Goal: Task Accomplishment & Management: Use online tool/utility

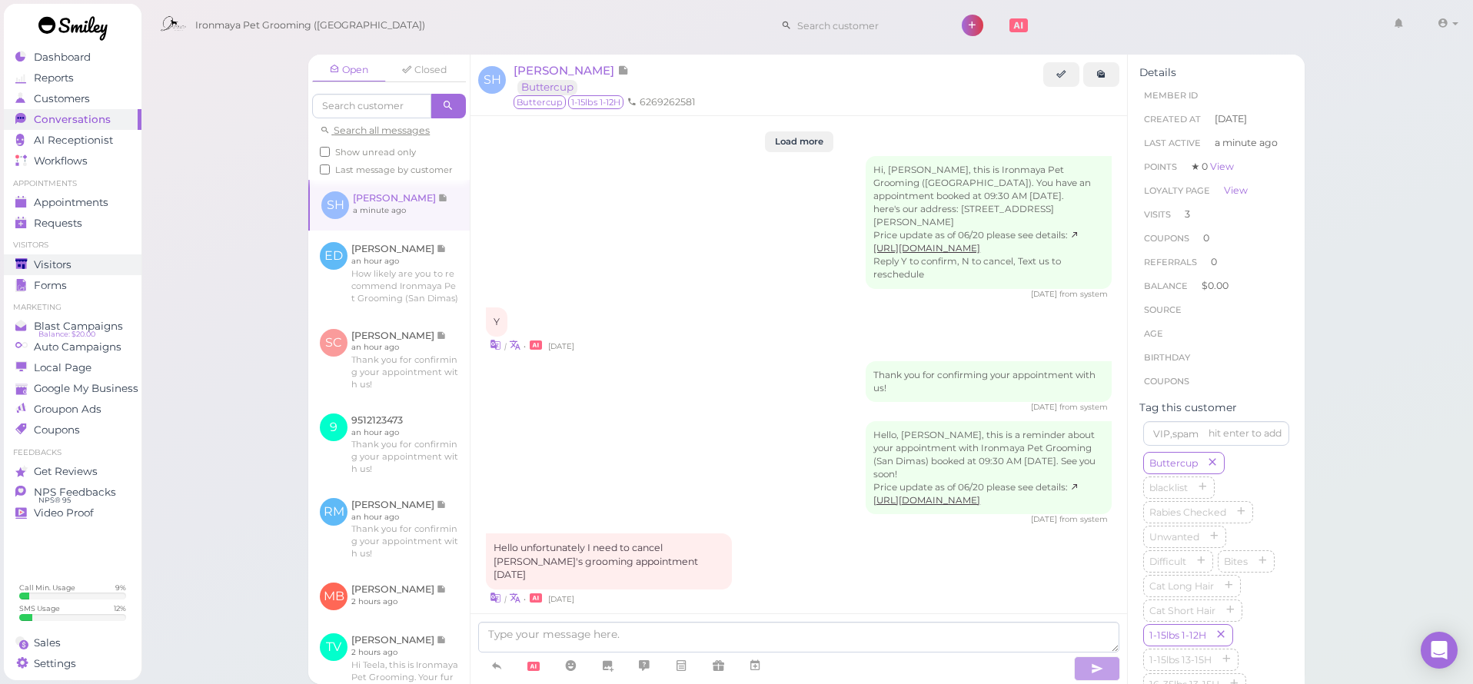
scroll to position [1842, 0]
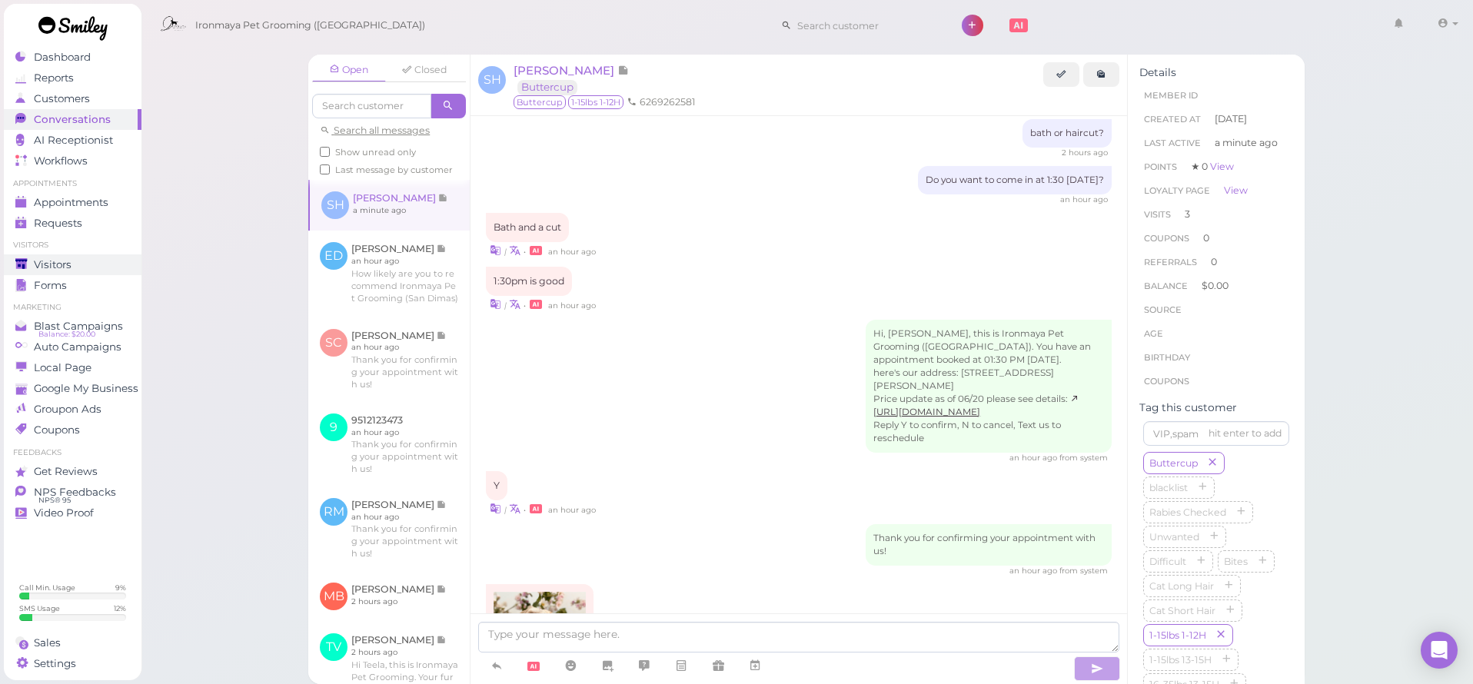
click at [66, 266] on span "Visitors" at bounding box center [53, 264] width 38 height 13
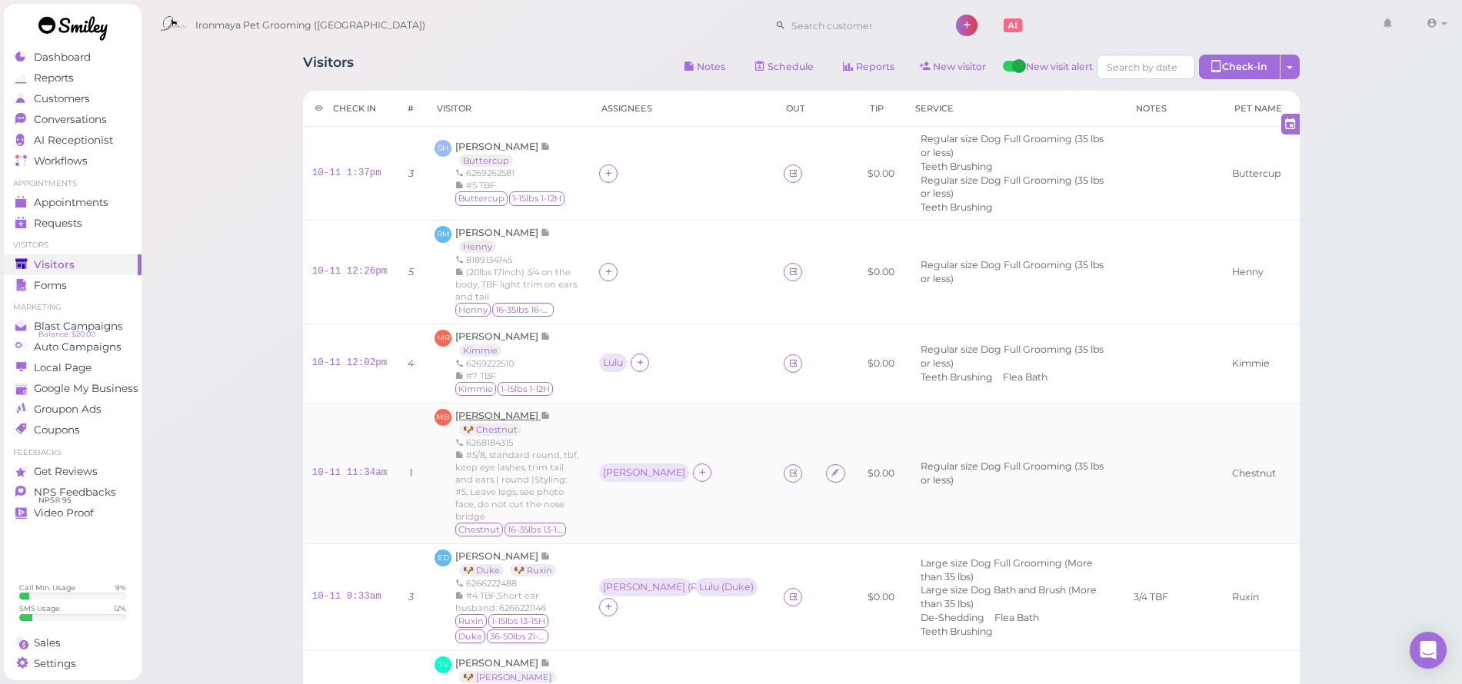
click at [494, 410] on span "[PERSON_NAME]" at bounding box center [497, 416] width 85 height 12
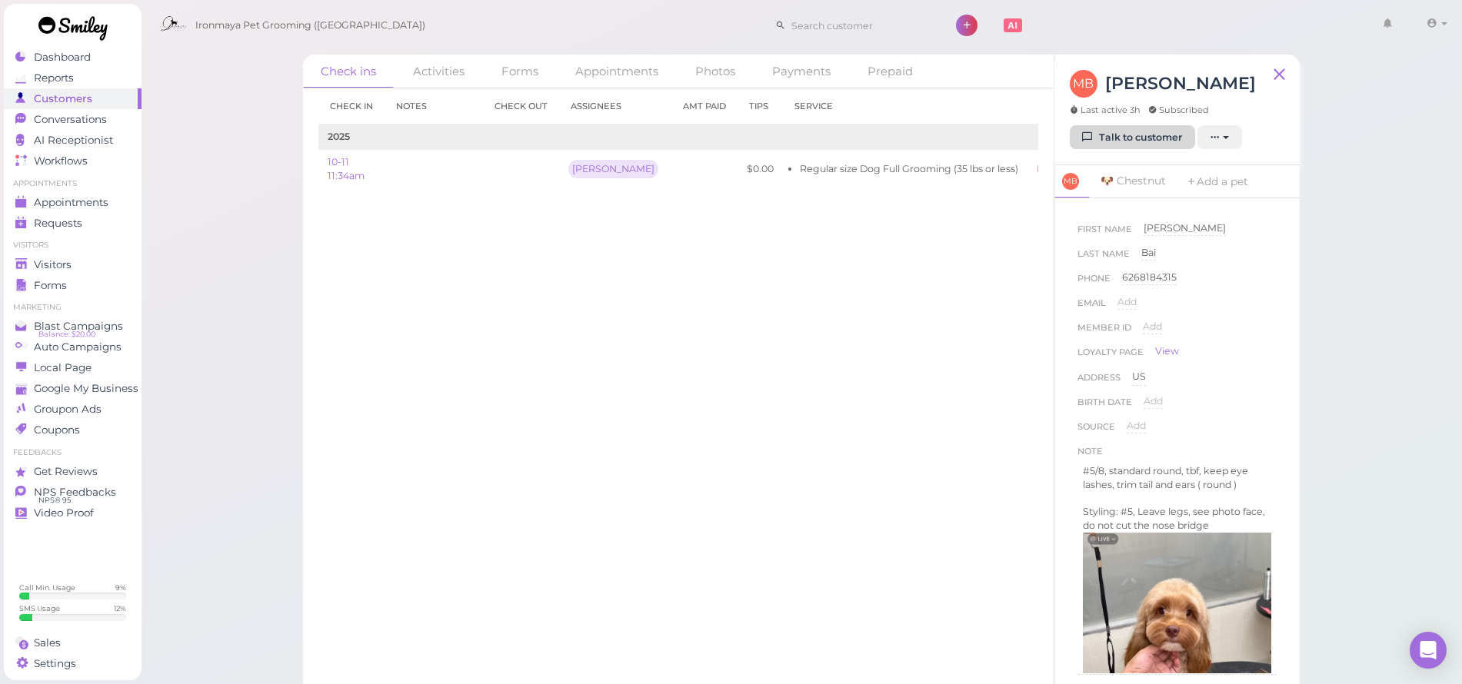
click at [1155, 128] on link "Talk to customer" at bounding box center [1132, 137] width 125 height 25
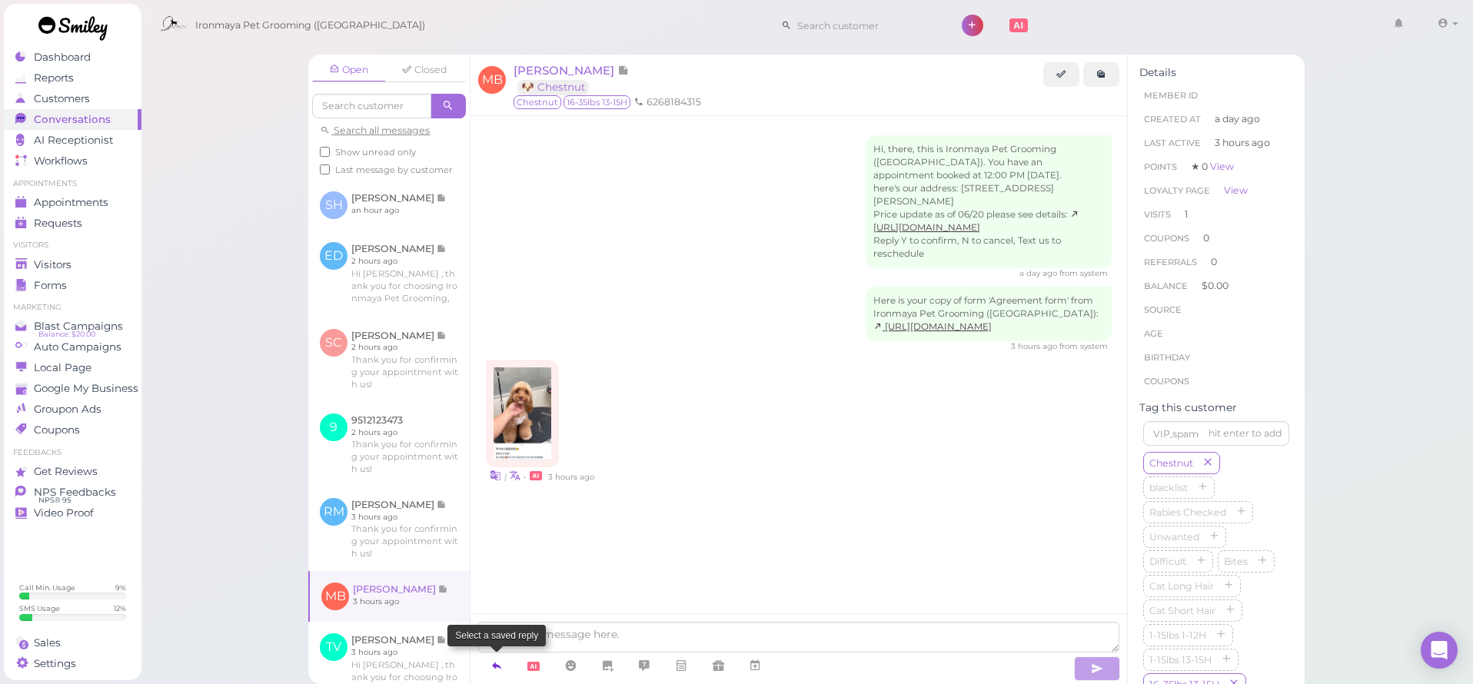
click at [505, 666] on link at bounding box center [496, 666] width 37 height 27
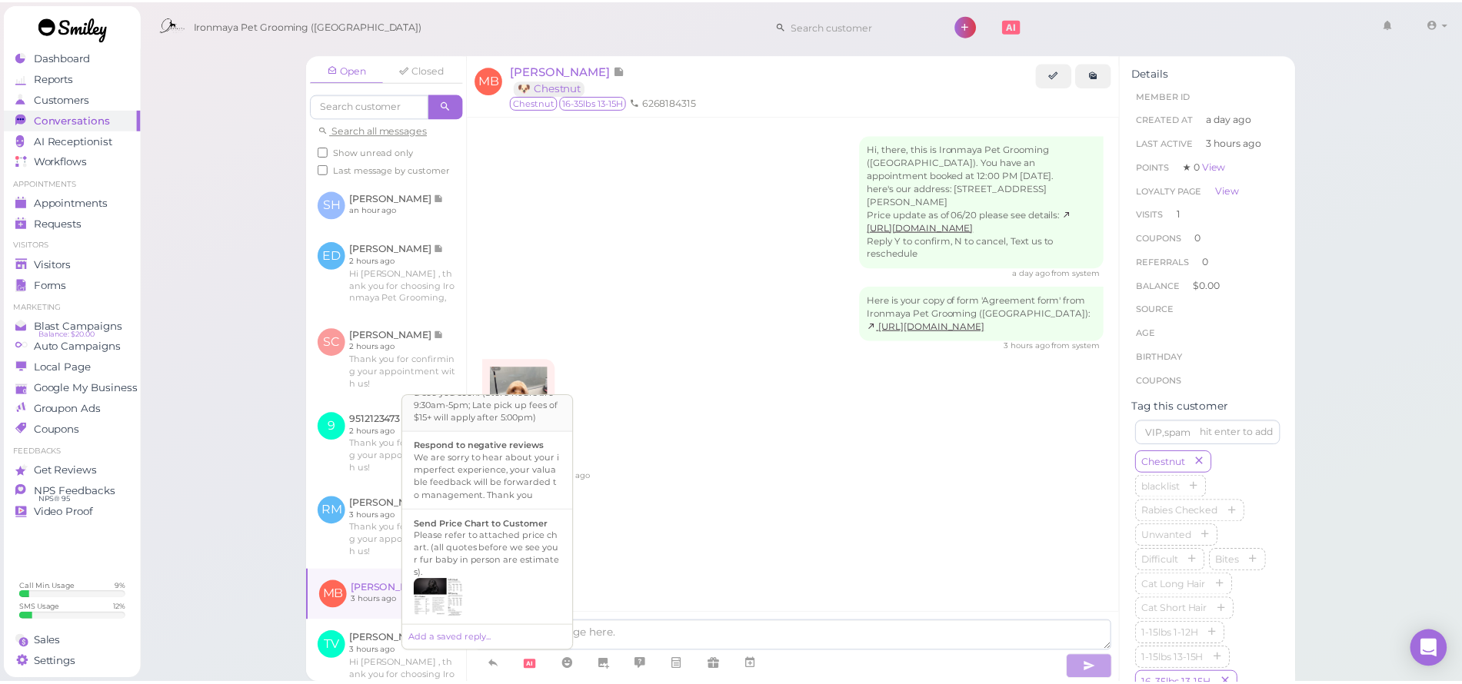
scroll to position [418, 0]
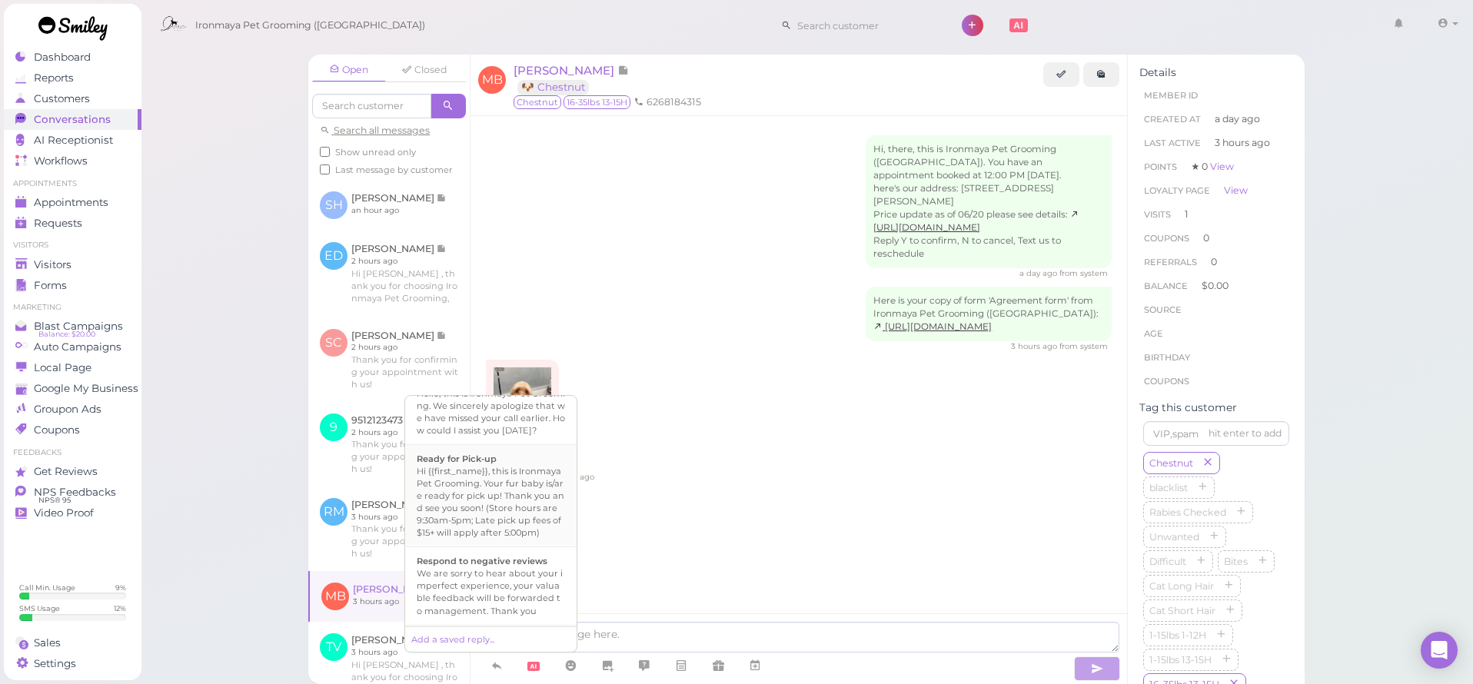
click at [509, 539] on div "Hi {{first_name}}, this is Ironmaya Pet Grooming. Your fur baby is/are ready fo…" at bounding box center [491, 502] width 148 height 74
type textarea "Hi {{first_name}}, this is Ironmaya Pet Grooming. Your fur baby is/are ready fo…"
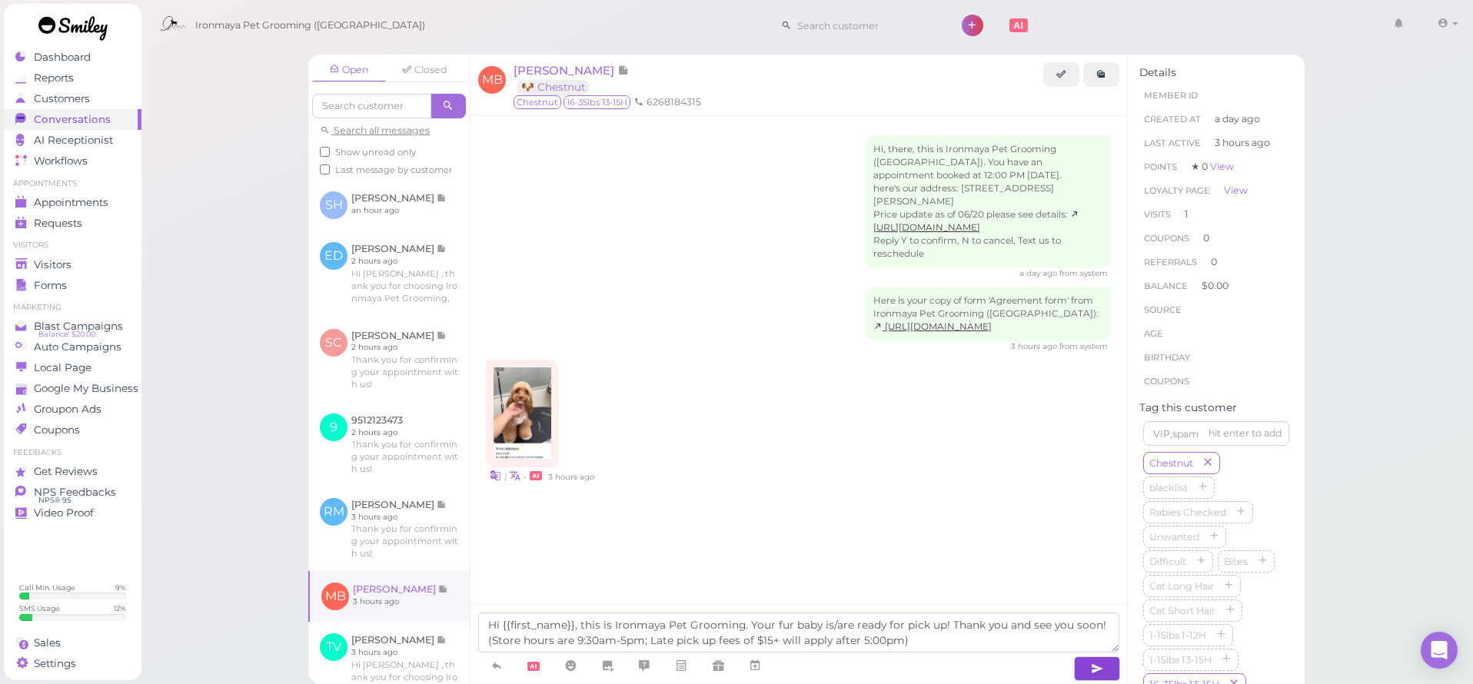
click at [1103, 677] on button "button" at bounding box center [1097, 669] width 46 height 25
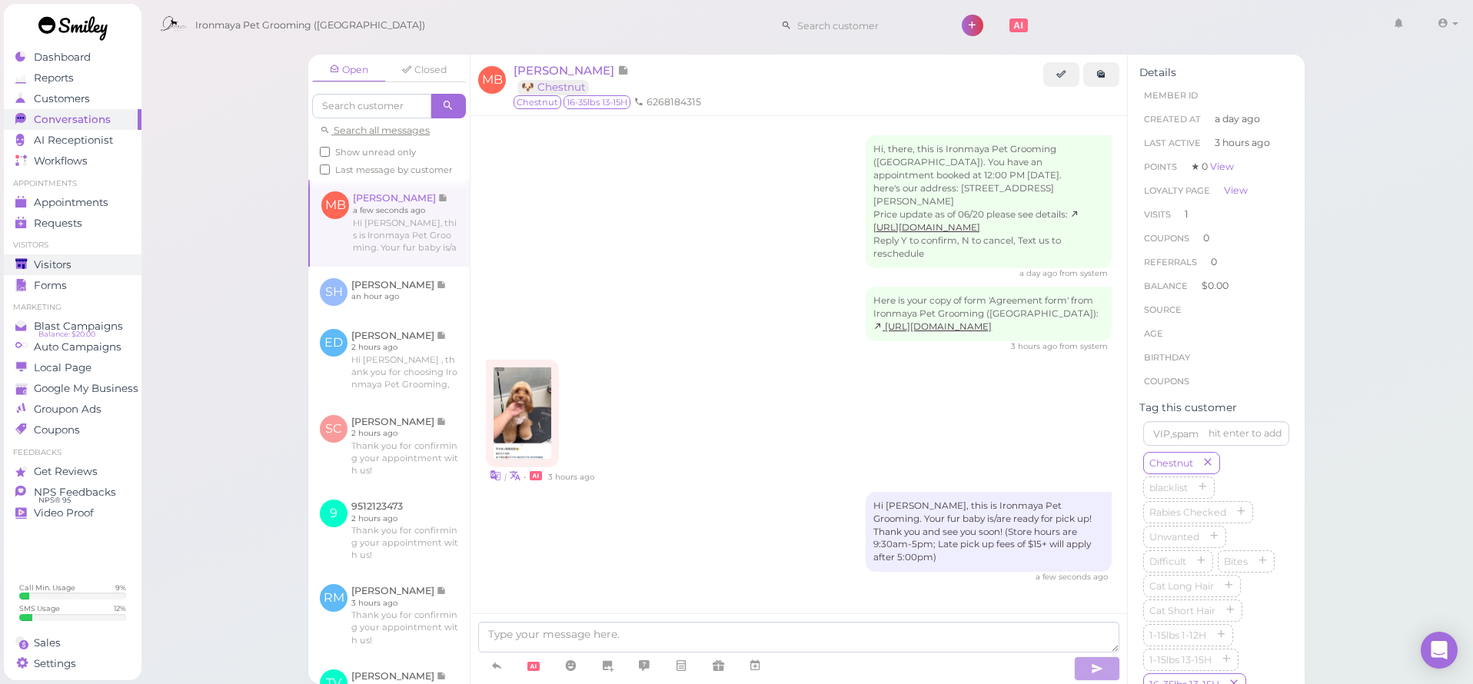
click at [82, 264] on div "Visitors" at bounding box center [70, 264] width 111 height 13
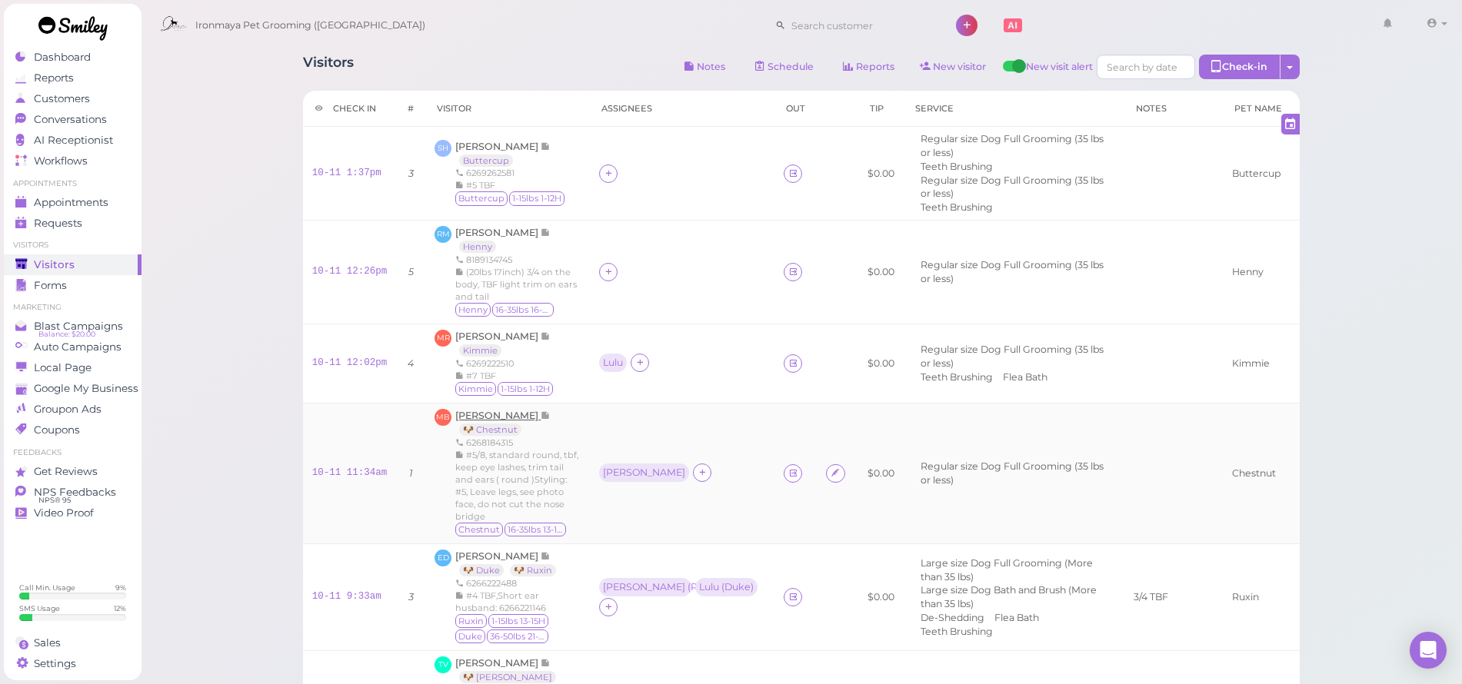
click at [485, 410] on span "[PERSON_NAME]" at bounding box center [497, 416] width 85 height 12
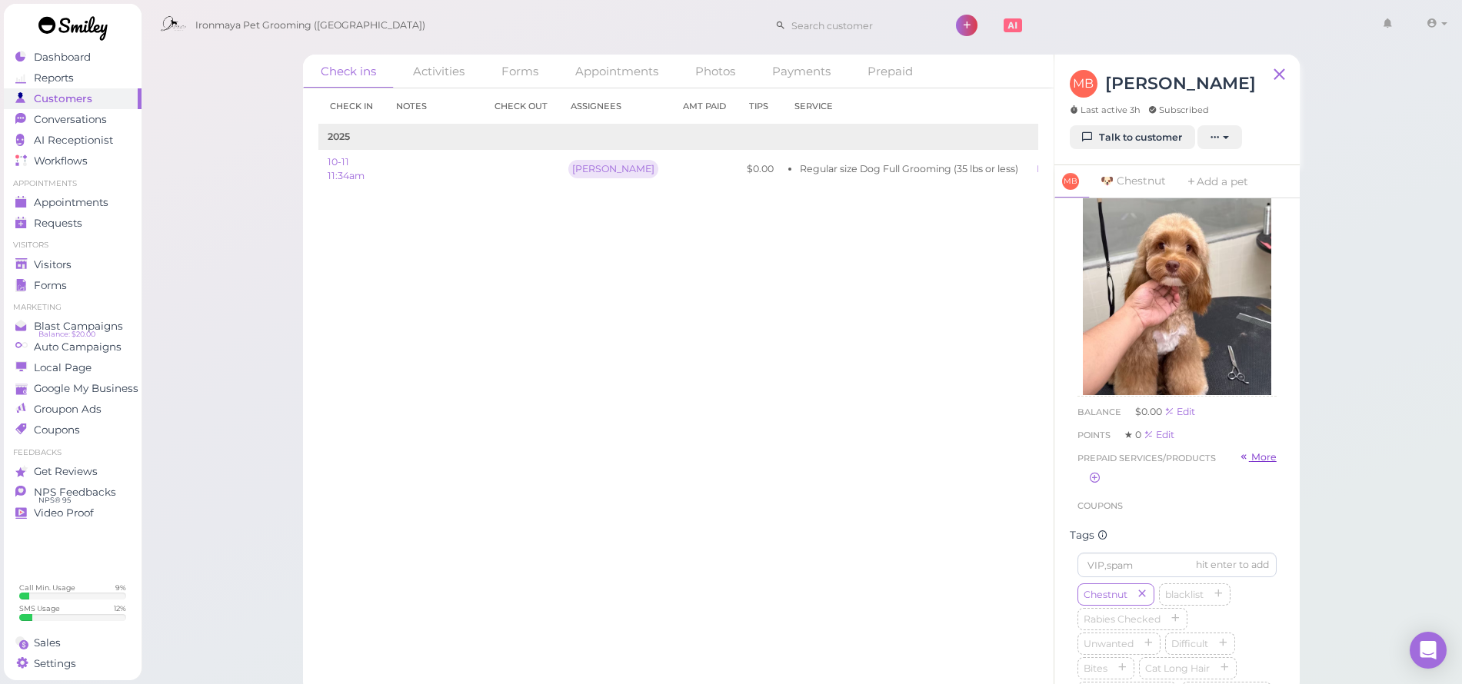
scroll to position [417, 0]
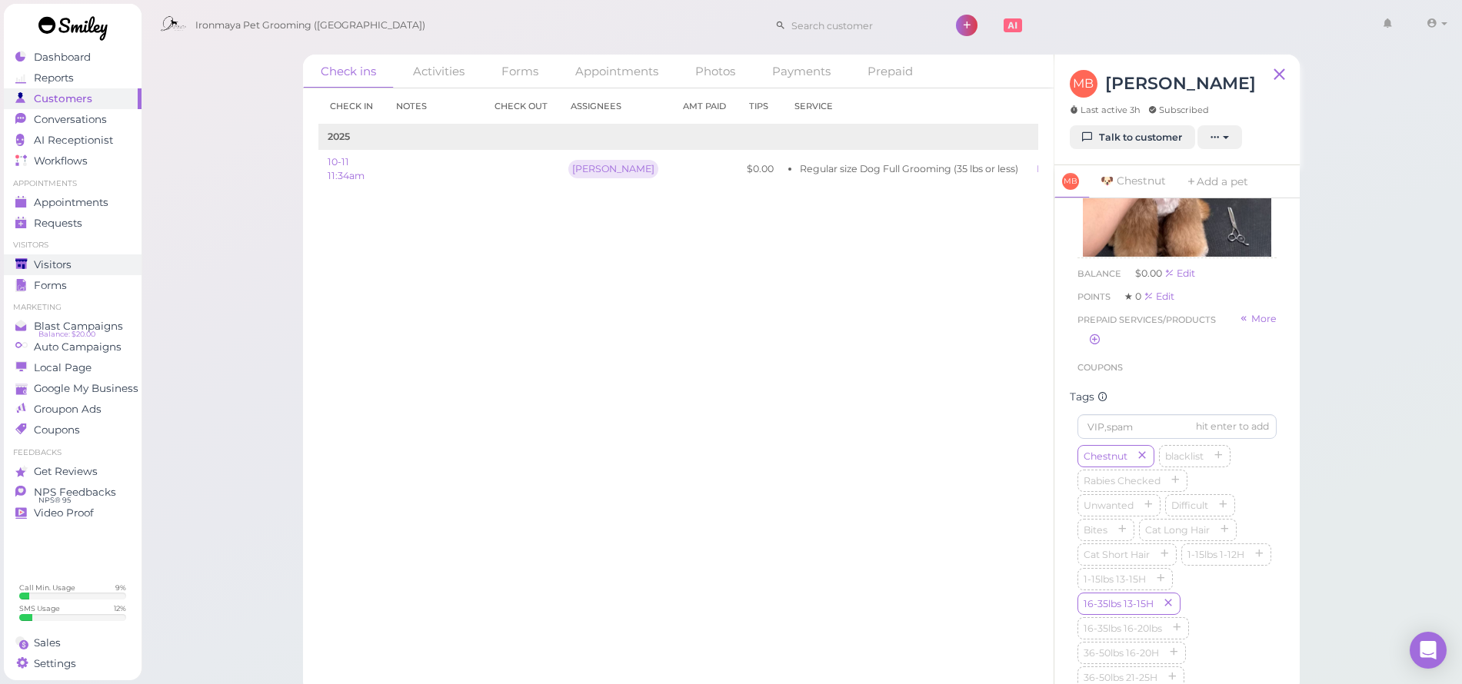
click at [85, 270] on div "Visitors" at bounding box center [70, 264] width 111 height 13
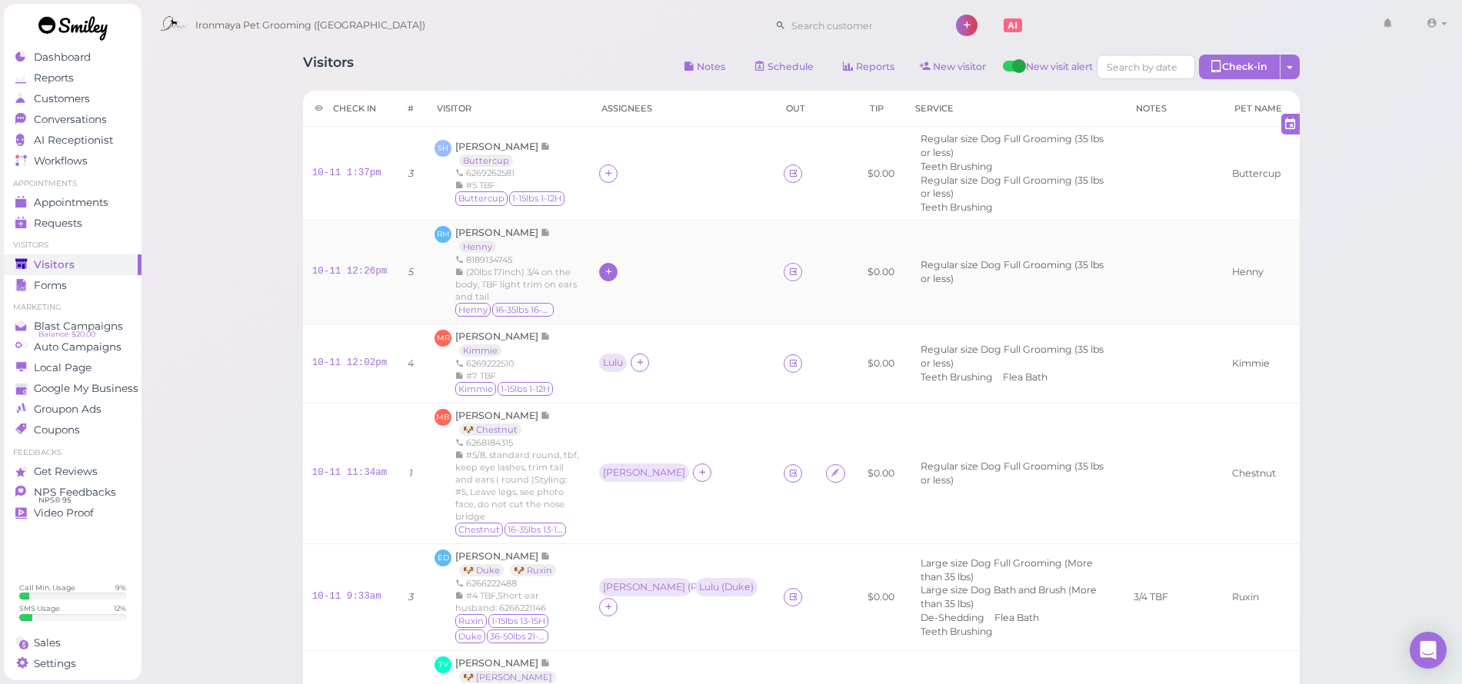
click at [604, 266] on icon at bounding box center [609, 272] width 10 height 12
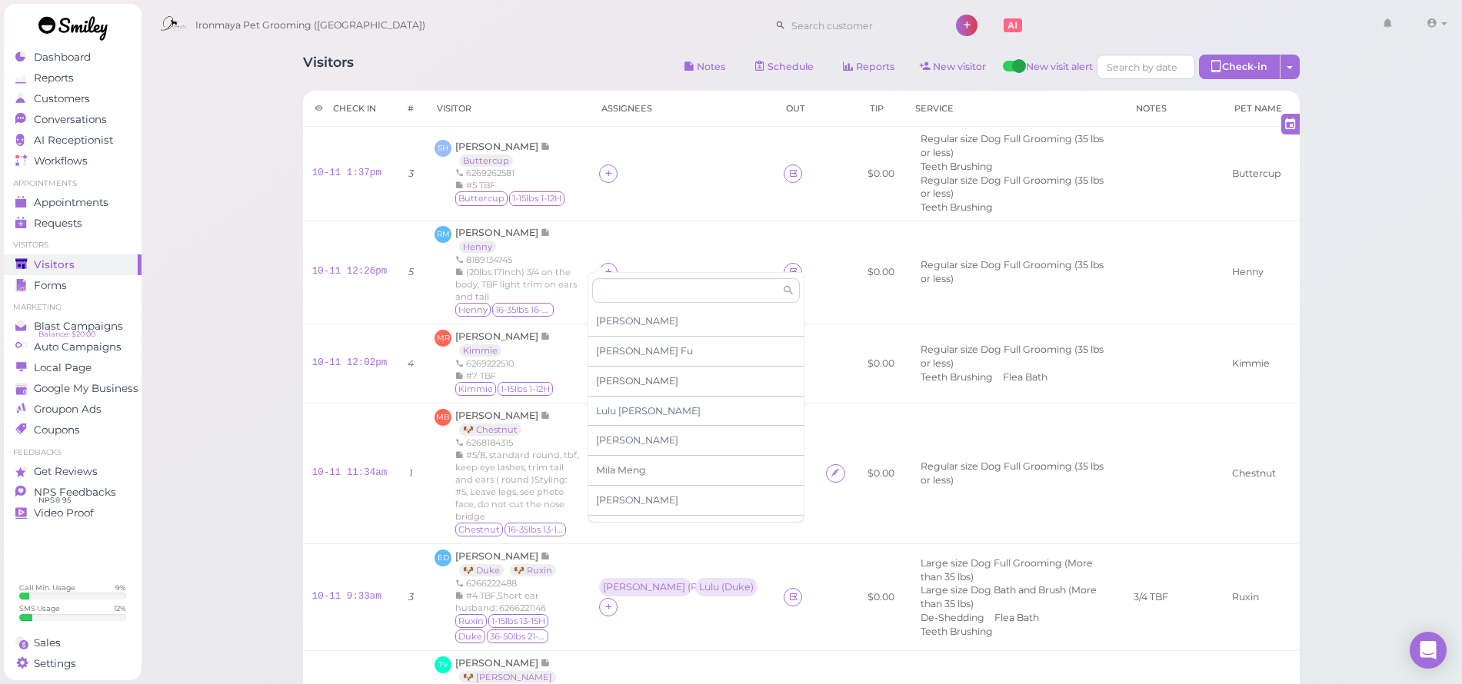
click at [609, 375] on span "[PERSON_NAME]" at bounding box center [637, 381] width 82 height 12
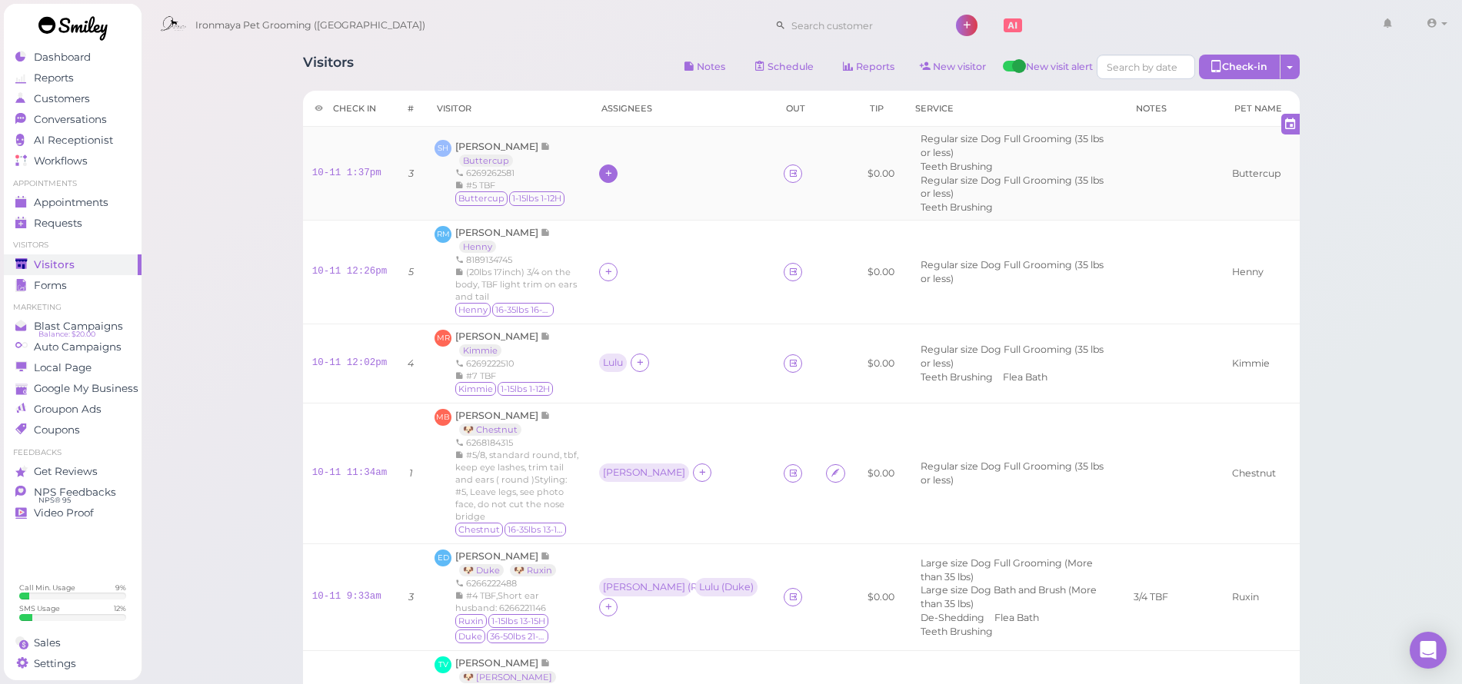
click at [602, 168] on div at bounding box center [608, 174] width 18 height 18
click at [612, 318] on span "[PERSON_NAME]" at bounding box center [648, 321] width 105 height 12
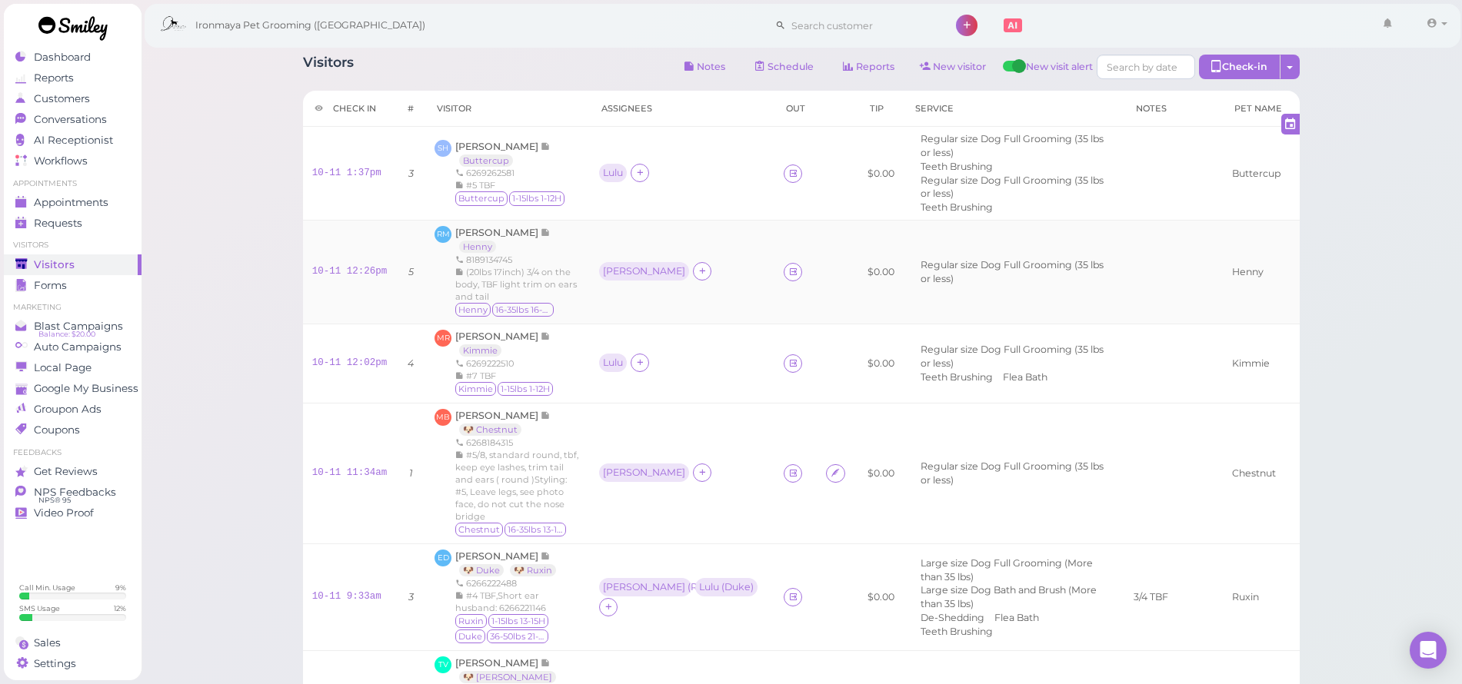
scroll to position [114, 0]
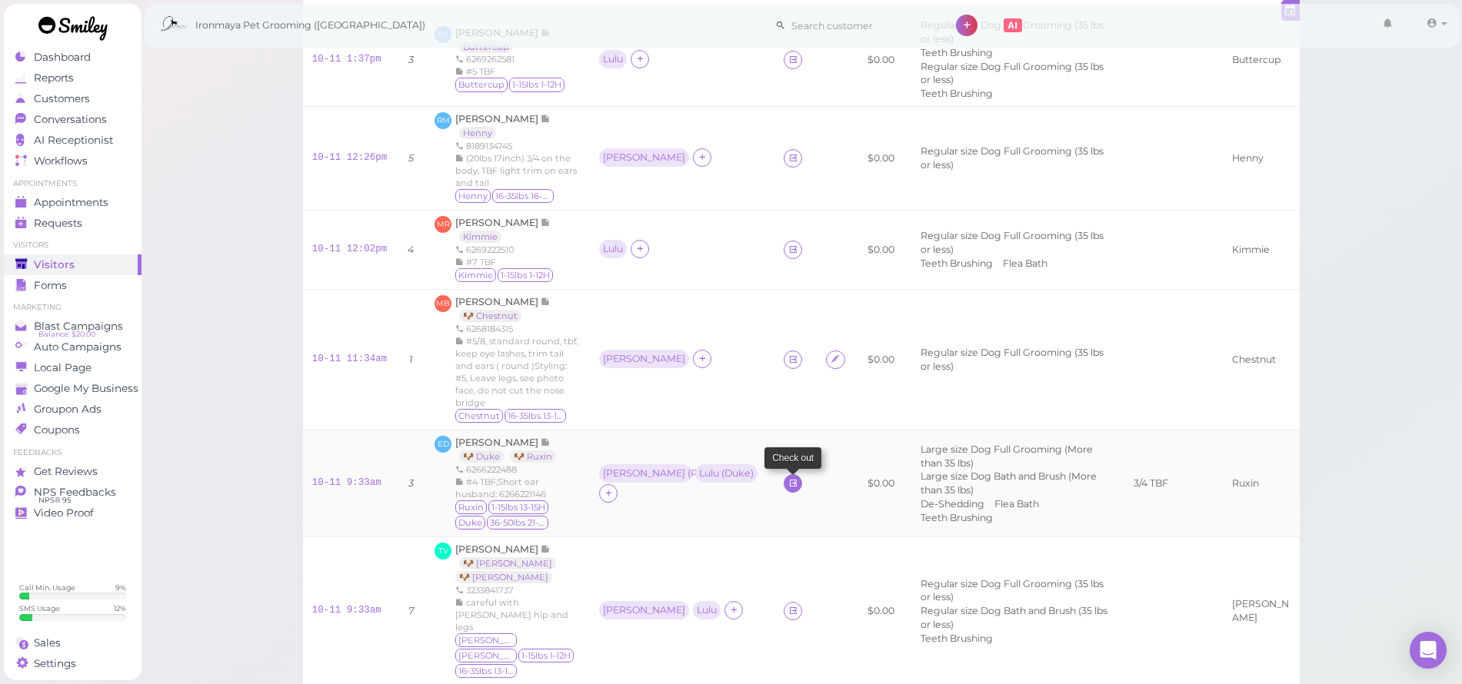
click at [784, 474] on link at bounding box center [793, 483] width 18 height 18
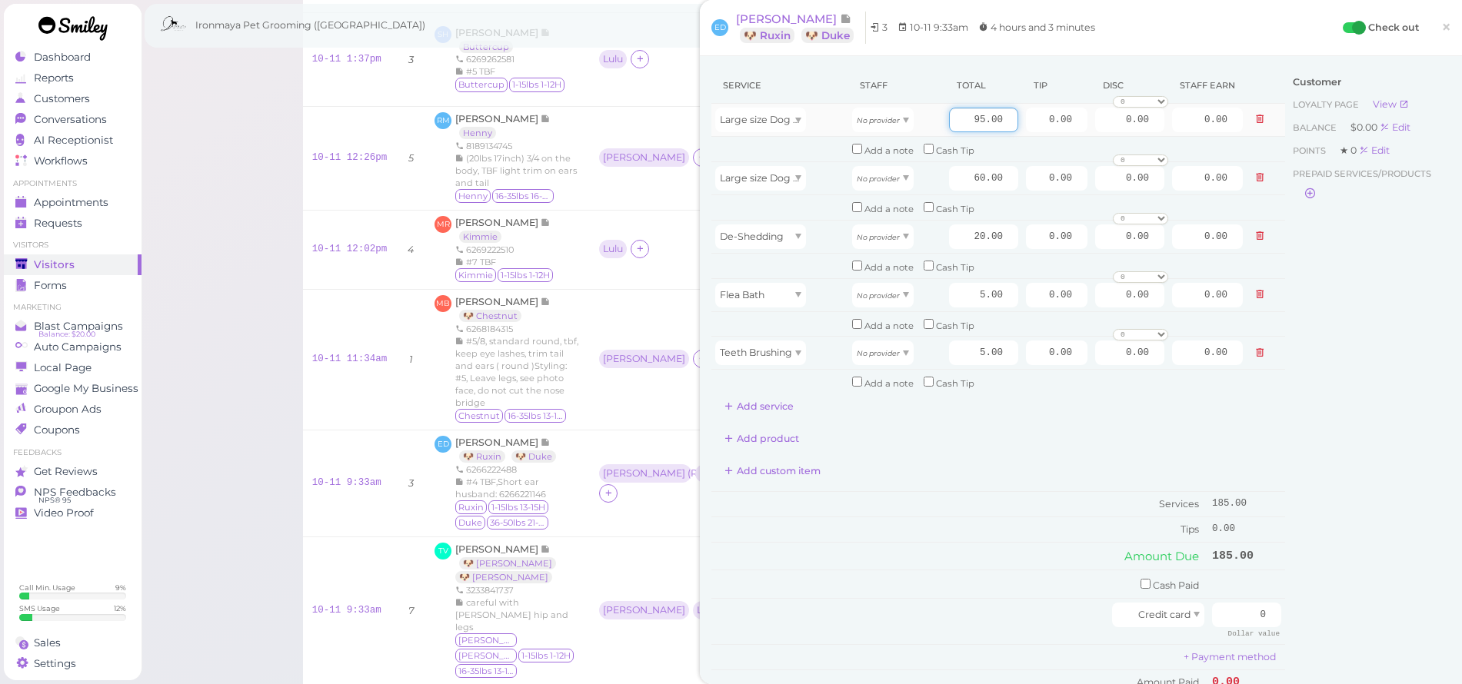
drag, startPoint x: 957, startPoint y: 117, endPoint x: 1011, endPoint y: 124, distance: 55.0
click at [1011, 124] on tr "Large size Dog Full Grooming (More than 35 lbs) No provider 95.00 0.00 0.00 0 1…" at bounding box center [998, 120] width 574 height 33
type input "150"
click at [1017, 142] on td "Add a note Cash Tip" at bounding box center [1047, 149] width 398 height 25
drag, startPoint x: 1036, startPoint y: 122, endPoint x: 1086, endPoint y: 128, distance: 50.4
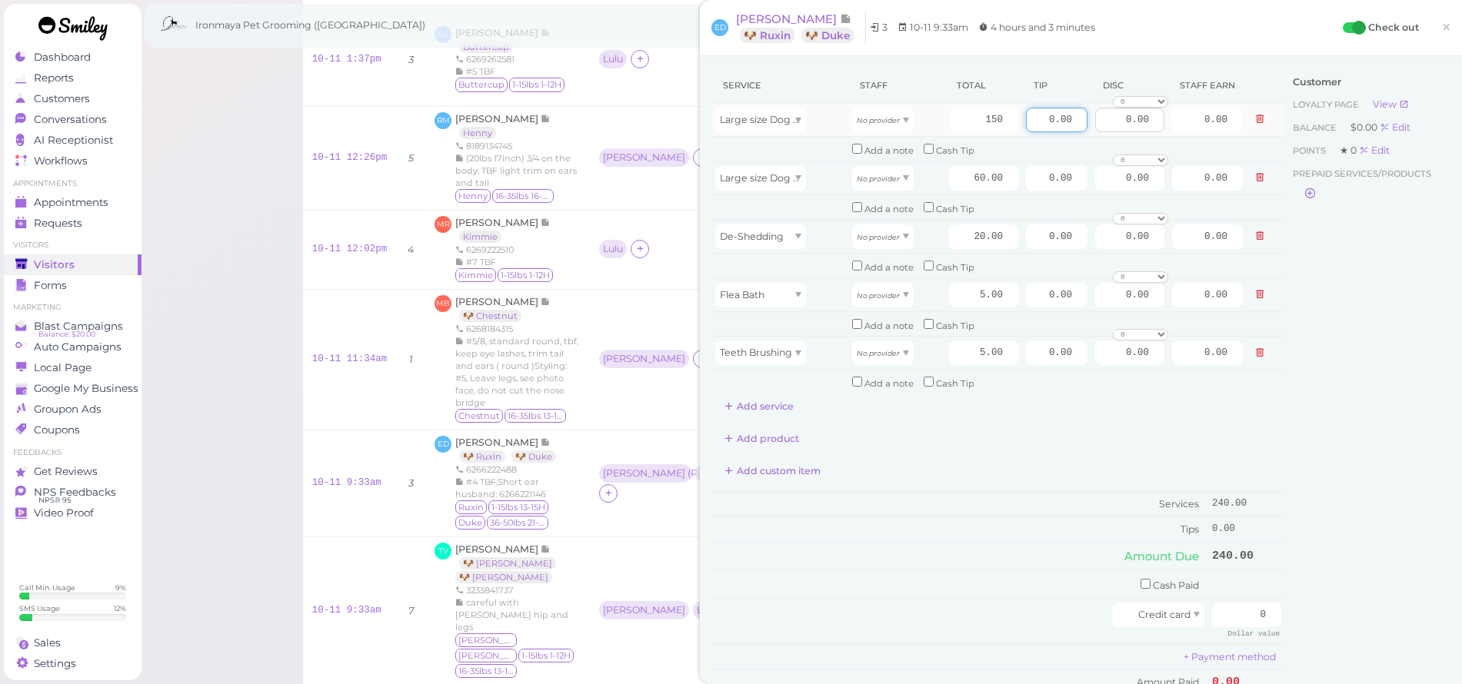
click at [1086, 128] on tr "Large size Dog Full Grooming (More than 35 lbs) No provider 150 0.00 0.00 0 10%…" at bounding box center [998, 120] width 574 height 33
type input "9"
click at [1250, 174] on button at bounding box center [1259, 178] width 18 height 16
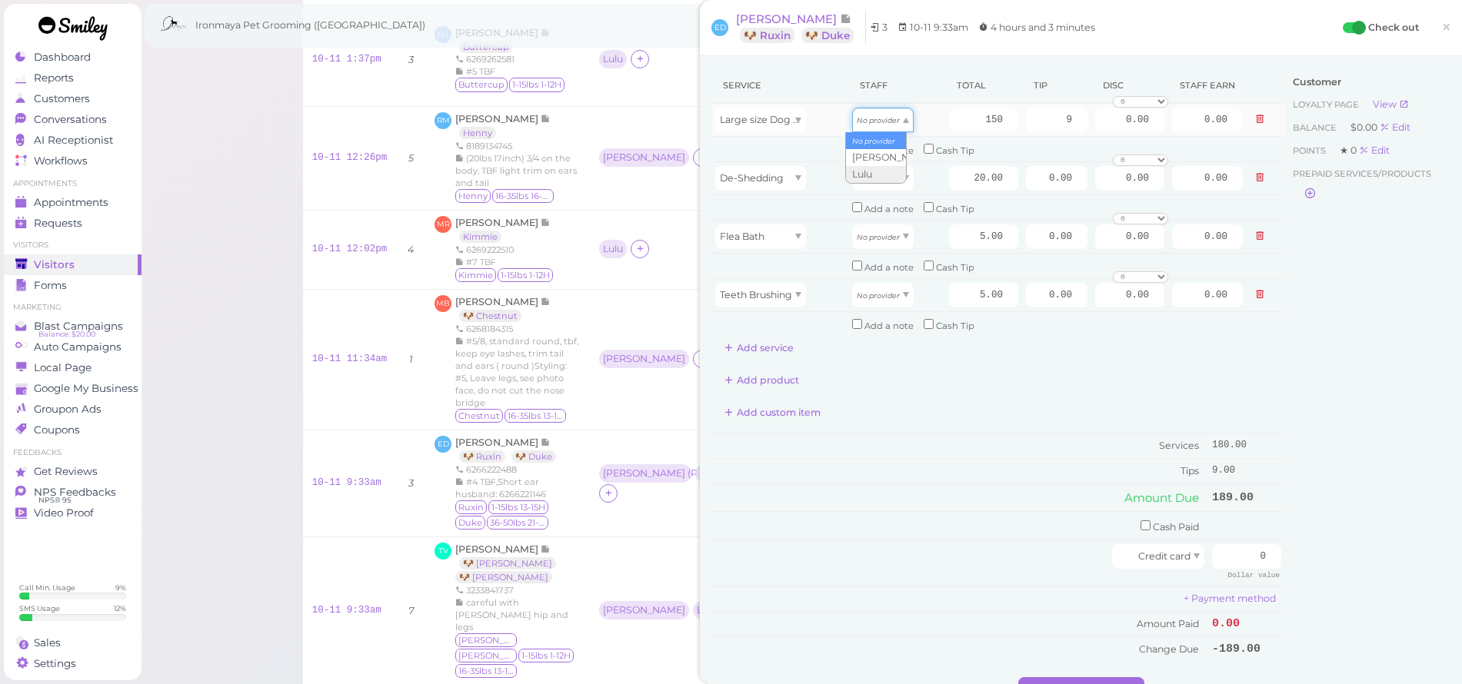
click at [890, 119] on icon "No provider" at bounding box center [878, 120] width 43 height 8
type input "64.50"
click at [1250, 178] on button at bounding box center [1259, 178] width 18 height 16
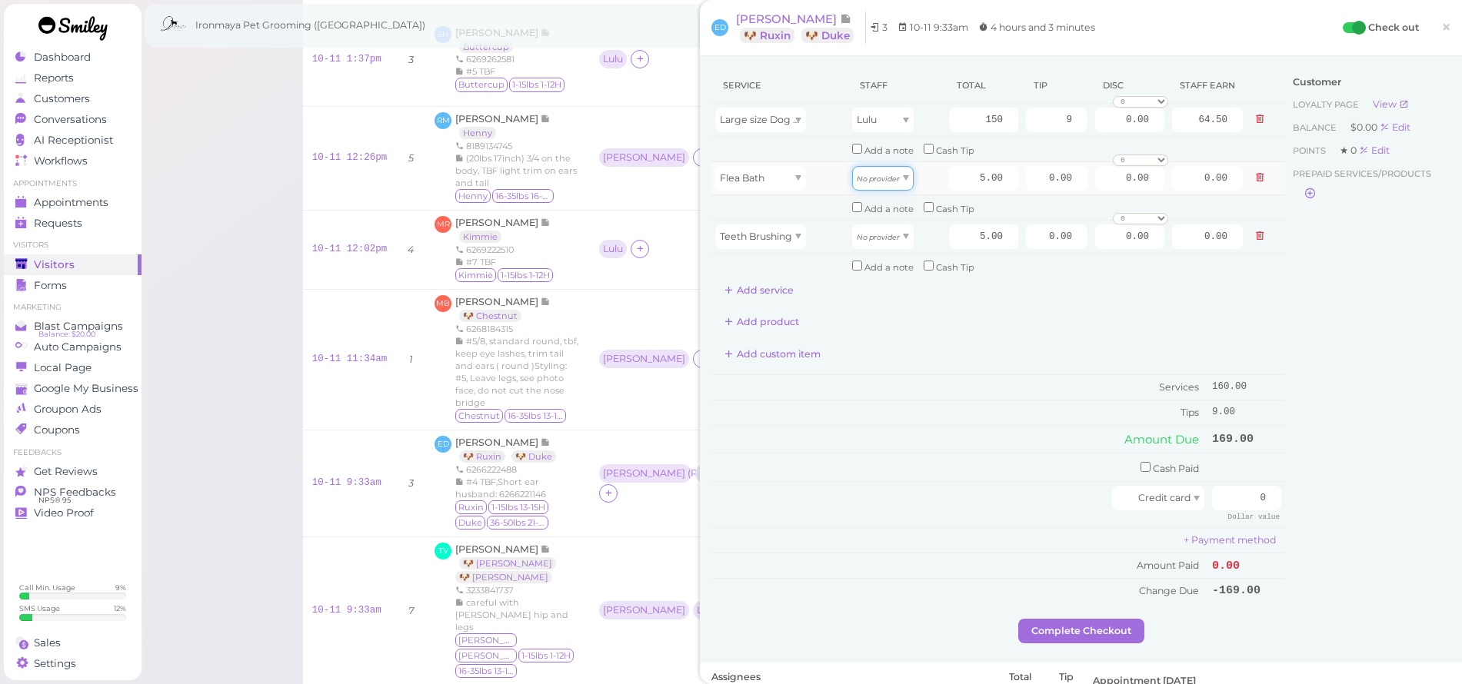
click at [897, 181] on div "No provider" at bounding box center [883, 178] width 62 height 25
type input "2.15"
click at [895, 235] on div "No provider" at bounding box center [883, 237] width 62 height 25
type input "2.15"
click at [1024, 275] on div "Service Staff Total Tip Disc Staff earn Large size Dog Full Grooming (More than…" at bounding box center [998, 185] width 574 height 235
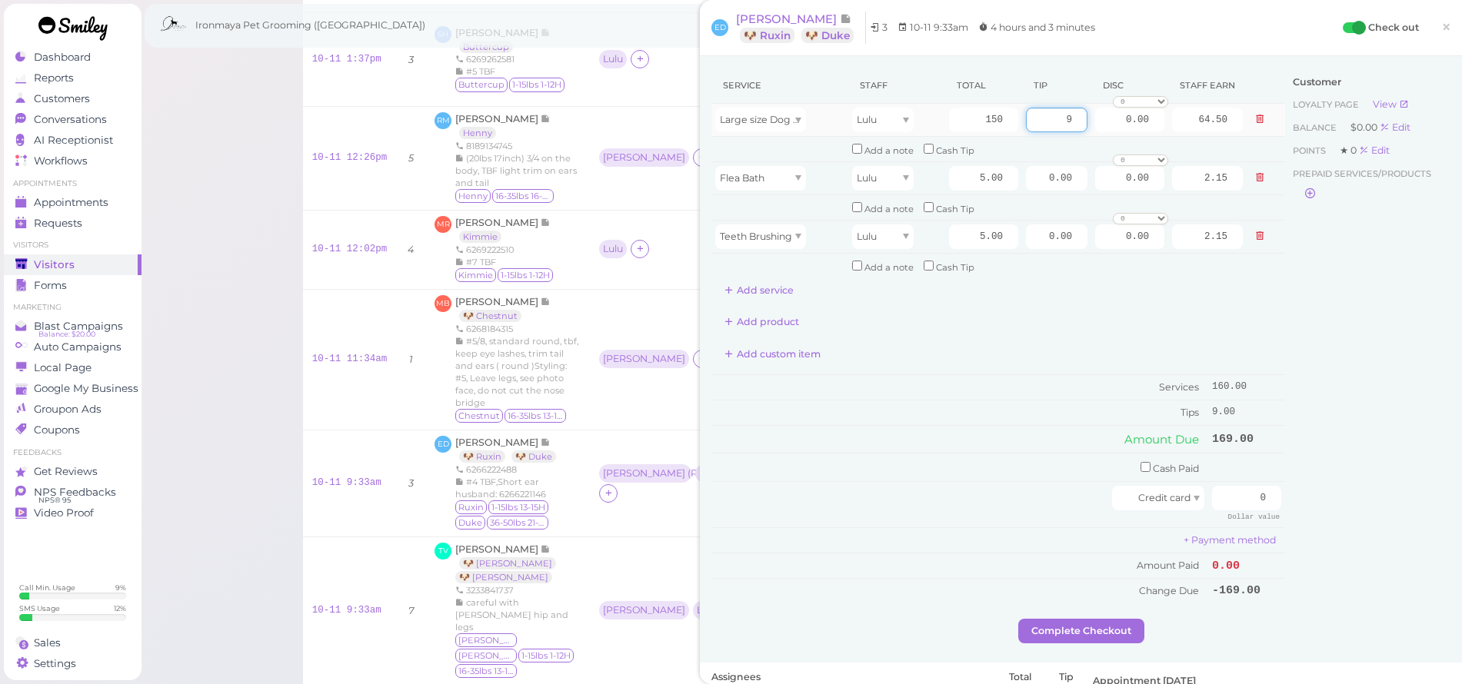
drag, startPoint x: 1035, startPoint y: 121, endPoint x: 1081, endPoint y: 128, distance: 46.7
click at [1081, 128] on tr "Large size Dog Full Grooming (More than 35 lbs) Lulu 150 9 0.00 0 10% off 15% o…" at bounding box center [998, 120] width 574 height 33
type input "16"
click at [1040, 293] on div "Service Staff Total Tip Disc Staff earn Large size Dog Full Grooming (More than…" at bounding box center [998, 336] width 574 height 536
click at [745, 278] on button "Add service" at bounding box center [758, 290] width 95 height 25
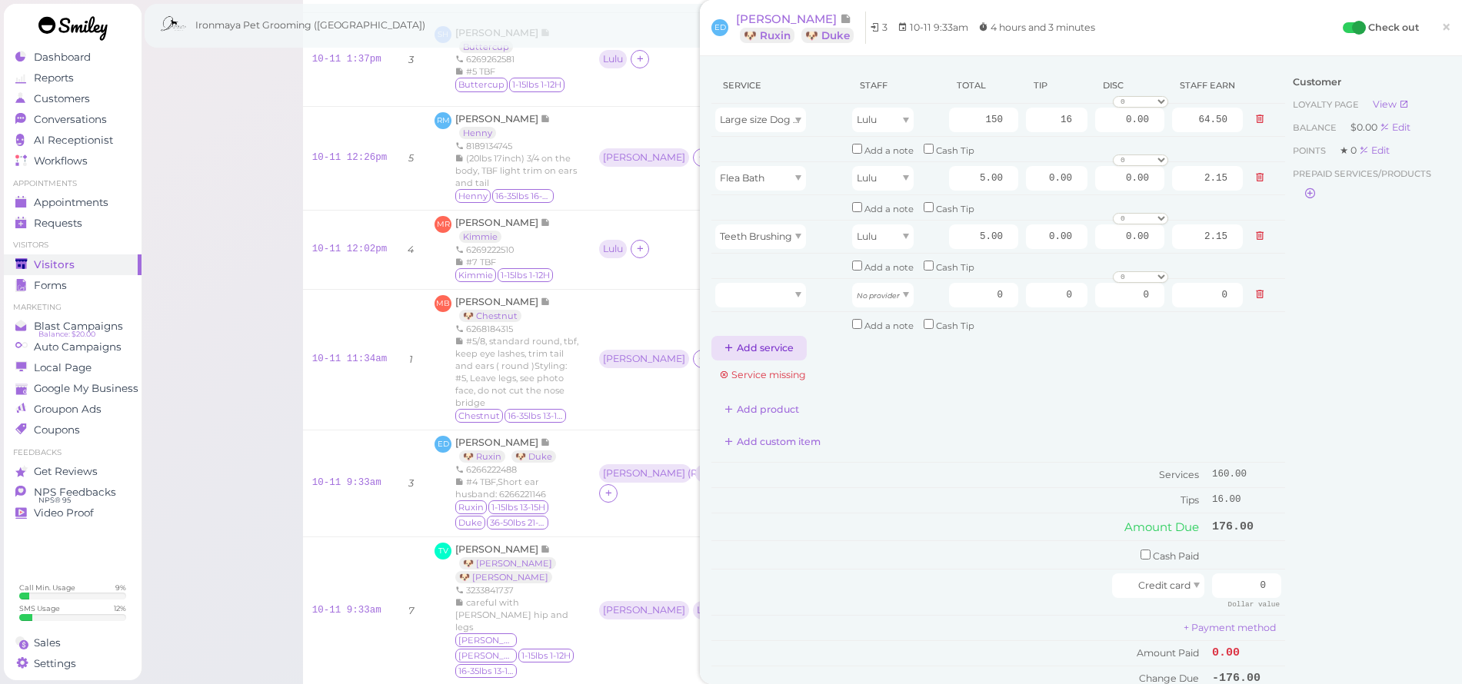
click at [768, 337] on button "Add service" at bounding box center [758, 348] width 95 height 25
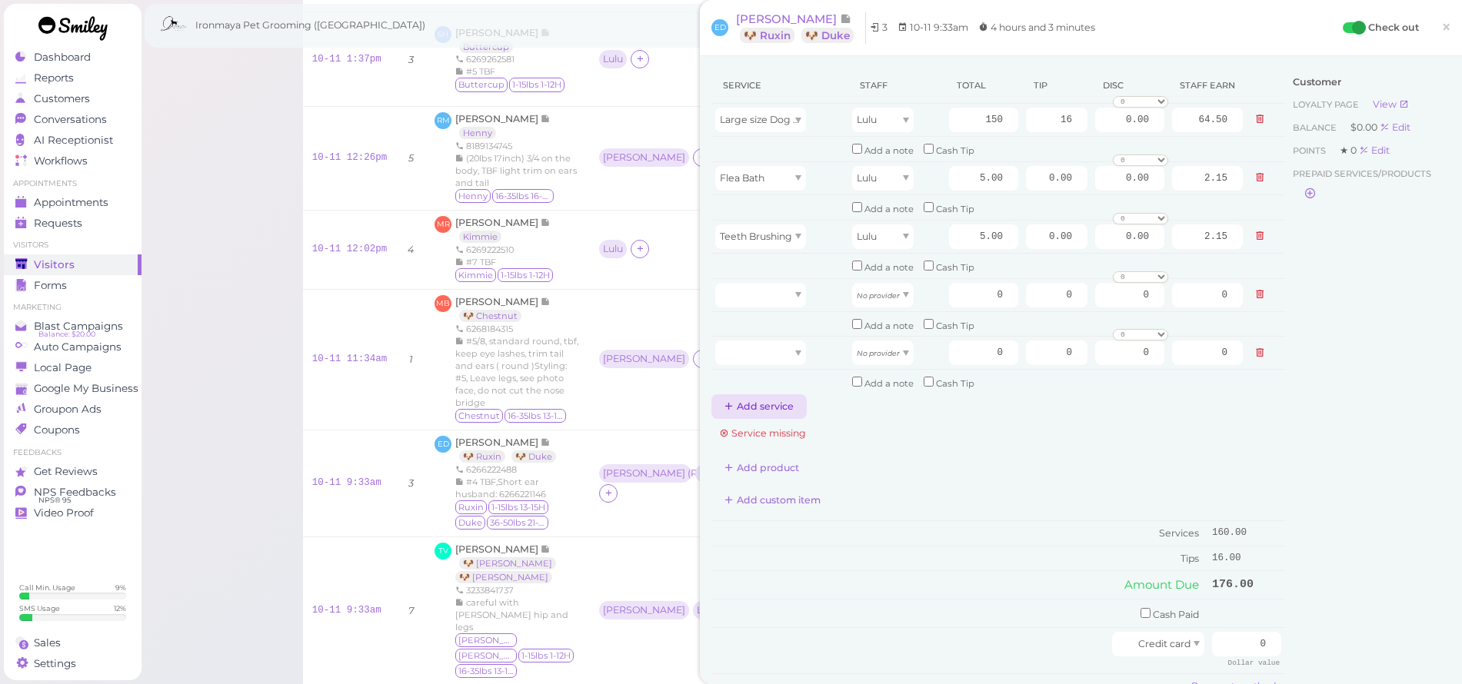
click at [778, 395] on button "Add service" at bounding box center [758, 407] width 95 height 25
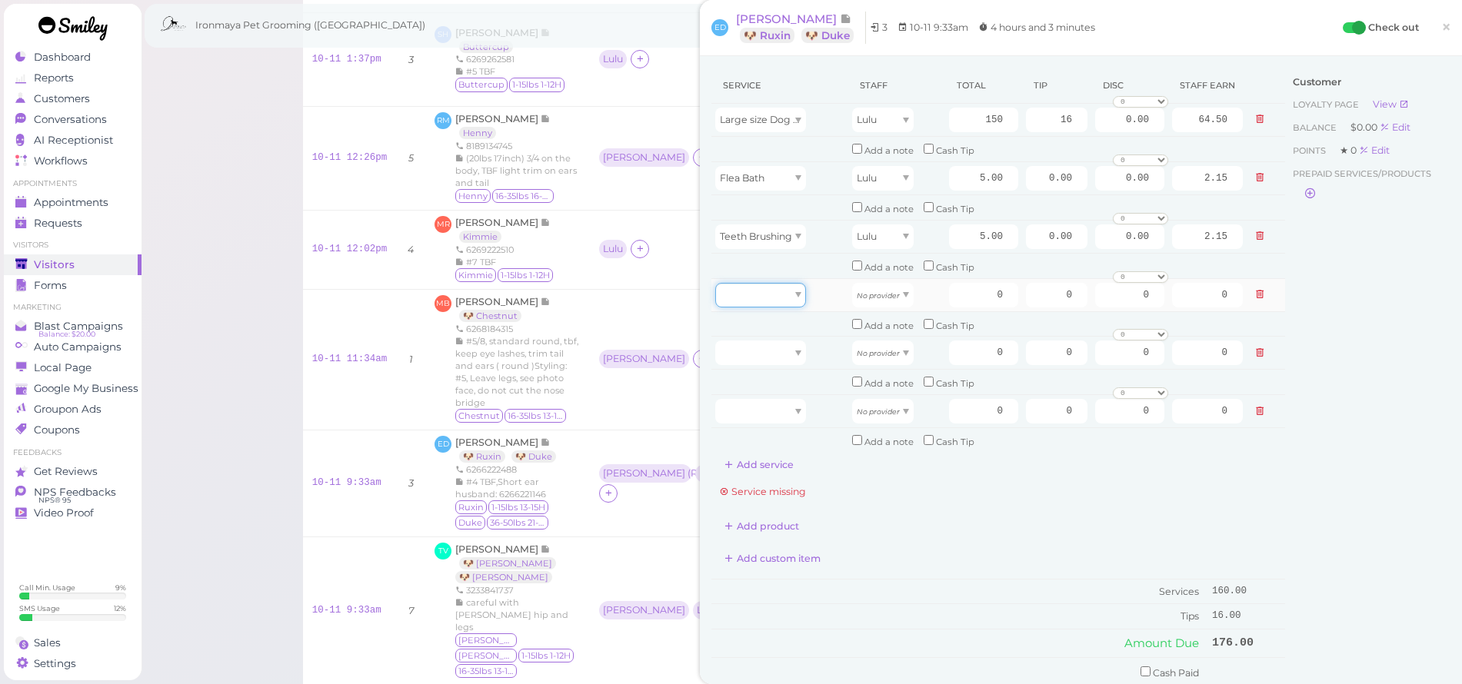
click at [784, 285] on div at bounding box center [760, 295] width 91 height 25
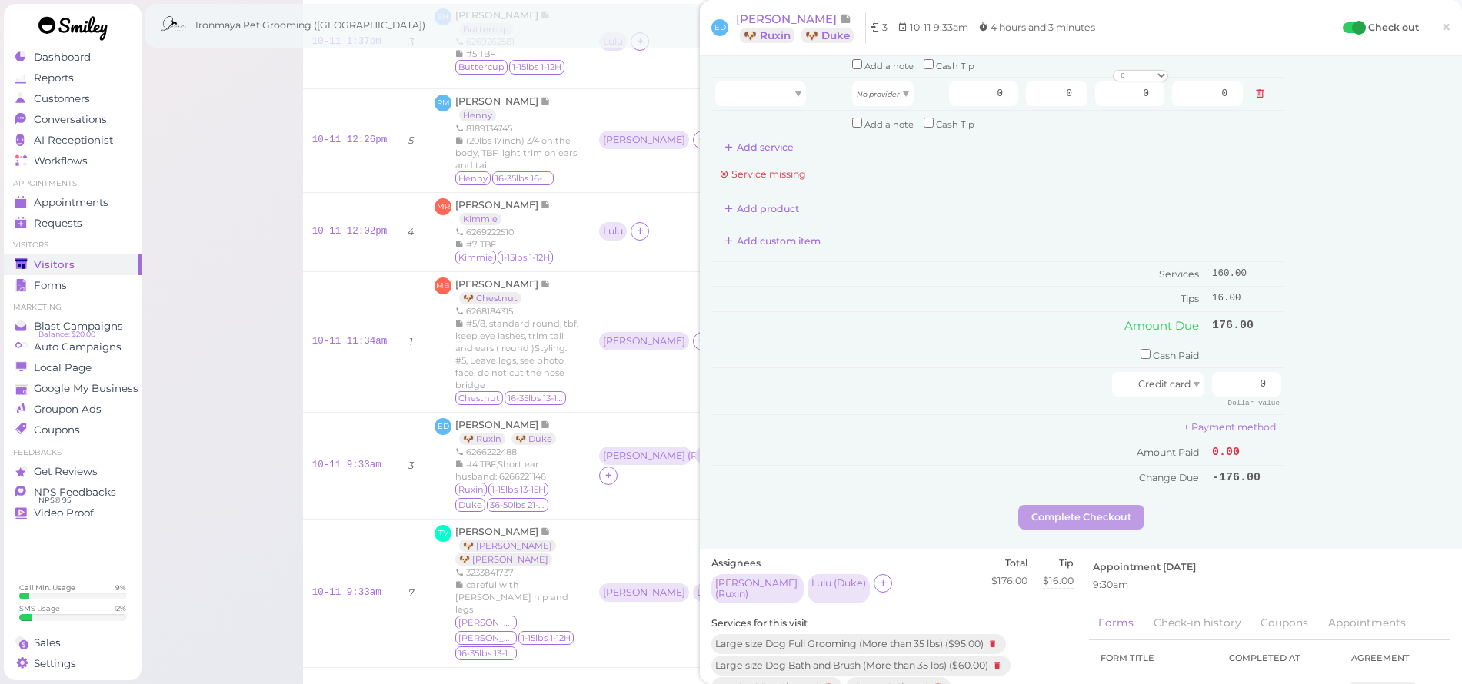
scroll to position [488, 0]
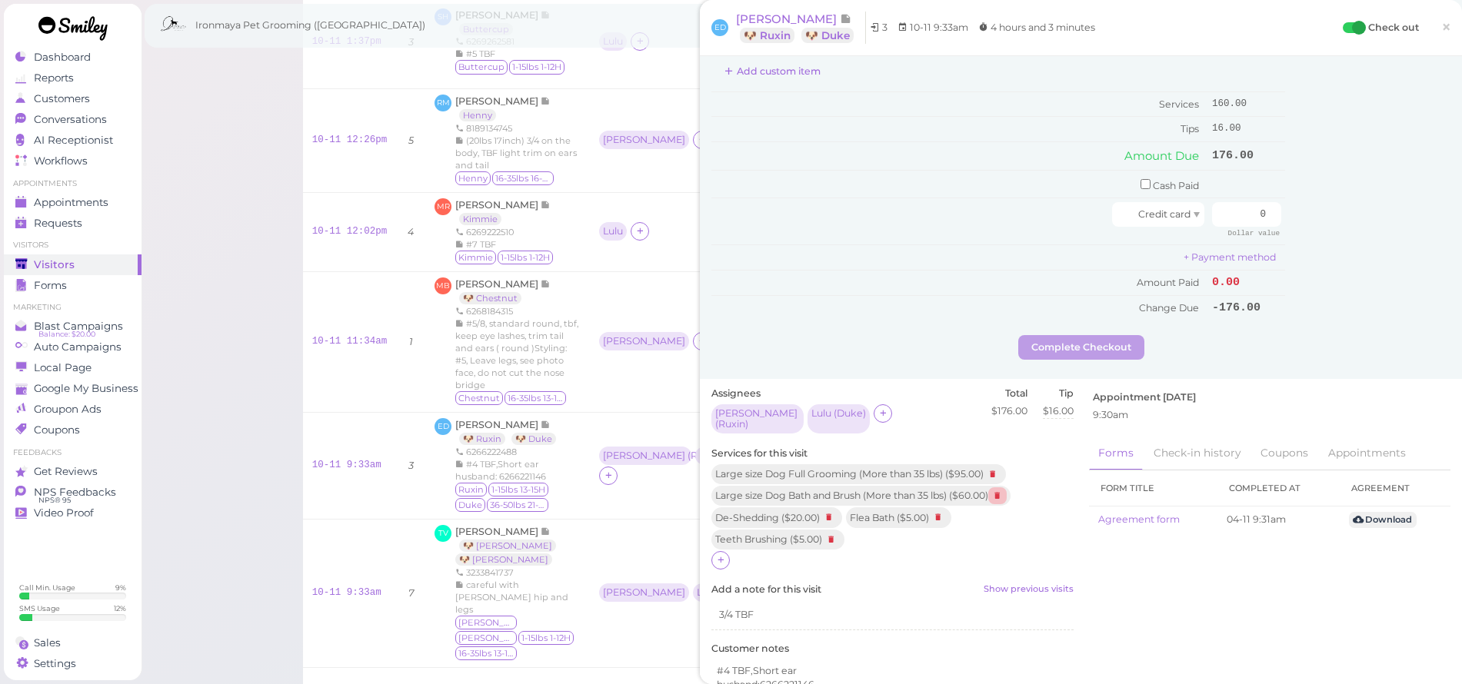
click at [1007, 488] on icon at bounding box center [997, 496] width 18 height 17
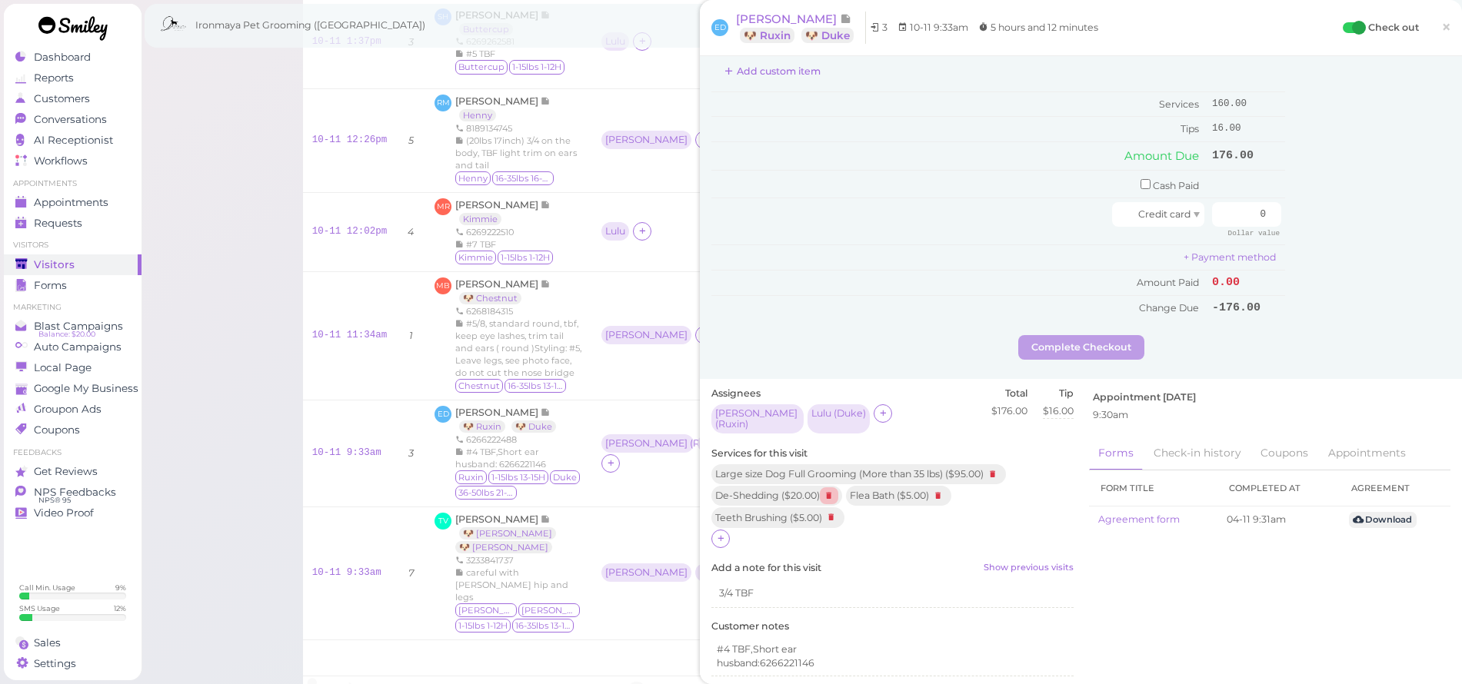
click at [824, 488] on icon at bounding box center [829, 496] width 18 height 17
click at [722, 511] on icon at bounding box center [721, 517] width 10 height 12
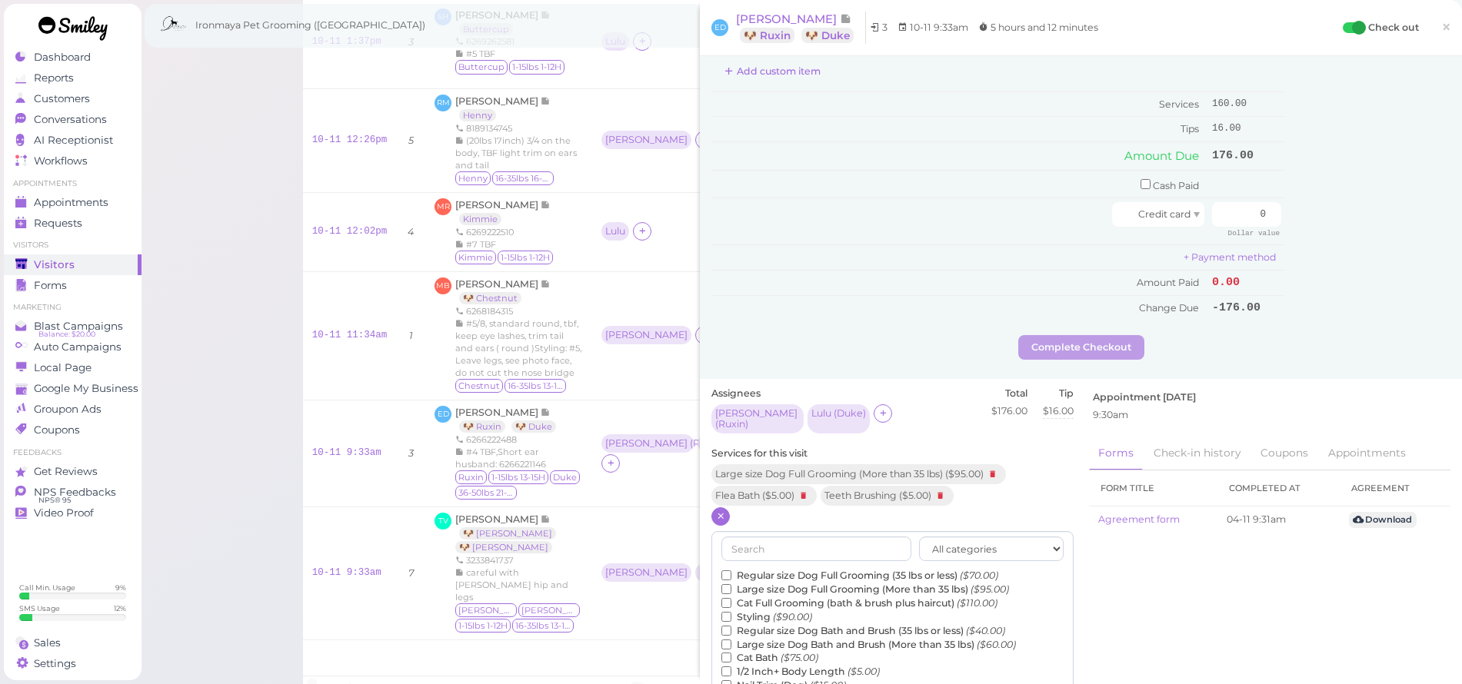
click at [784, 569] on label "Regular size Dog Full Grooming (35 lbs or less) ($70.00)" at bounding box center [859, 576] width 277 height 14
click at [731, 571] on input "Regular size Dog Full Grooming (35 lbs or less) ($70.00)" at bounding box center [726, 576] width 10 height 10
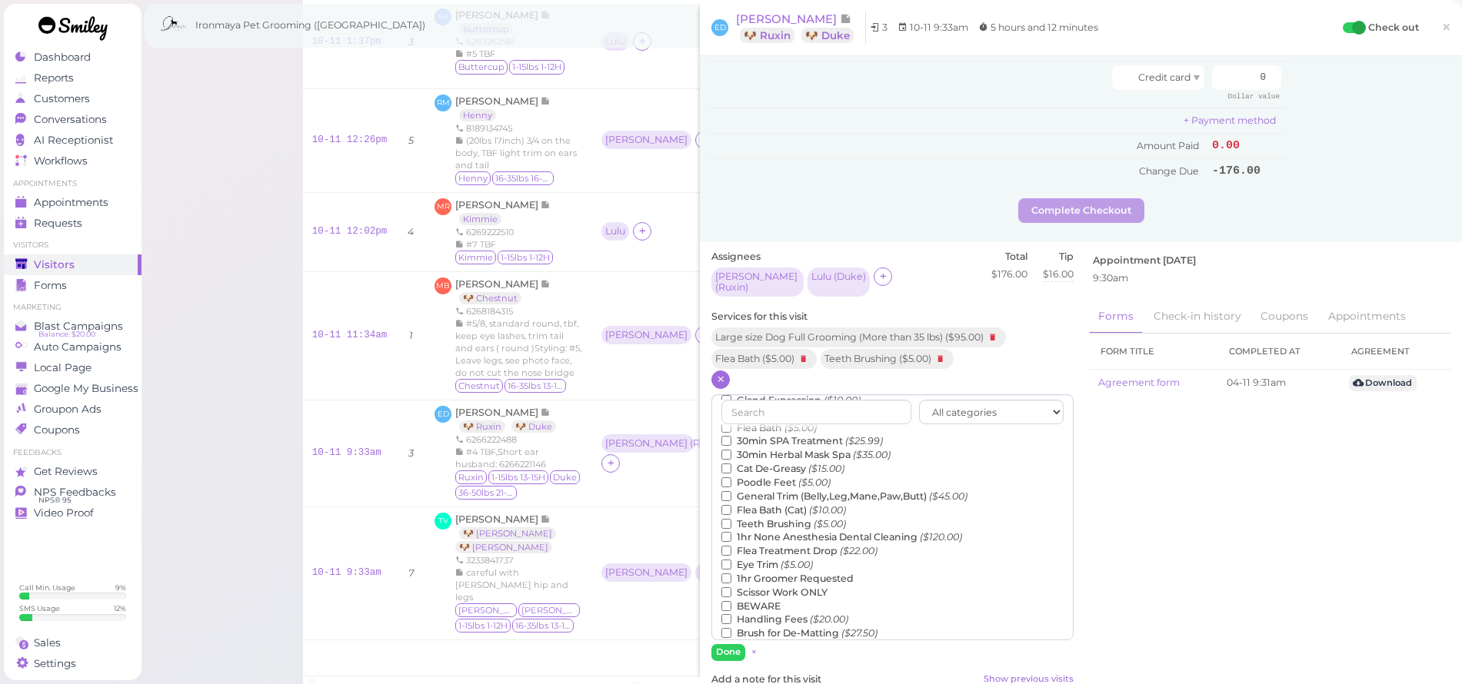
scroll to position [651, 0]
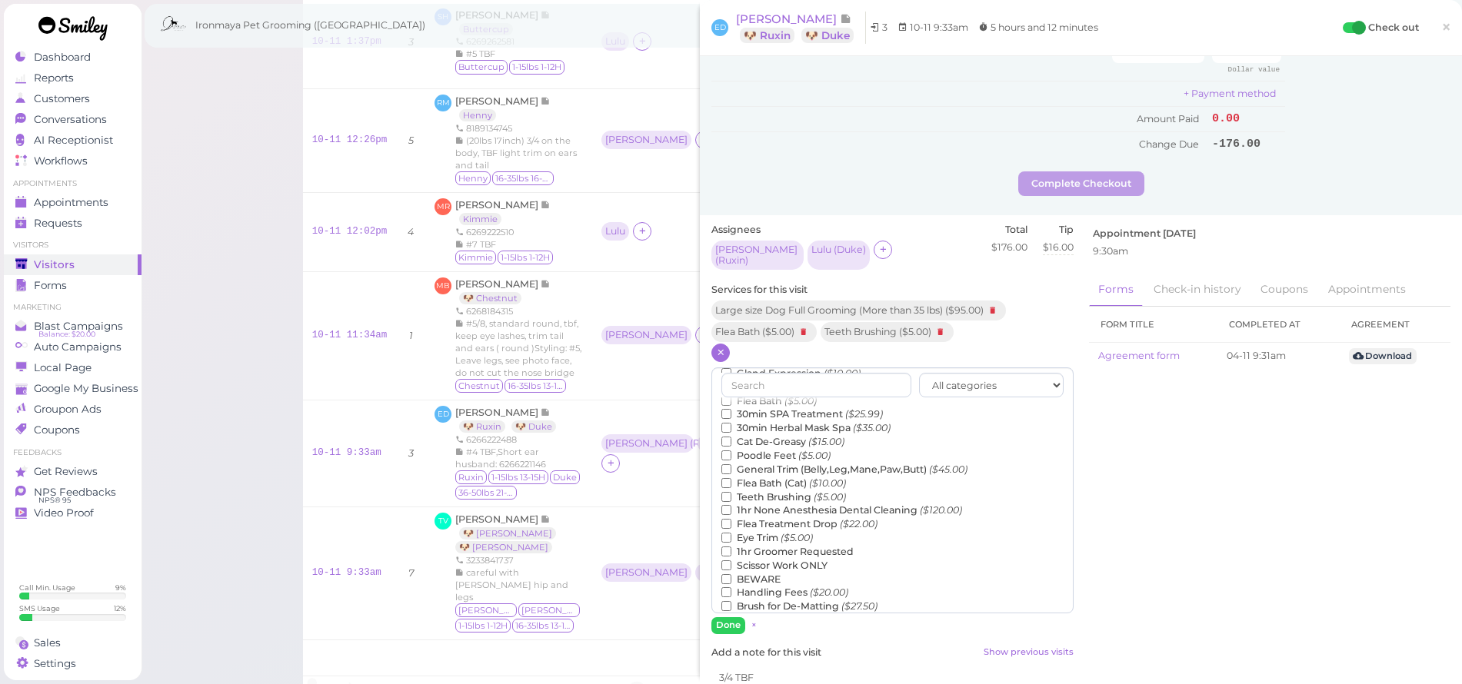
drag, startPoint x: 735, startPoint y: 593, endPoint x: 737, endPoint y: 583, distance: 10.3
click at [734, 618] on button "Done" at bounding box center [728, 626] width 34 height 16
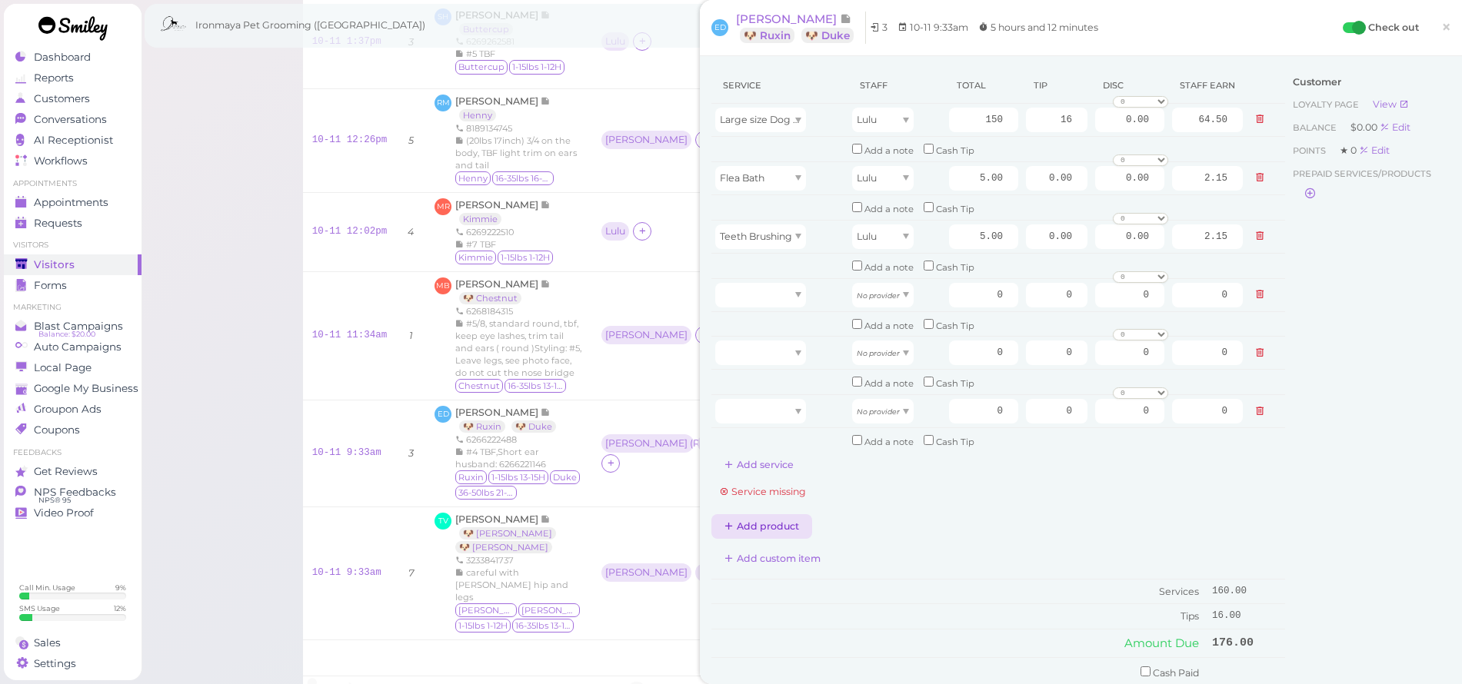
scroll to position [0, 0]
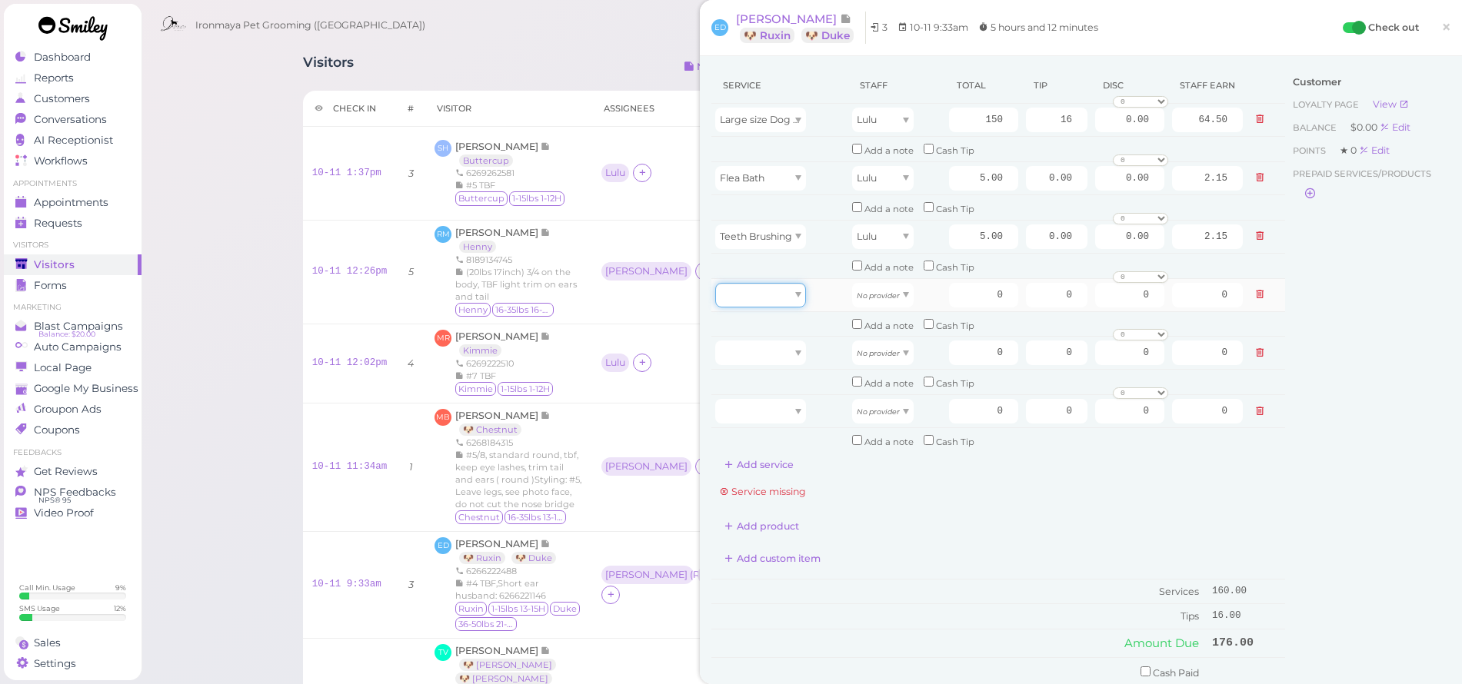
click at [765, 287] on div at bounding box center [760, 295] width 91 height 25
type input "70.00"
click at [764, 341] on div at bounding box center [760, 353] width 91 height 25
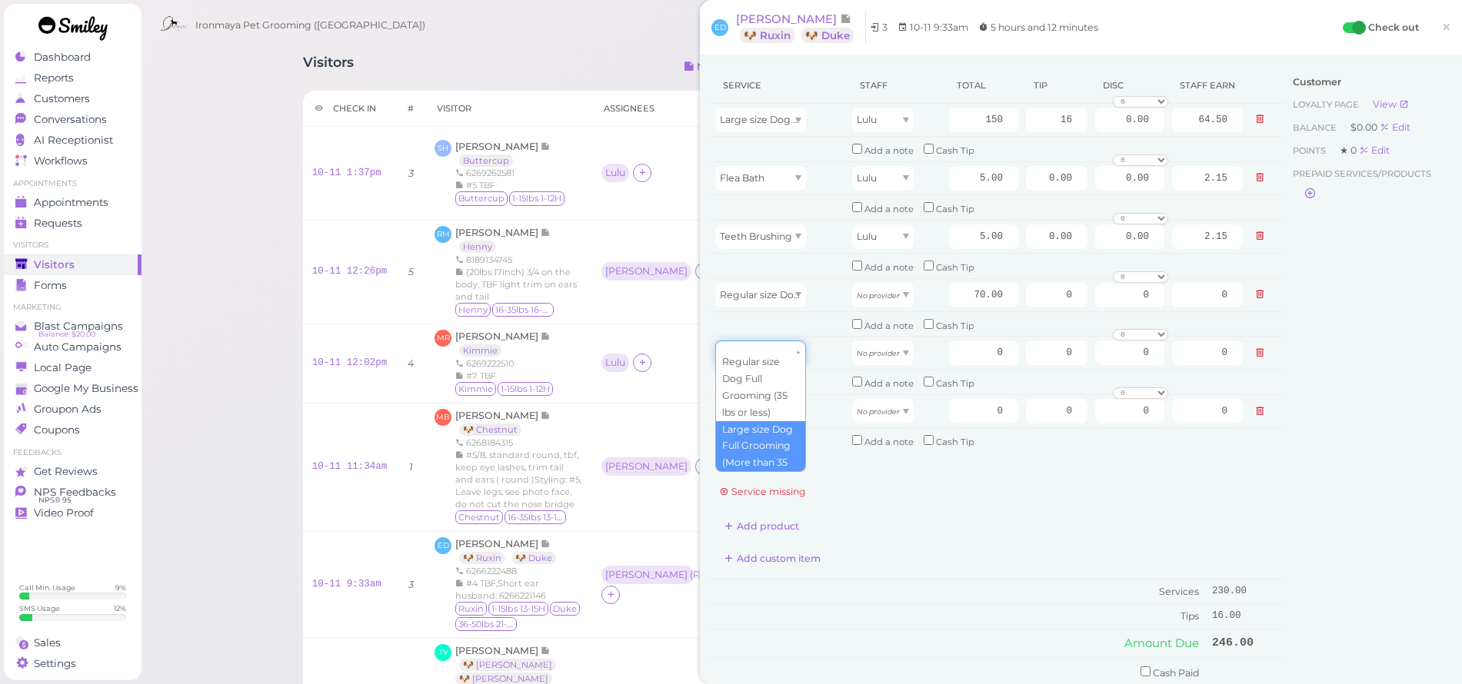
scroll to position [92, 0]
type input "5.00"
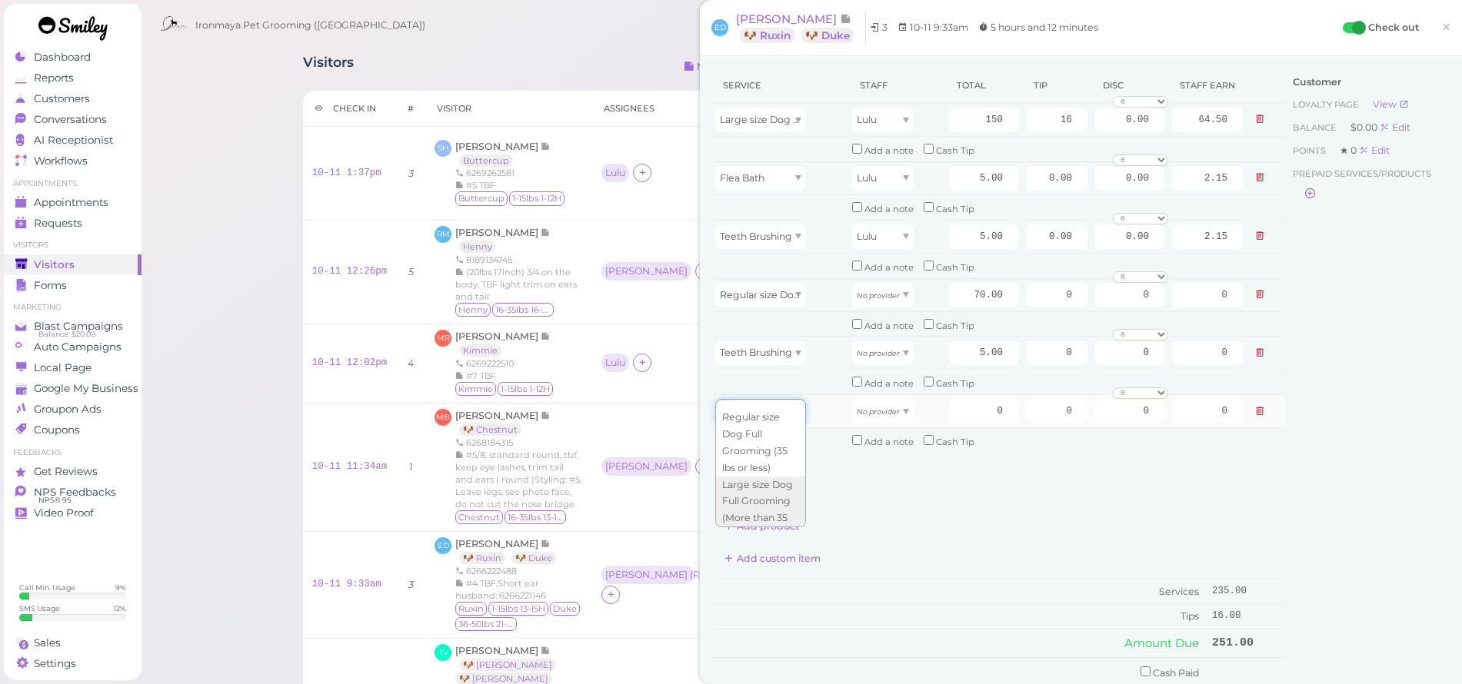
click at [775, 399] on div at bounding box center [760, 411] width 91 height 25
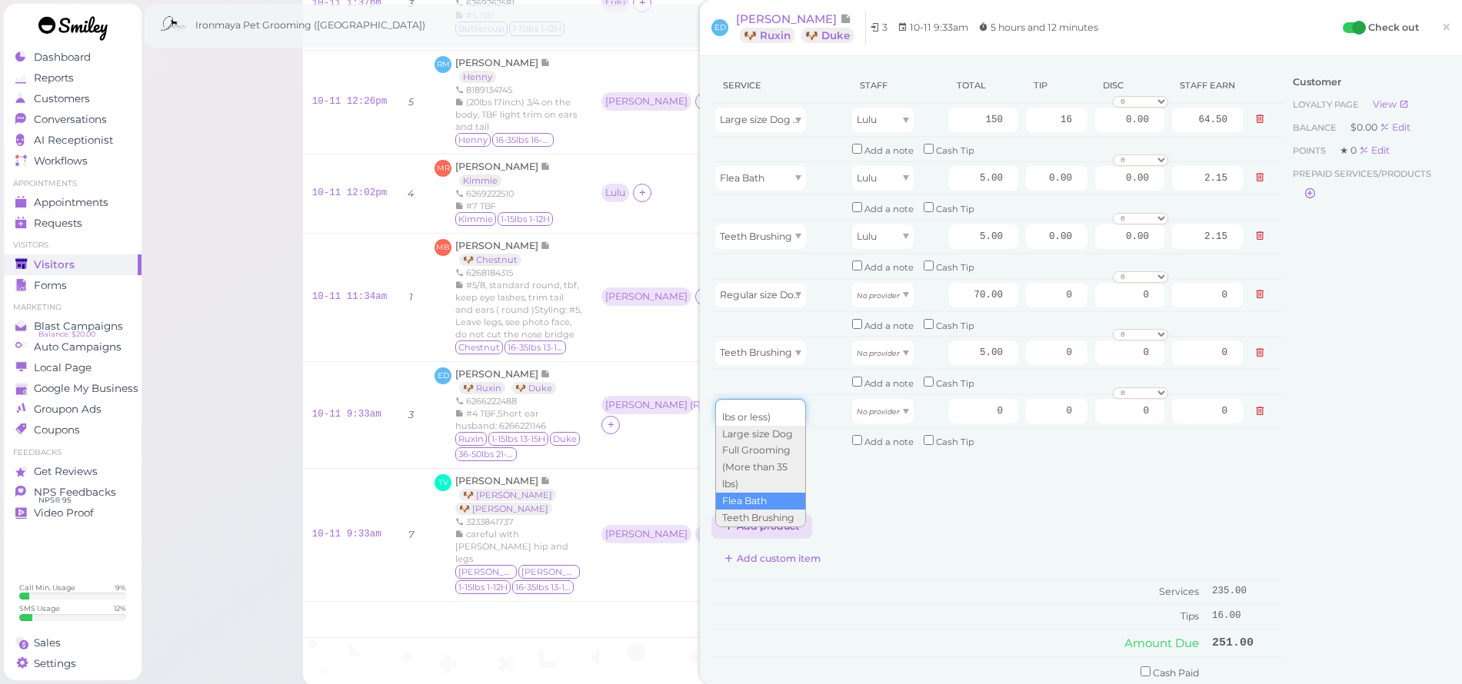
type input "5.00"
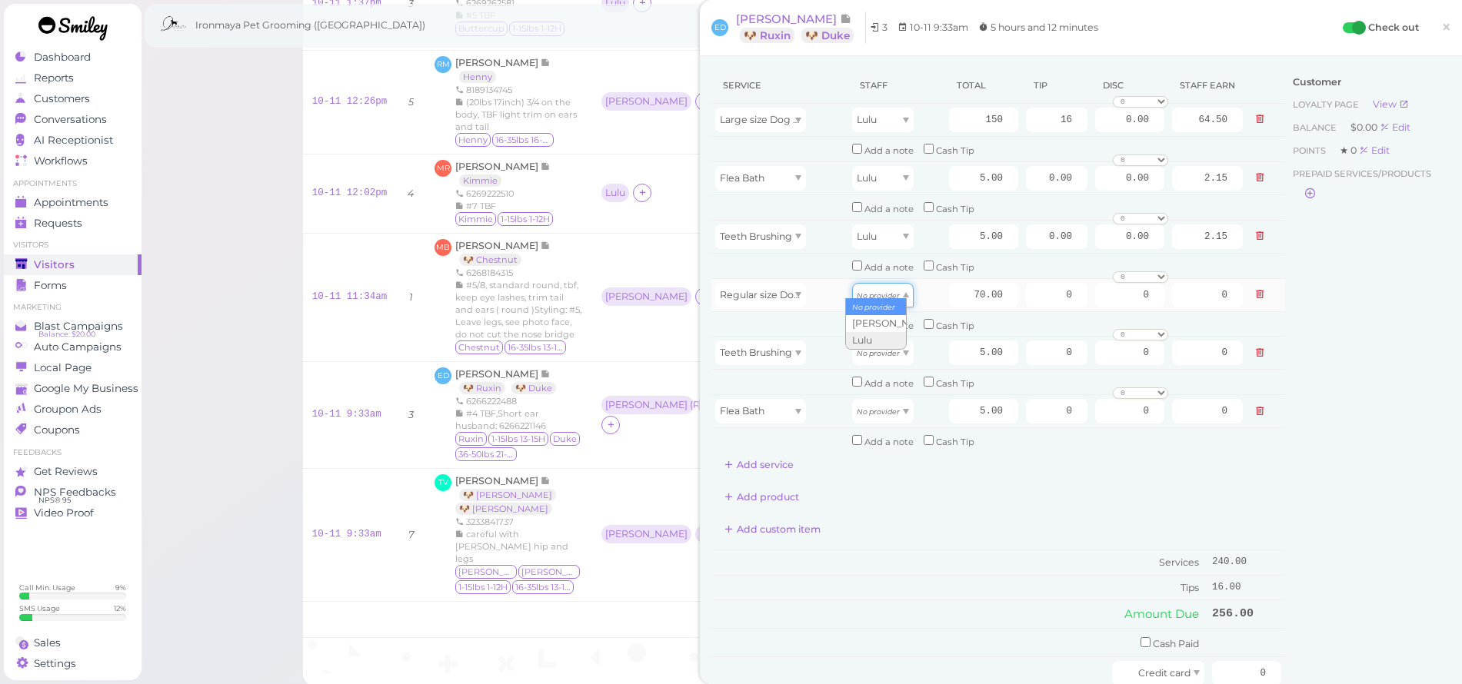
click at [874, 291] on div "No provider" at bounding box center [883, 295] width 62 height 25
type input "31.50"
click at [869, 347] on div "No provider" at bounding box center [883, 353] width 62 height 25
type input "2.25"
click at [870, 408] on icon "No provider" at bounding box center [878, 412] width 43 height 8
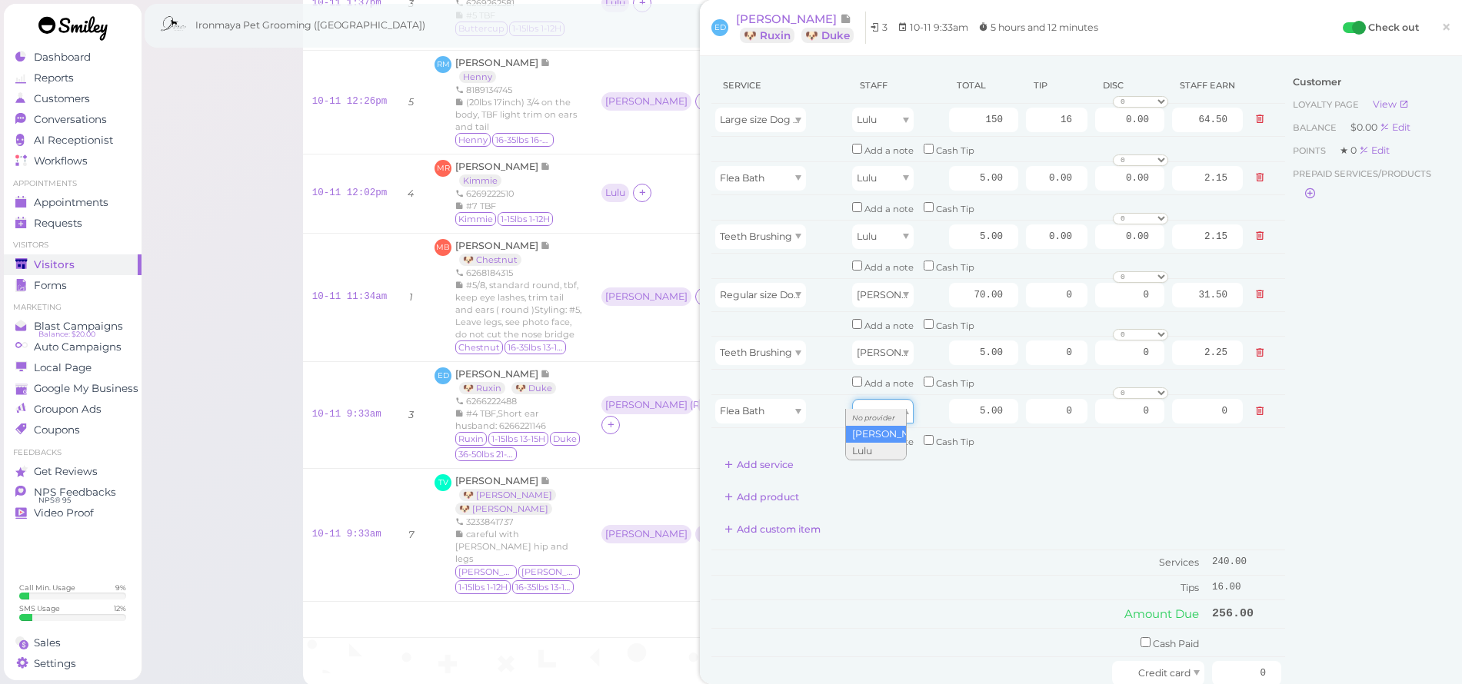
type input "2.25"
drag, startPoint x: 961, startPoint y: 281, endPoint x: 1038, endPoint y: 290, distance: 78.1
click at [1038, 290] on tr "Regular size Dog Full Grooming (35 lbs or less) [PERSON_NAME] 70.00 0 0 0 10% o…" at bounding box center [998, 294] width 574 height 33
type input "80"
type input "36.00"
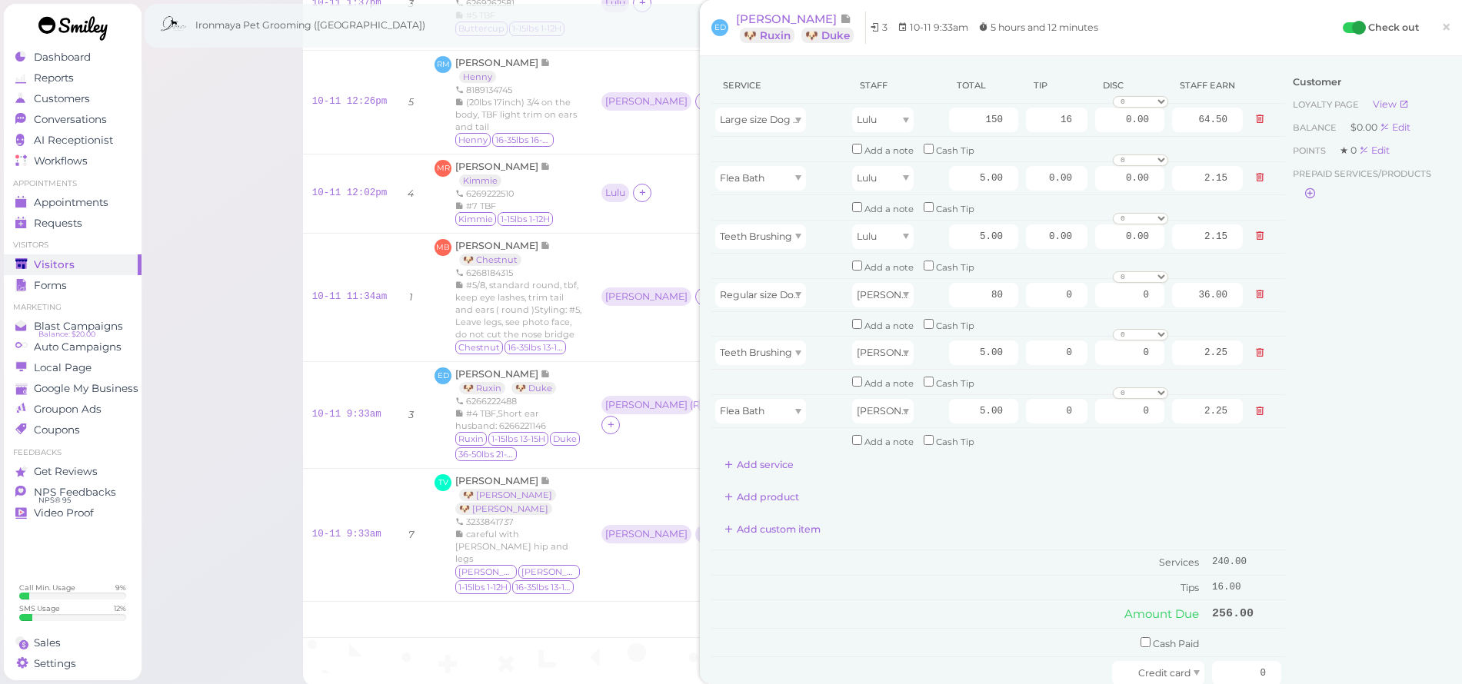
click at [1050, 448] on div "Service Staff Total Tip Disc Staff earn Large size Dog Full Grooming (More than…" at bounding box center [998, 273] width 574 height 410
drag, startPoint x: 1061, startPoint y: 295, endPoint x: 1098, endPoint y: 300, distance: 37.3
click at [1098, 300] on tr "Regular size Dog Full Grooming (35 lbs or less) [PERSON_NAME] 80 0 0 0 10% off …" at bounding box center [998, 294] width 574 height 33
type input "9"
click at [1156, 413] on tbody "Large size Dog Full Grooming (More than 35 lbs) Lulu 150 16 0.00 0 10% off 15% …" at bounding box center [998, 279] width 574 height 350
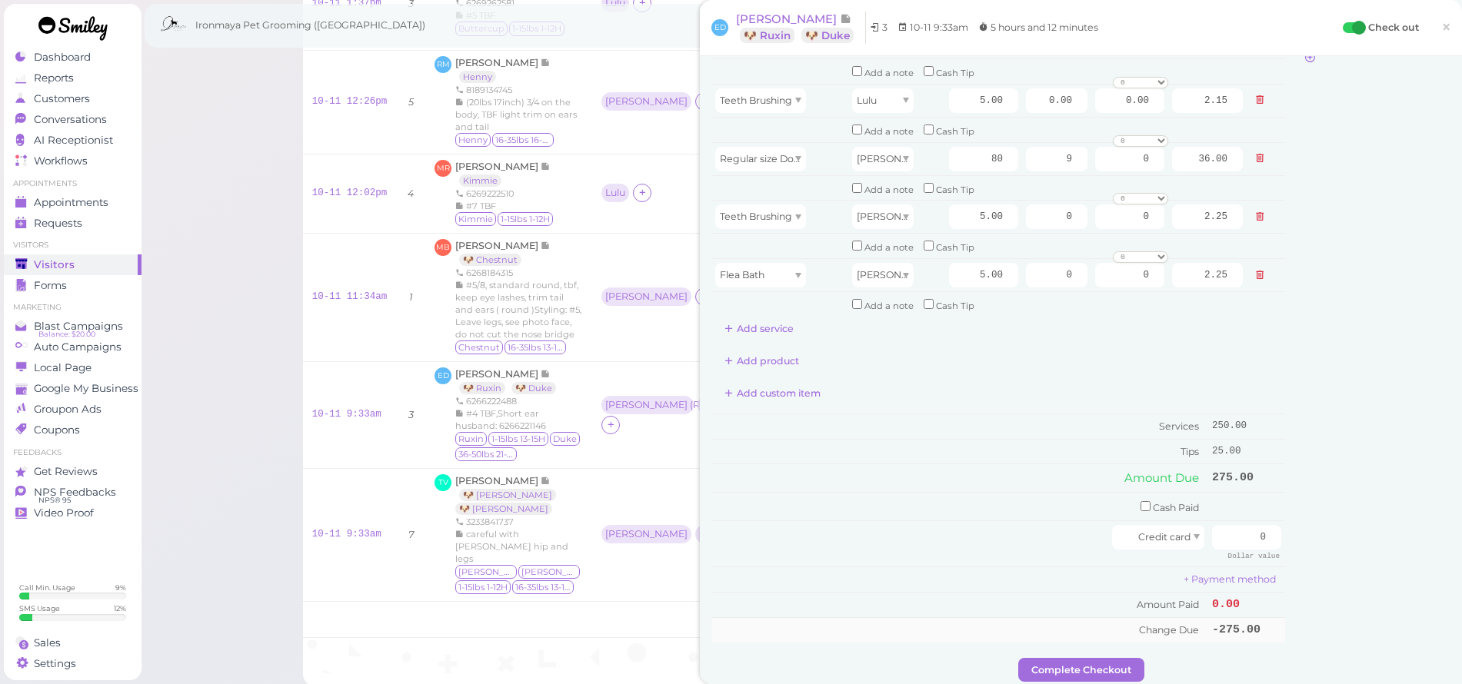
scroll to position [228, 0]
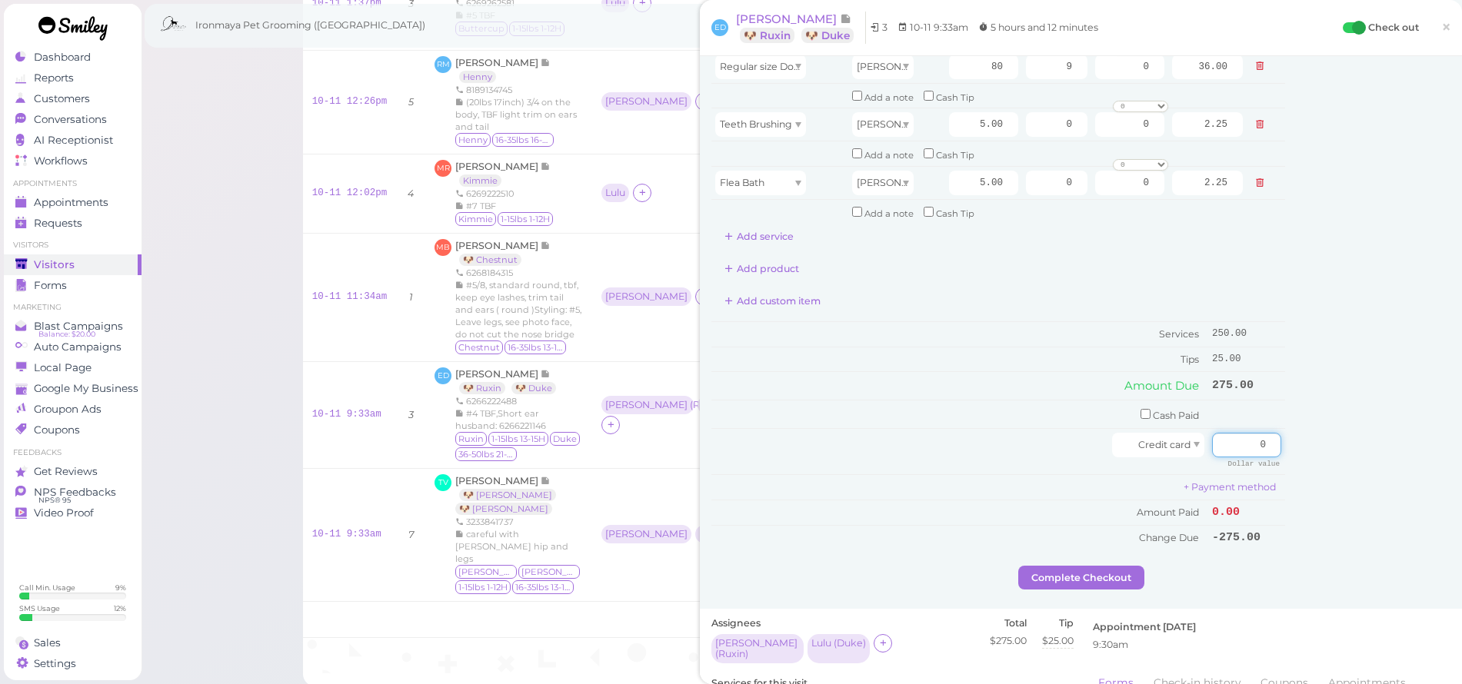
drag, startPoint x: 1237, startPoint y: 419, endPoint x: 1277, endPoint y: 422, distance: 40.1
click at [1277, 422] on div "Service Staff Total Tip Disc Staff earn Large size Dog Full Grooming (More than…" at bounding box center [1080, 202] width 739 height 727
type input "275"
click at [1302, 414] on div "Customer Loyalty page View Balance $0.00 Edit Points ★ 0 Edit Prepaid services/…" at bounding box center [1367, 202] width 165 height 727
click at [1130, 566] on button "Complete Checkout" at bounding box center [1081, 578] width 126 height 25
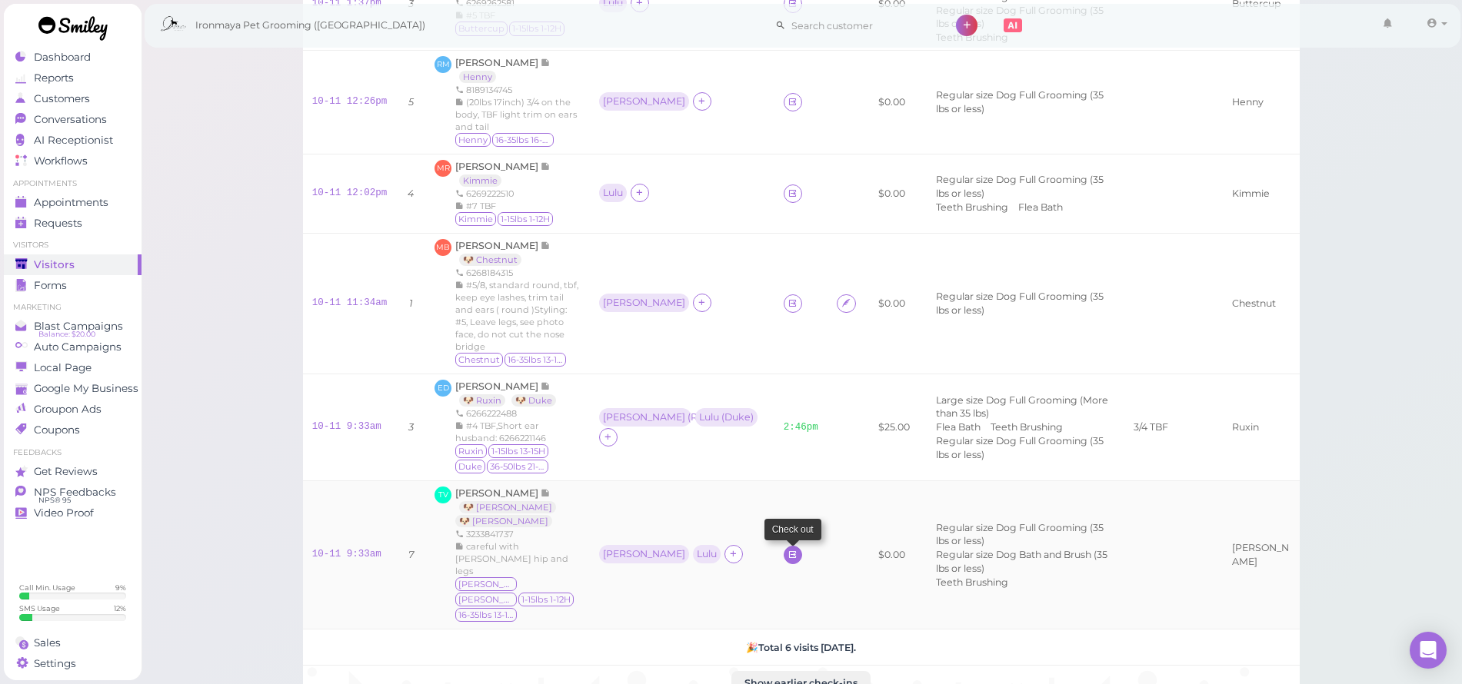
click at [787, 549] on icon at bounding box center [792, 555] width 10 height 12
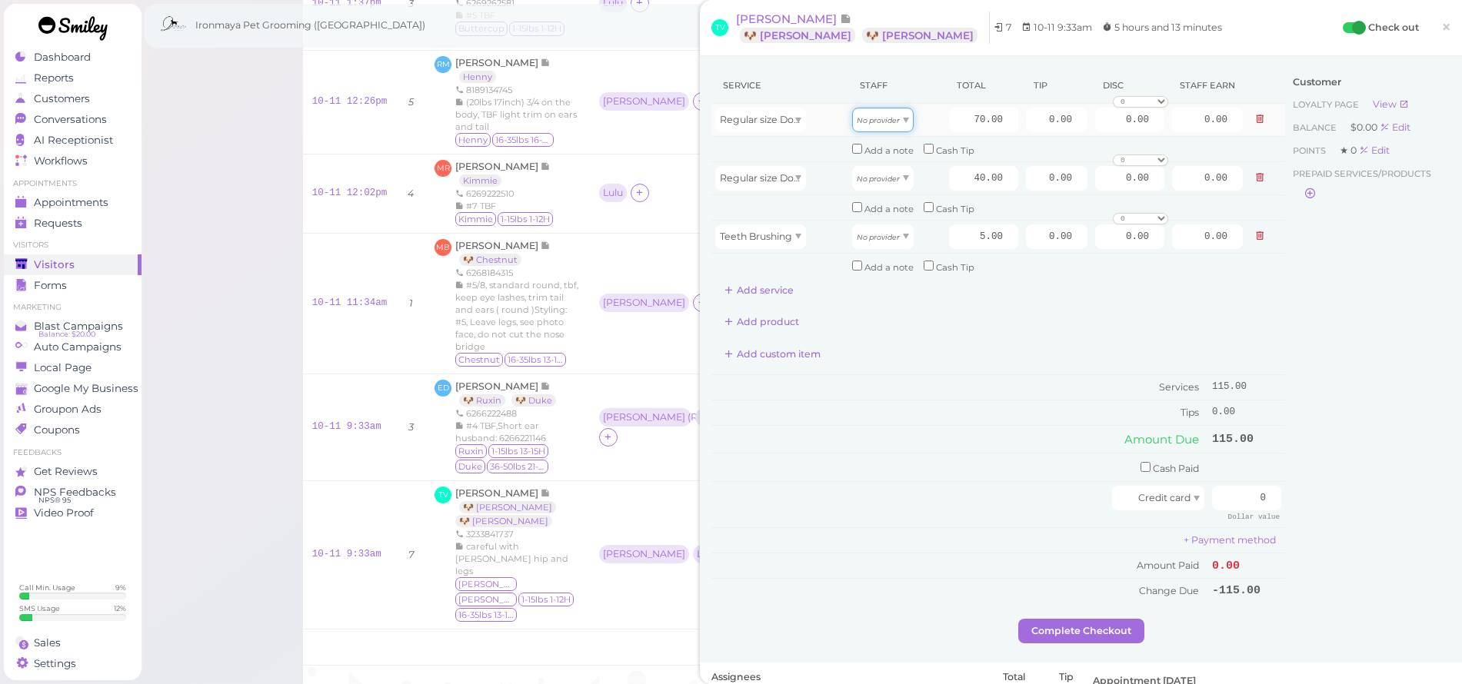
click at [879, 122] on icon "No provider" at bounding box center [878, 120] width 43 height 8
click at [768, 126] on div "Regular size Dog Full Grooming (35 lbs or less)" at bounding box center [760, 120] width 91 height 25
click at [794, 178] on span "Regular size Dog Bath and Brush (35 lbs or less)" at bounding box center [831, 178] width 222 height 12
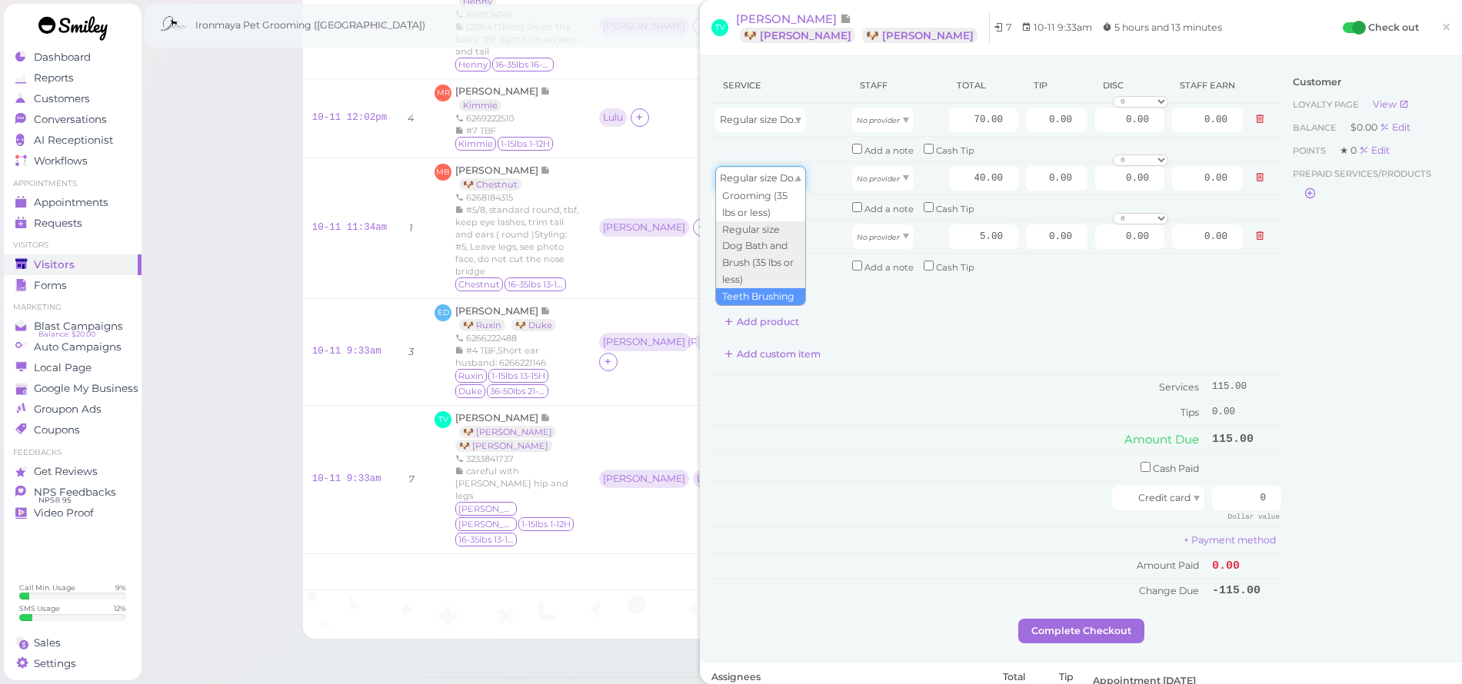
type input "5.00"
click at [774, 278] on button "Add service" at bounding box center [758, 290] width 95 height 25
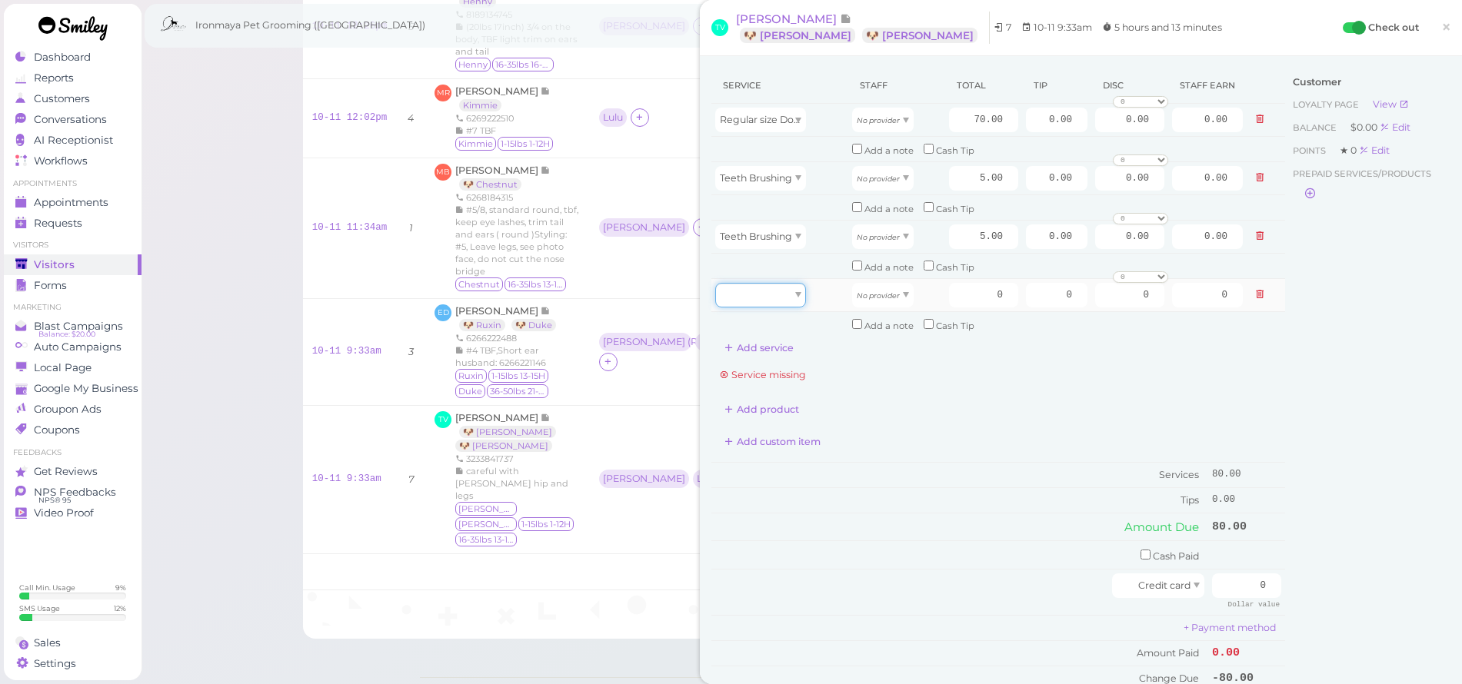
click at [768, 292] on div at bounding box center [760, 295] width 91 height 25
type input "40.00"
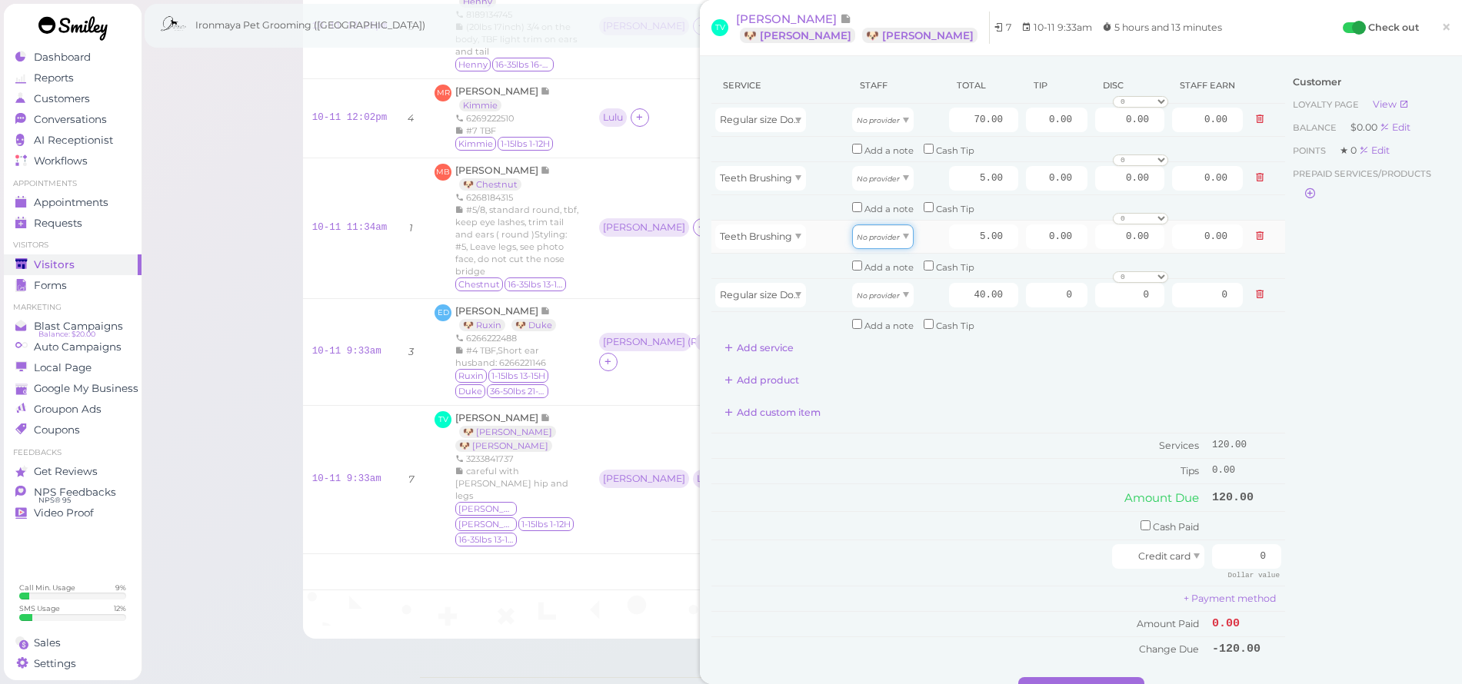
click at [871, 233] on icon "No provider" at bounding box center [878, 237] width 43 height 8
type input "2.15"
click at [867, 291] on icon "No provider" at bounding box center [878, 295] width 43 height 8
type input "17.20"
click at [877, 177] on icon "No provider" at bounding box center [878, 179] width 43 height 8
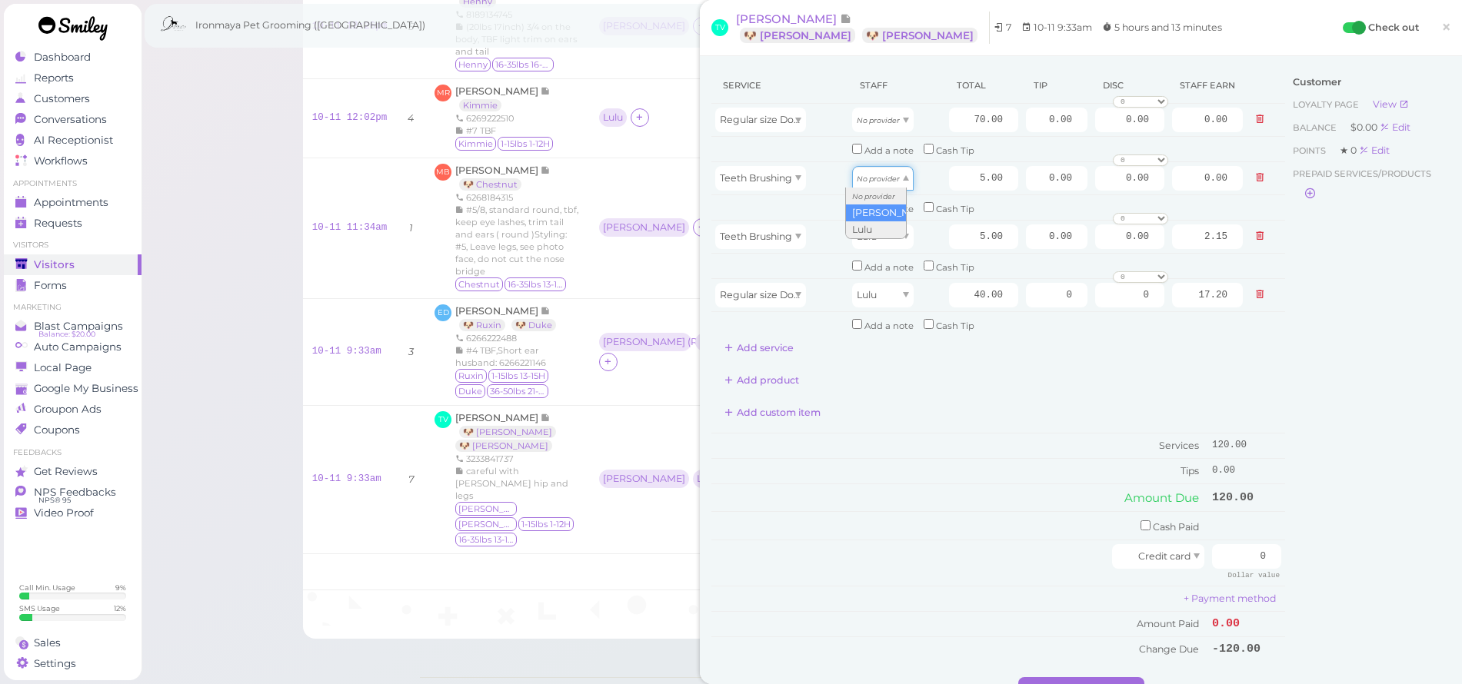
type input "2.25"
drag, startPoint x: 868, startPoint y: 115, endPoint x: 868, endPoint y: 128, distance: 13.1
click at [867, 117] on span "No provider" at bounding box center [878, 120] width 43 height 12
type input "31.50"
drag, startPoint x: 945, startPoint y: 115, endPoint x: 1037, endPoint y: 125, distance: 92.8
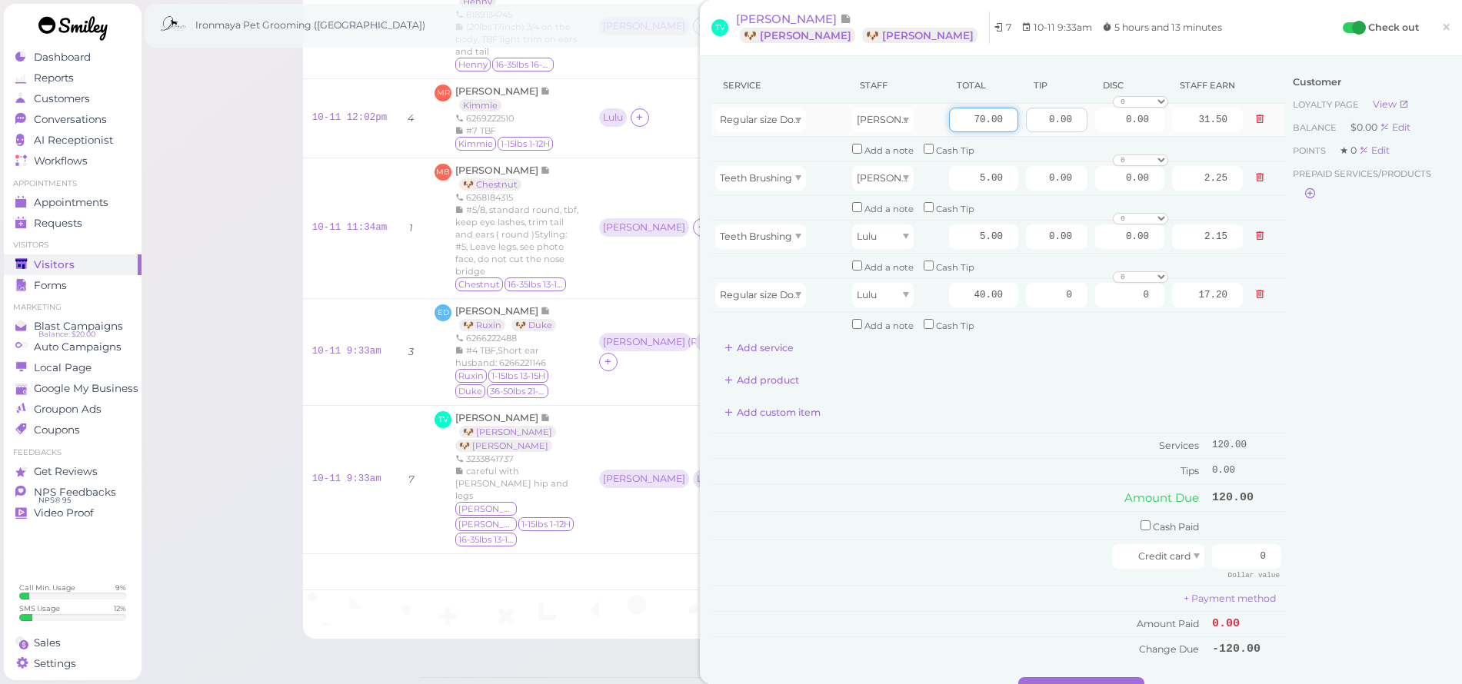
click at [1037, 125] on tr "Regular size Dog Full Grooming (35 lbs or less) [PERSON_NAME] 70.00 0.00 0.00 0…" at bounding box center [998, 120] width 574 height 33
type input "80"
type input "36.00"
click at [1016, 340] on div "Service Staff Total Tip Disc Staff earn Regular size Dog Full Grooming (35 lbs …" at bounding box center [998, 214] width 574 height 293
drag, startPoint x: 1109, startPoint y: 116, endPoint x: 1120, endPoint y: 119, distance: 11.9
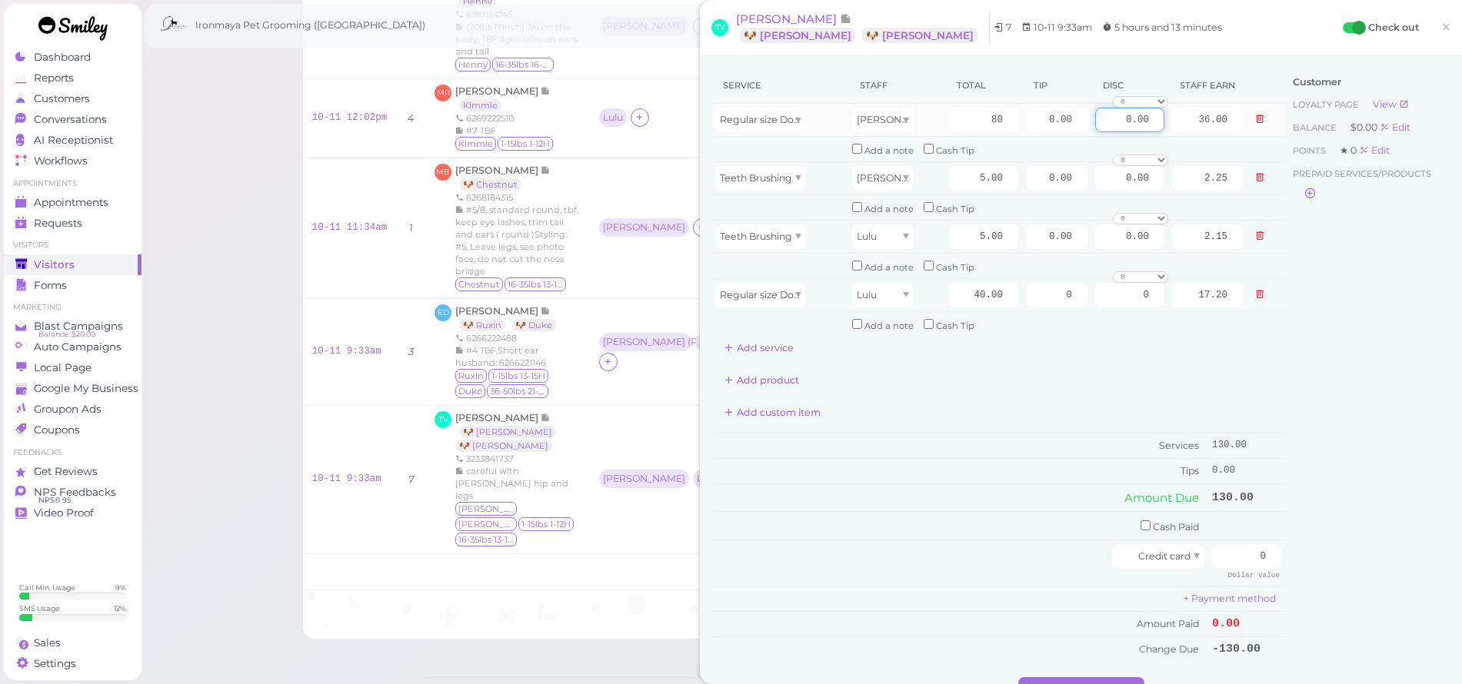
click at [1120, 119] on input "0.00" at bounding box center [1129, 120] width 69 height 25
type input "5.00"
drag, startPoint x: 1115, startPoint y: 231, endPoint x: 1123, endPoint y: 229, distance: 7.8
click at [1123, 229] on input "0.00" at bounding box center [1129, 237] width 69 height 25
type input "5.00"
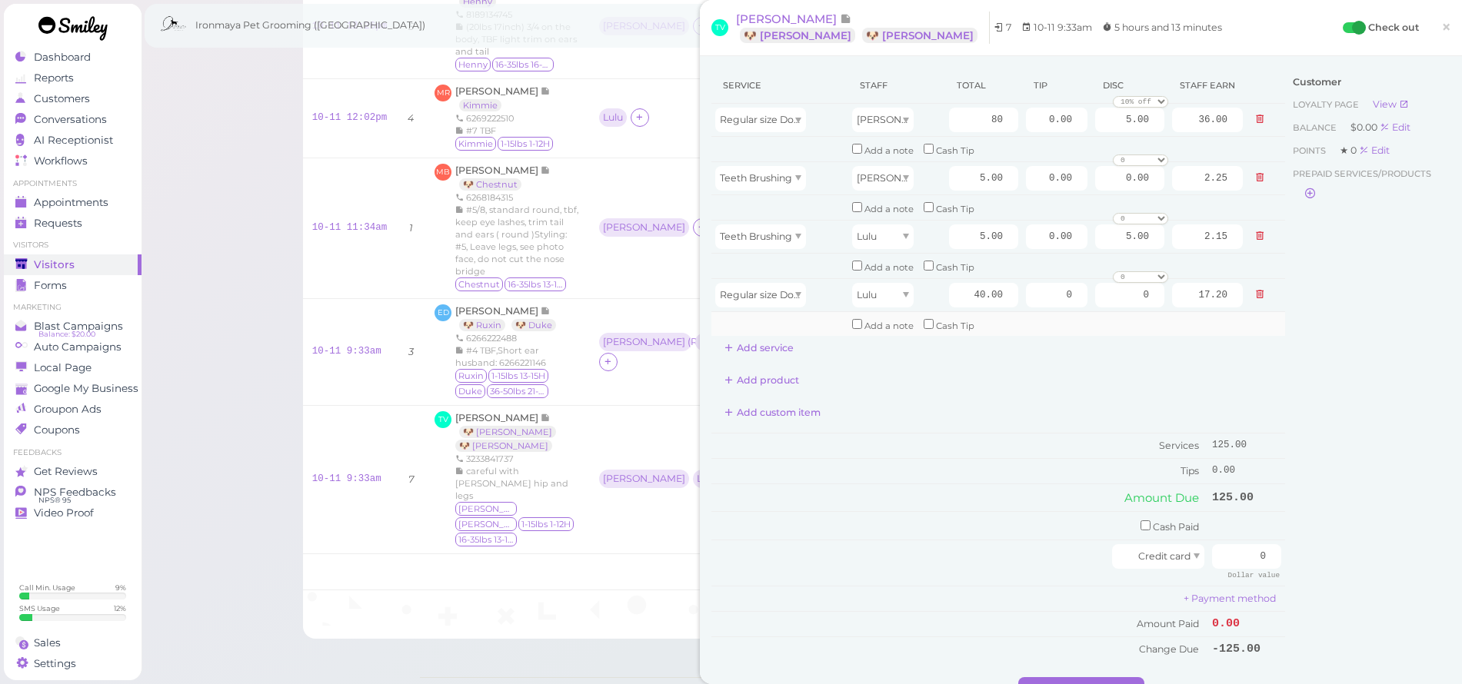
click at [1088, 316] on td "Add a note Cash Tip" at bounding box center [1047, 323] width 398 height 25
drag, startPoint x: 1031, startPoint y: 116, endPoint x: 1084, endPoint y: 118, distance: 53.1
click at [1084, 118] on tr "Regular size Dog Full Grooming (35 lbs or less) [PERSON_NAME] 80 0.00 5.00 0 10…" at bounding box center [998, 120] width 574 height 33
type input "13.6"
drag, startPoint x: 1039, startPoint y: 231, endPoint x: 1079, endPoint y: 235, distance: 40.2
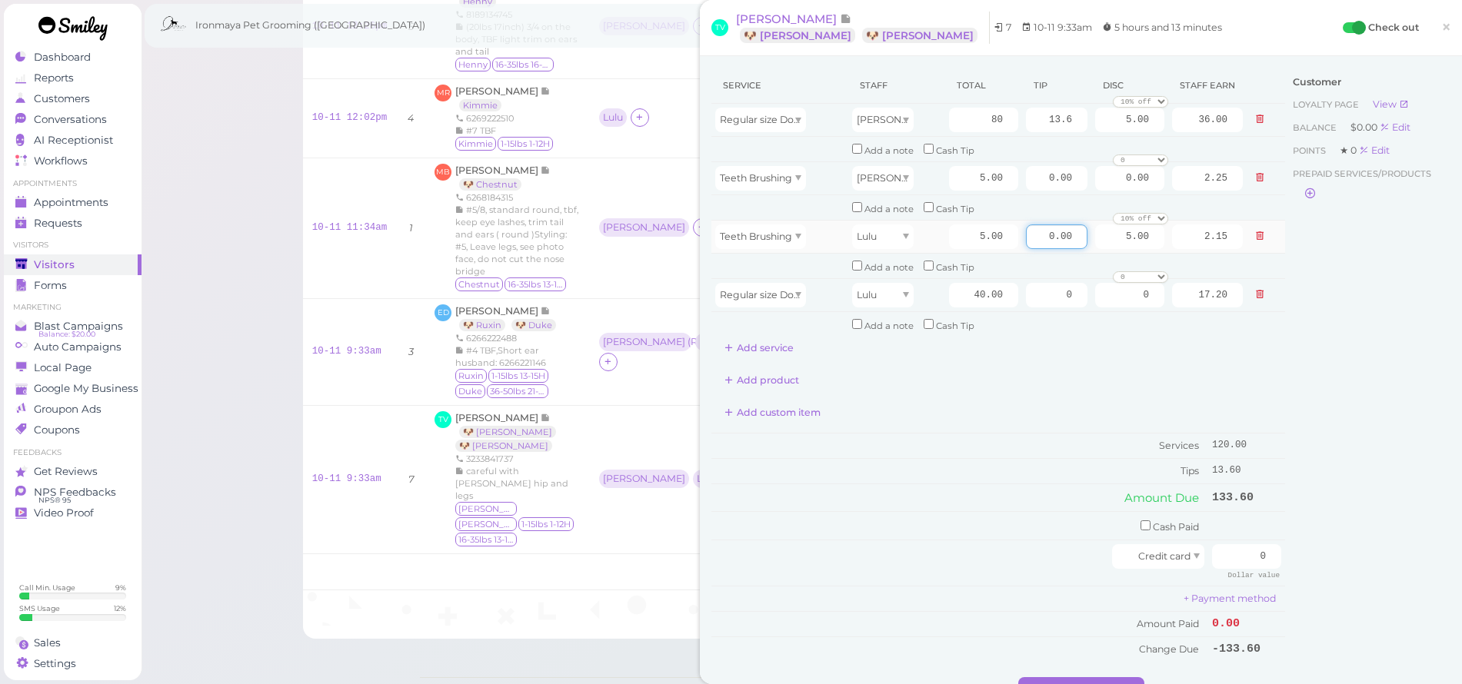
click at [1079, 235] on tr "Teeth Brushing Lulu 5.00 0.00 5.00 0 10% off 15% off 20% off 25% off 30% off 50…" at bounding box center [998, 236] width 574 height 33
click at [1104, 345] on div "Service Staff Total Tip Disc Staff earn Regular size Dog Full Grooming (35 lbs …" at bounding box center [998, 214] width 574 height 293
drag, startPoint x: 1052, startPoint y: 232, endPoint x: 1073, endPoint y: 235, distance: 21.0
click at [1073, 235] on input "7.2" at bounding box center [1057, 237] width 62 height 25
type input "7"
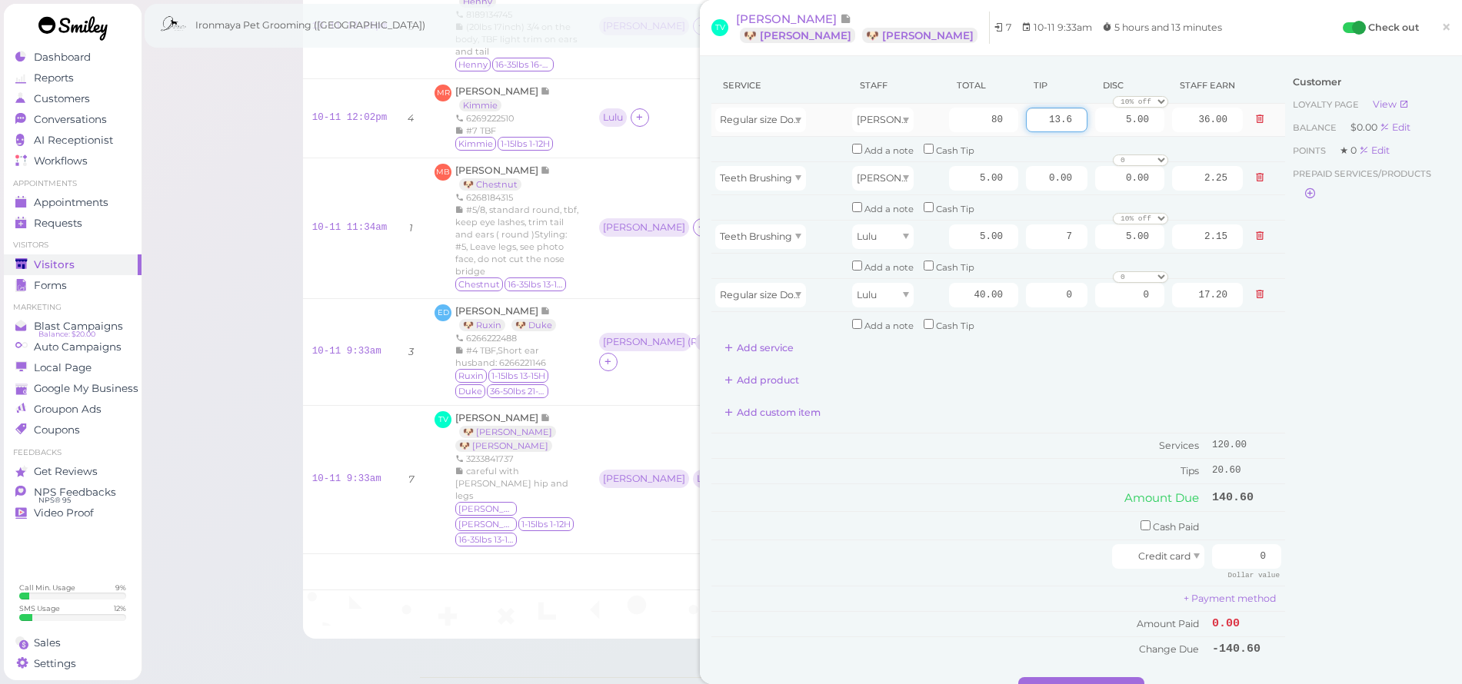
drag, startPoint x: 1050, startPoint y: 116, endPoint x: 1070, endPoint y: 118, distance: 19.4
click at [1070, 118] on input "13.6" at bounding box center [1057, 120] width 62 height 25
type input "13"
click at [1148, 340] on div "Service Staff Total Tip Disc Staff earn Regular size Dog Full Grooming (35 lbs …" at bounding box center [998, 214] width 574 height 293
drag, startPoint x: 1238, startPoint y: 541, endPoint x: 1270, endPoint y: 551, distance: 33.3
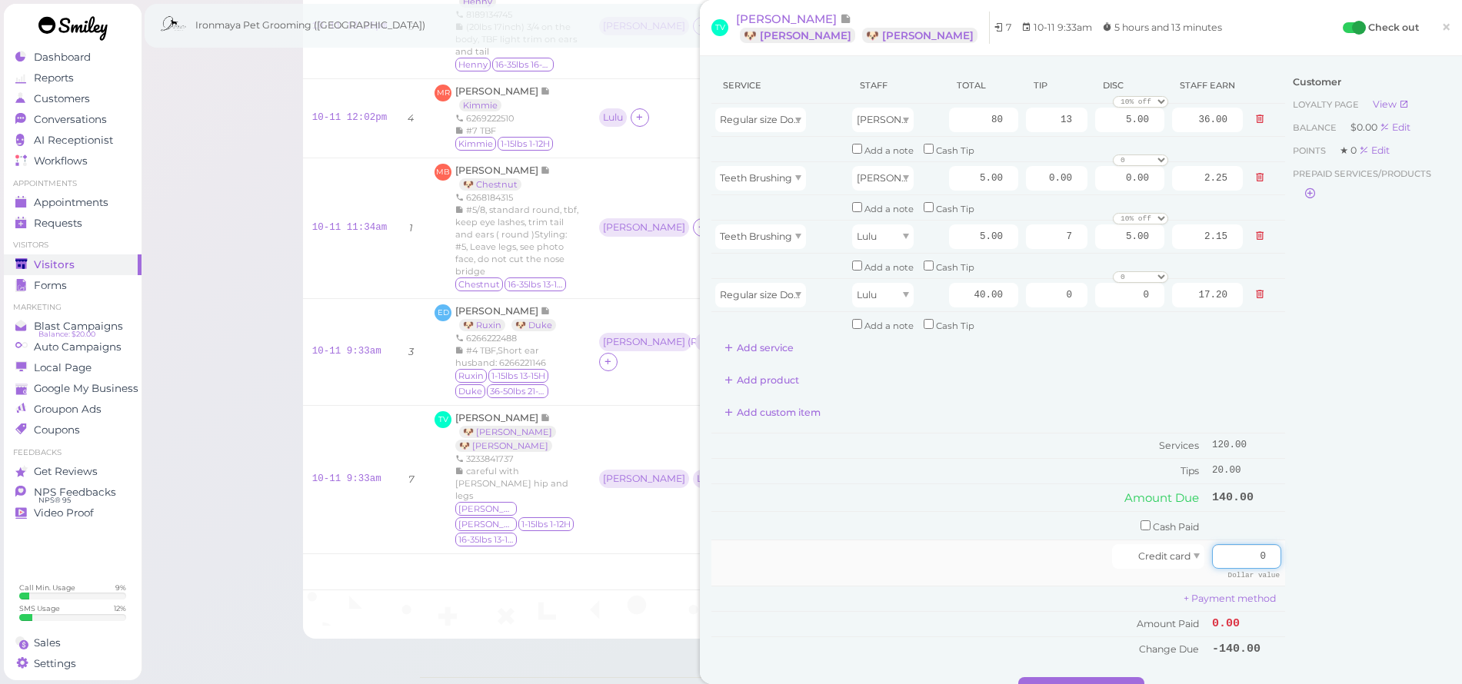
click at [1270, 551] on td "0 Dollar value" at bounding box center [1246, 563] width 77 height 46
type input "140"
click at [1297, 527] on div "Customer Loyalty page View Balance $0.00 Edit Points ★ 0 Edit Prepaid services/…" at bounding box center [1367, 373] width 165 height 610
click at [1098, 678] on button "Complete Checkout" at bounding box center [1081, 690] width 126 height 25
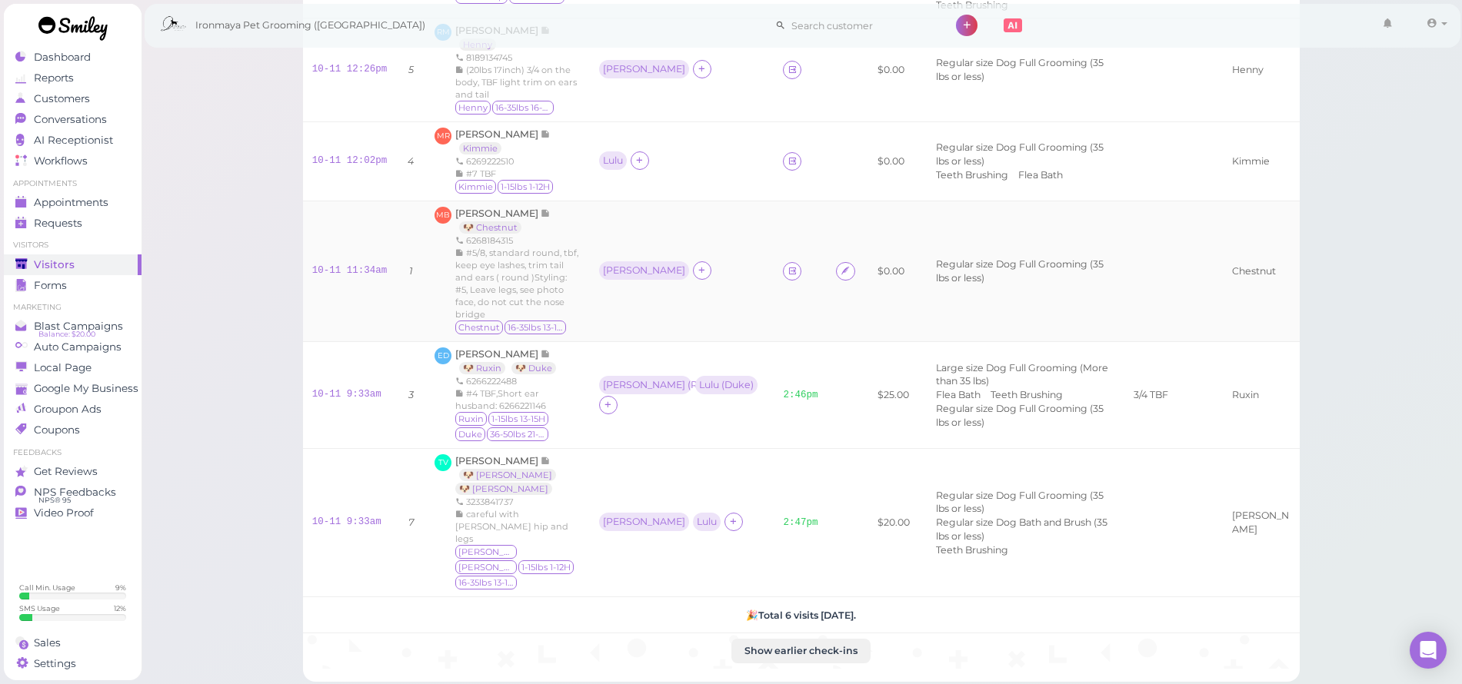
scroll to position [199, 0]
click at [481, 211] on span "[PERSON_NAME]" at bounding box center [497, 217] width 85 height 12
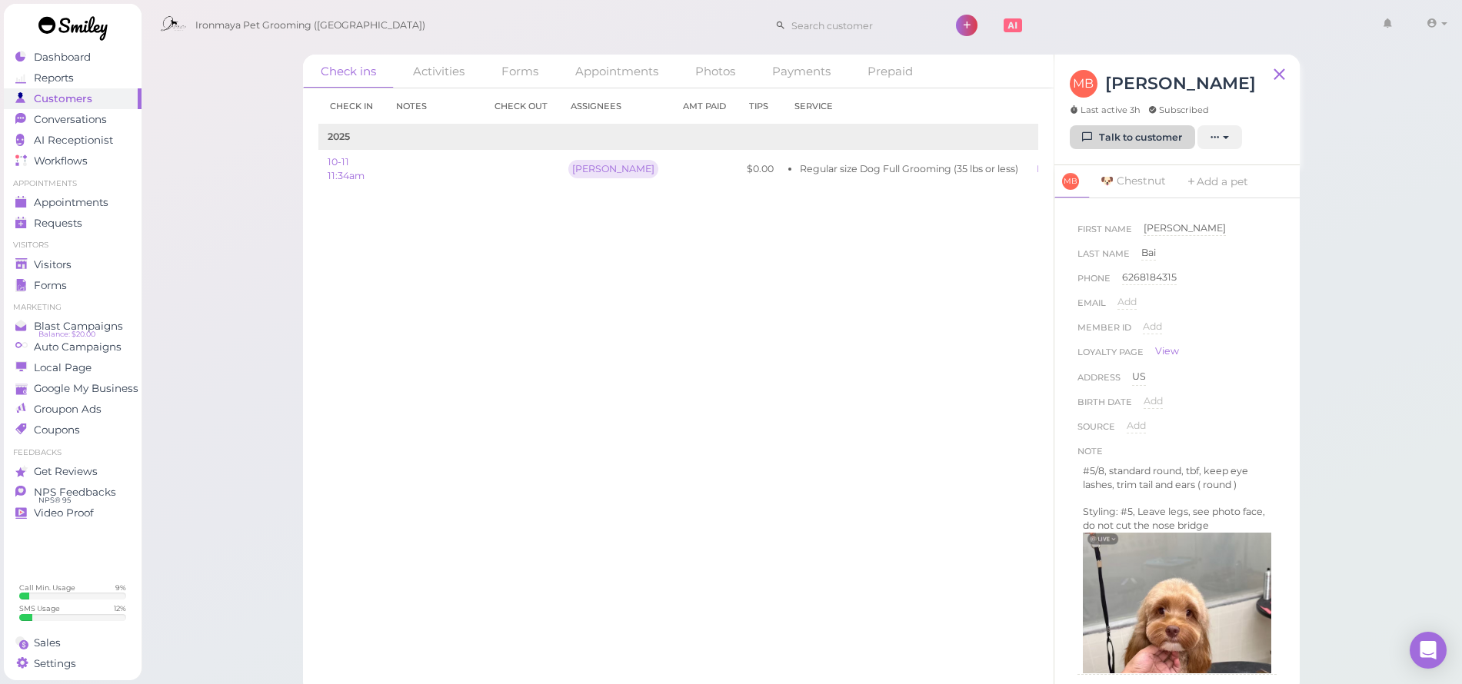
click at [1164, 136] on link "Talk to customer" at bounding box center [1132, 137] width 125 height 25
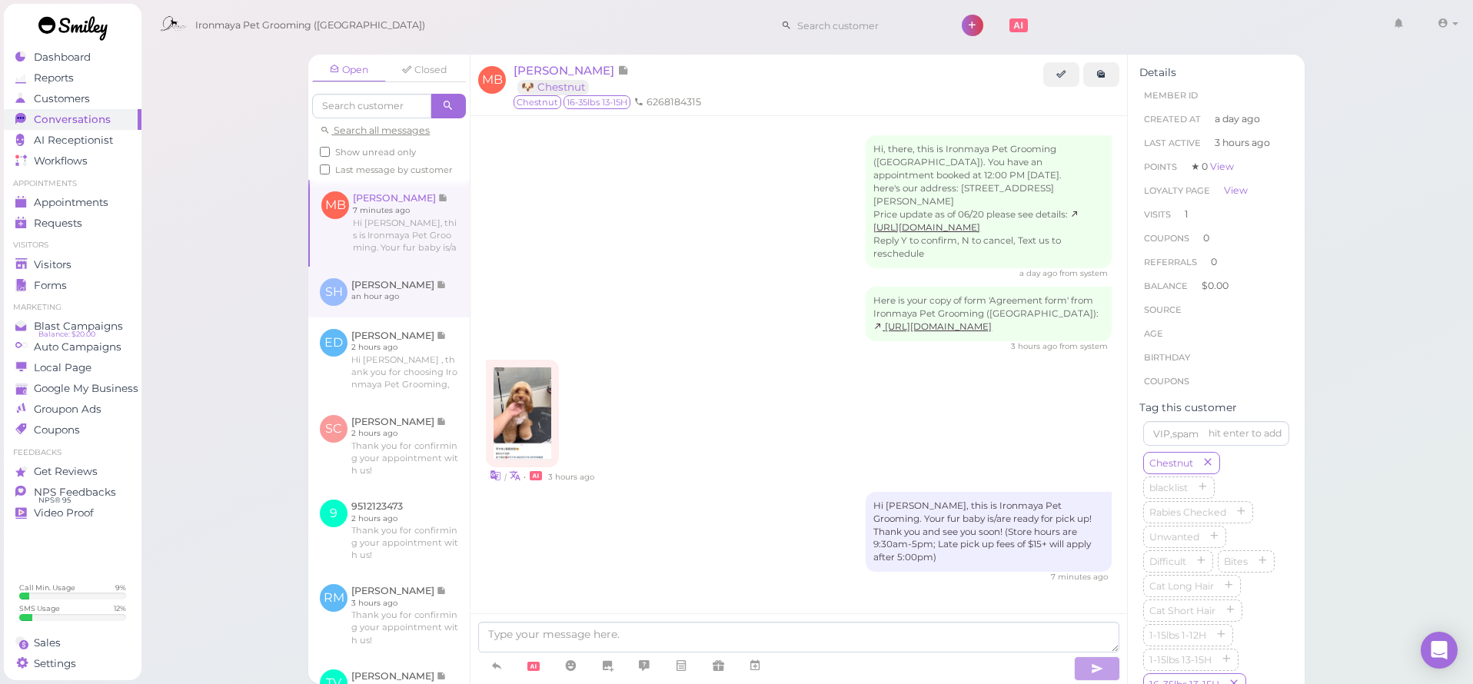
click at [426, 300] on link at bounding box center [388, 292] width 161 height 51
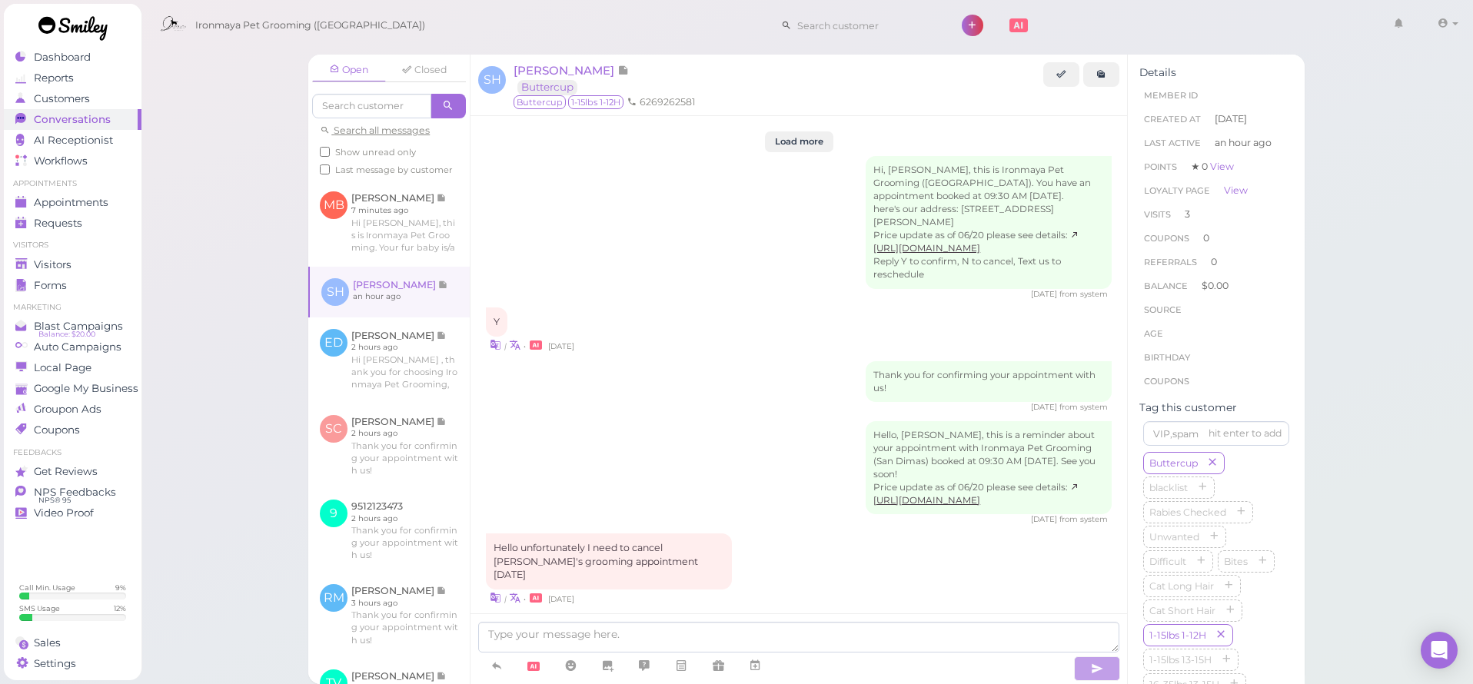
scroll to position [1842, 0]
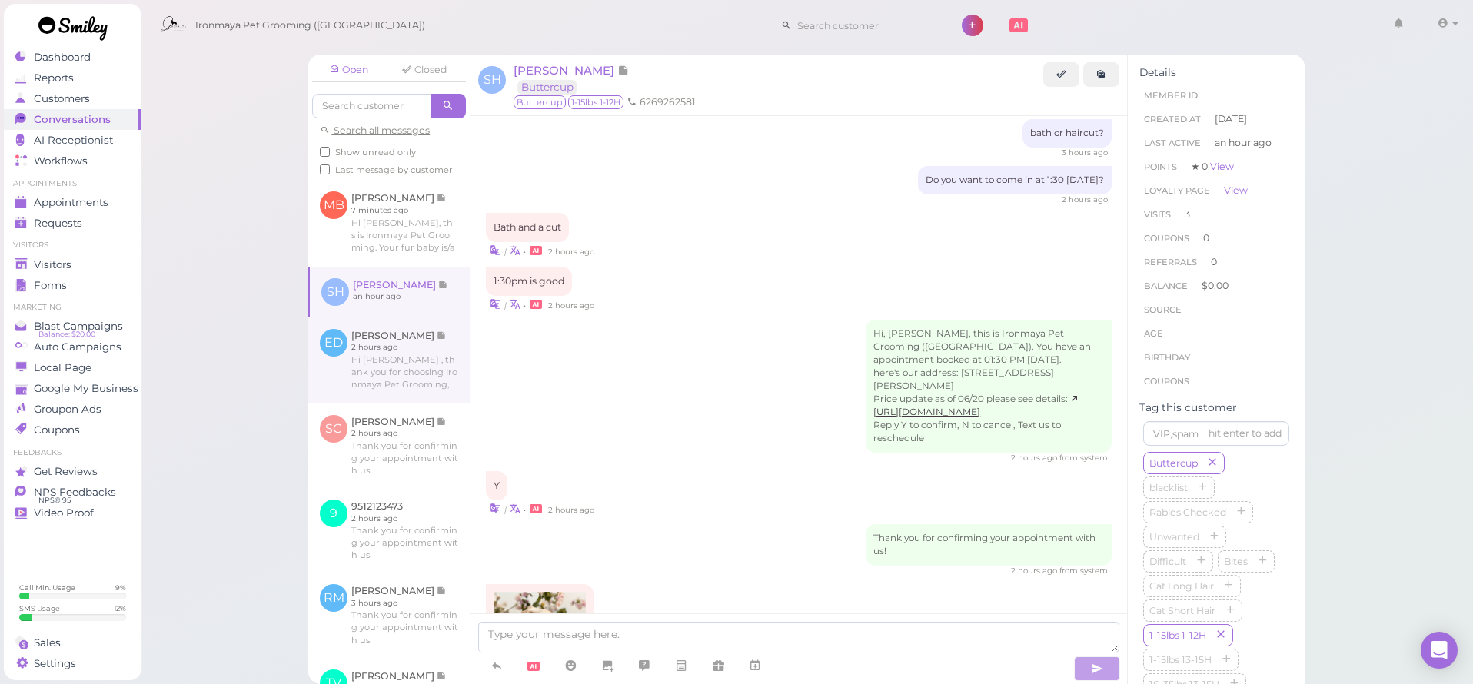
click at [388, 357] on link at bounding box center [388, 361] width 161 height 86
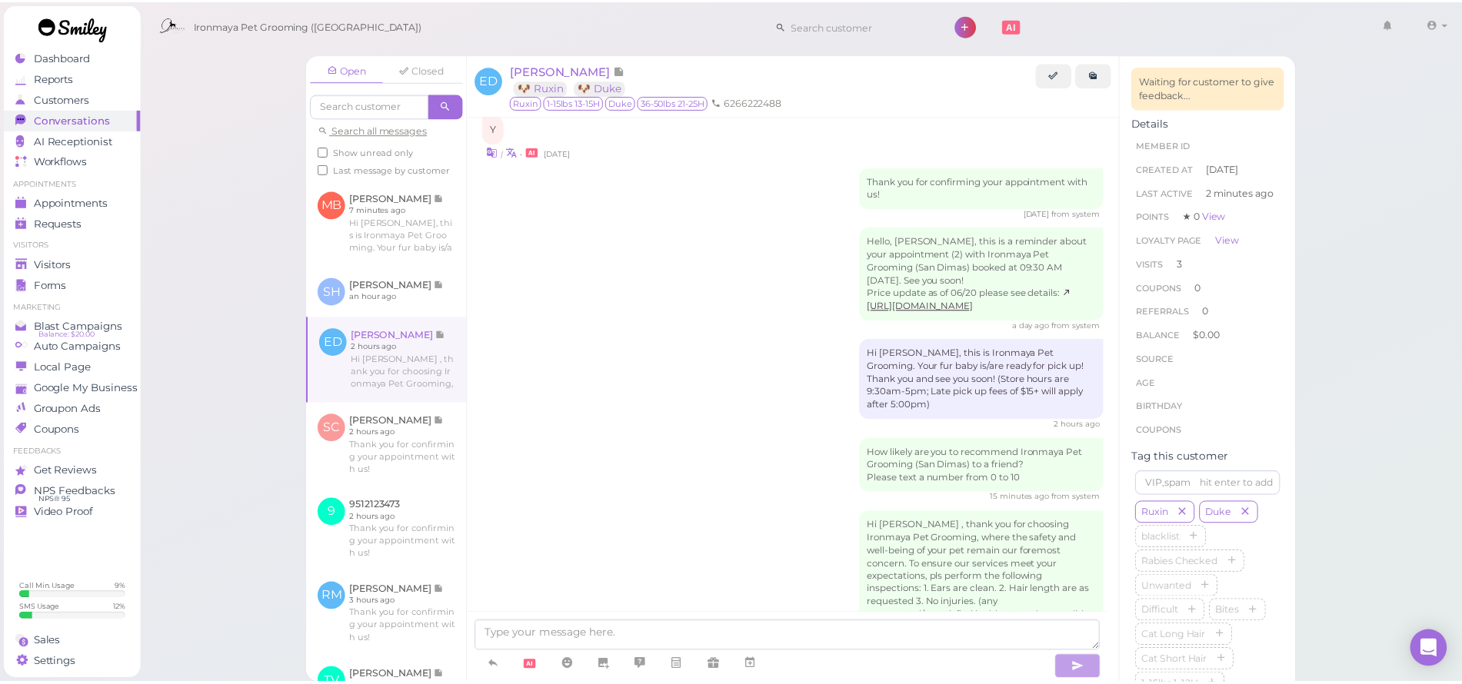
scroll to position [1873, 0]
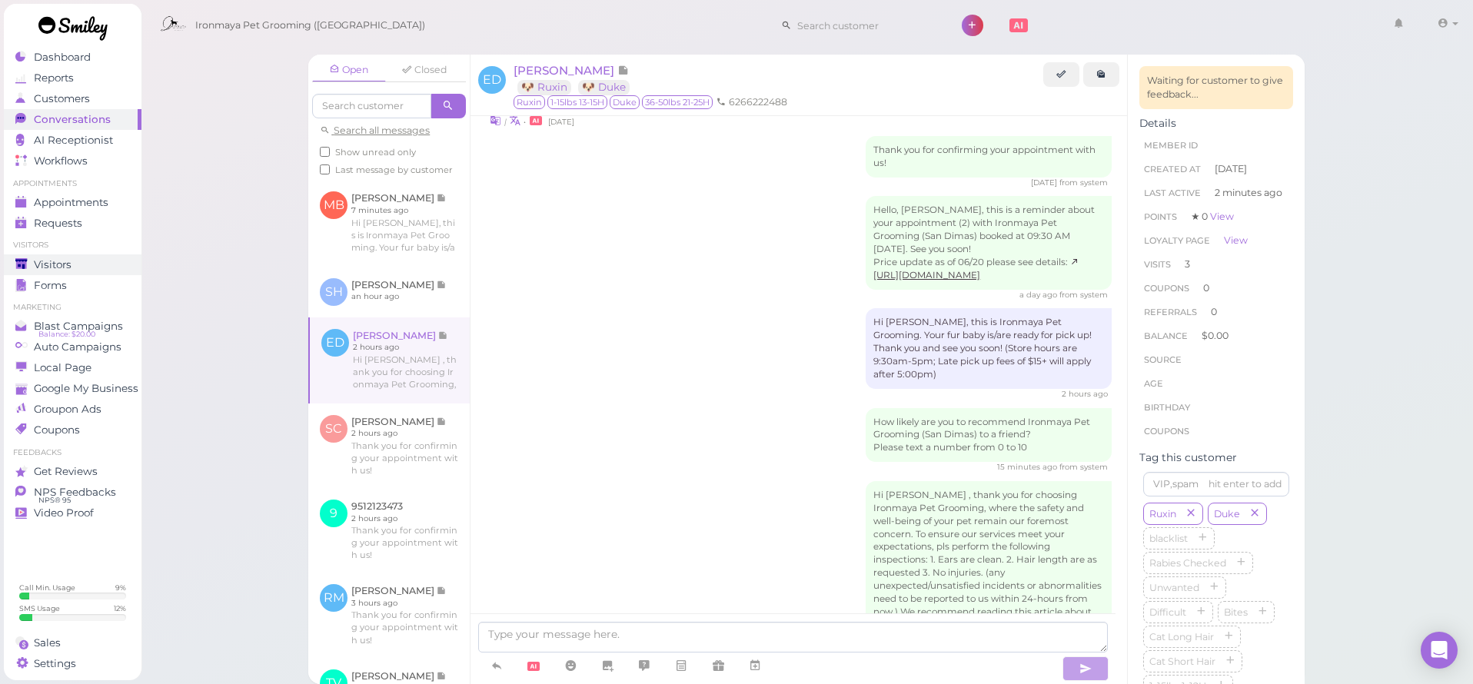
click at [52, 261] on span "Visitors" at bounding box center [53, 264] width 38 height 13
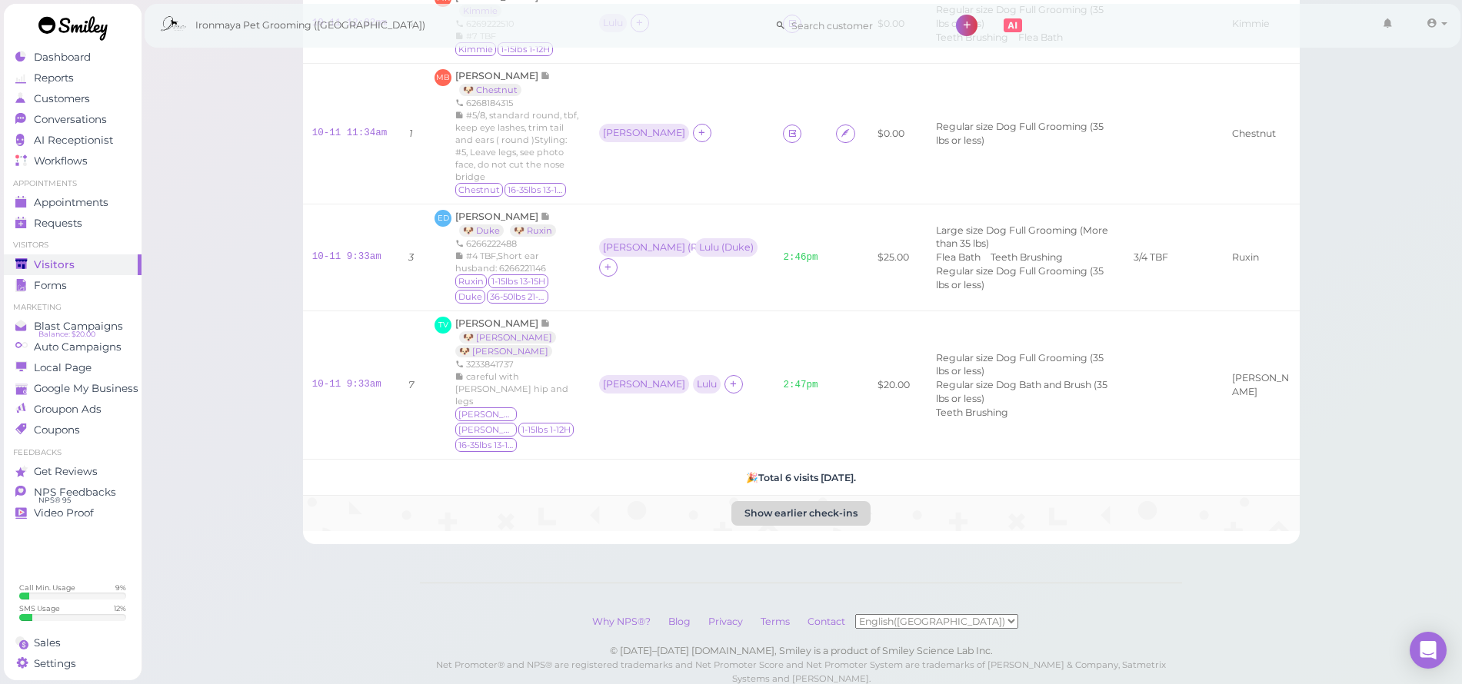
drag, startPoint x: 814, startPoint y: 482, endPoint x: 811, endPoint y: 463, distance: 19.4
click at [814, 482] on div "Check in # Visitor Assignees Out Tip Service Notes Pet Name 10-11 1:37pm 3 SH […" at bounding box center [801, 148] width 997 height 794
click at [811, 501] on button "Show earlier check-ins" at bounding box center [800, 513] width 139 height 25
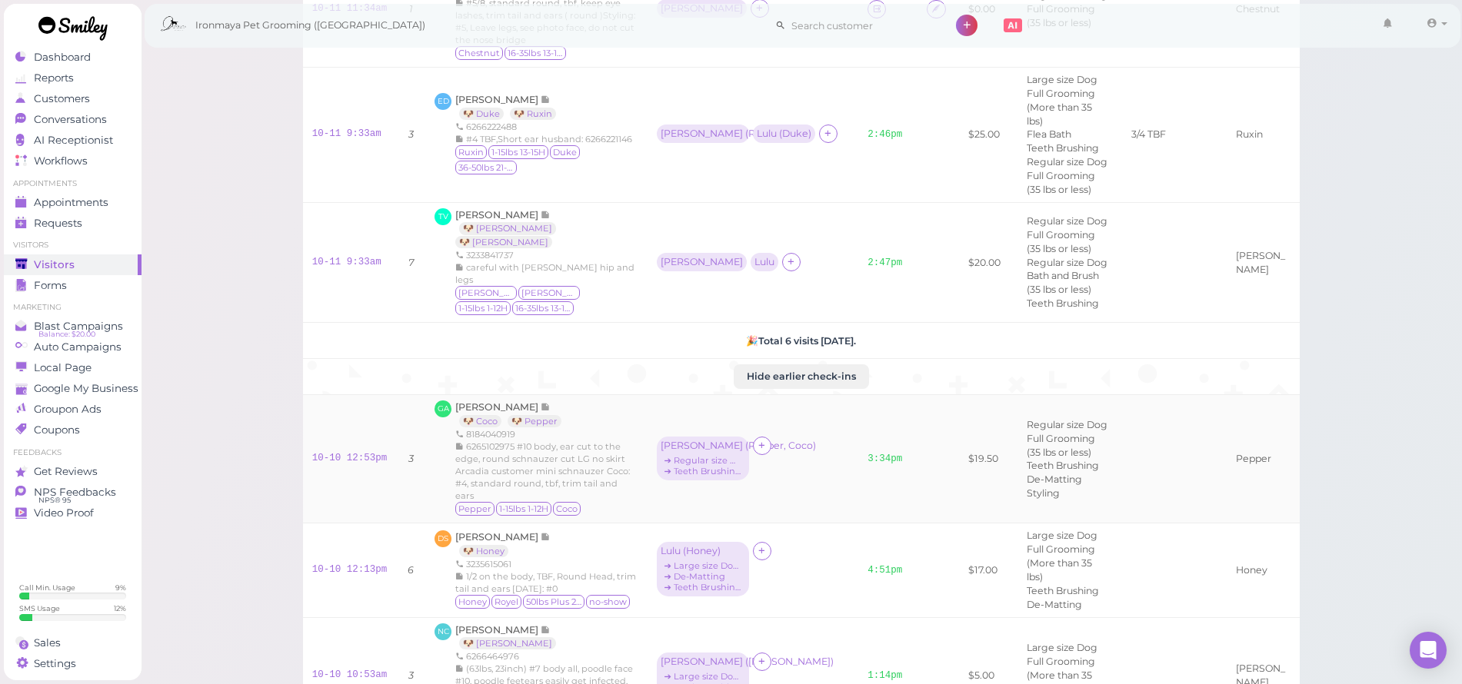
scroll to position [471, 0]
click at [867, 573] on link "4:51pm" at bounding box center [884, 567] width 35 height 11
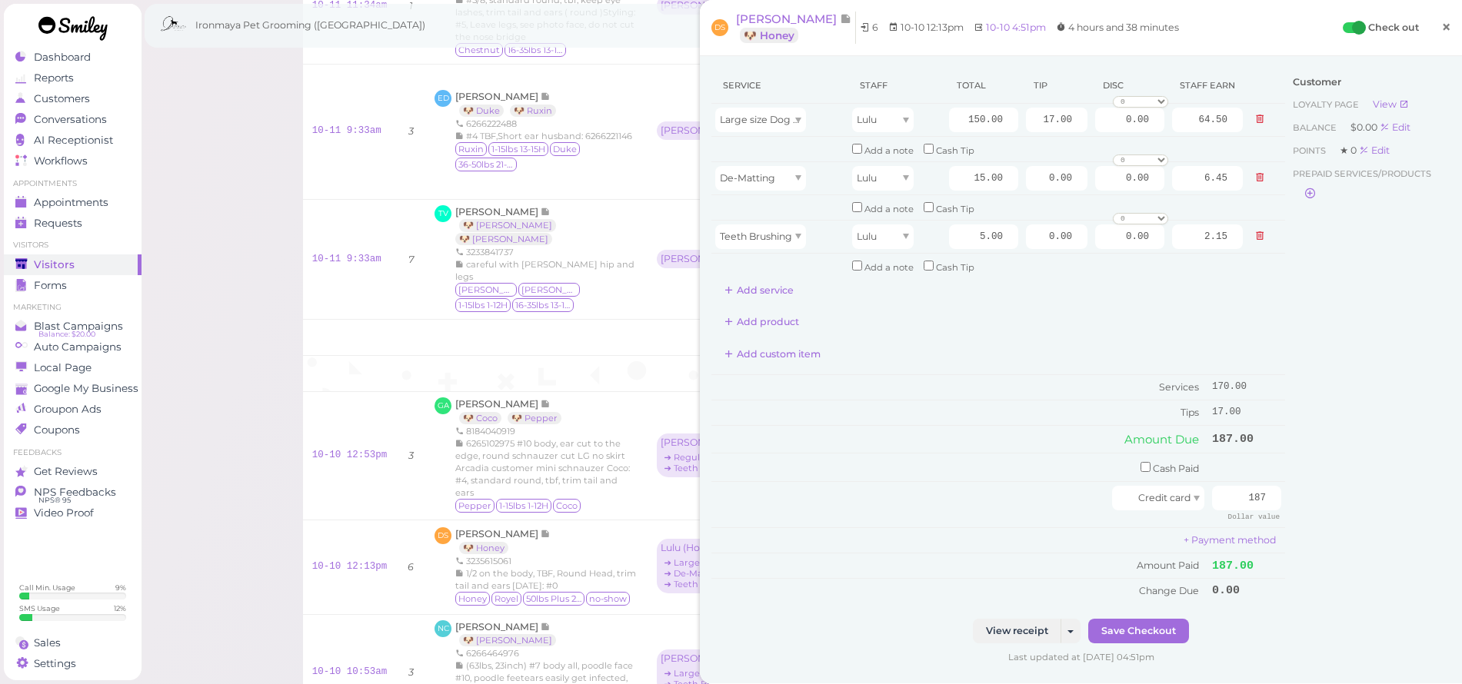
click at [1441, 31] on span "×" at bounding box center [1446, 27] width 10 height 22
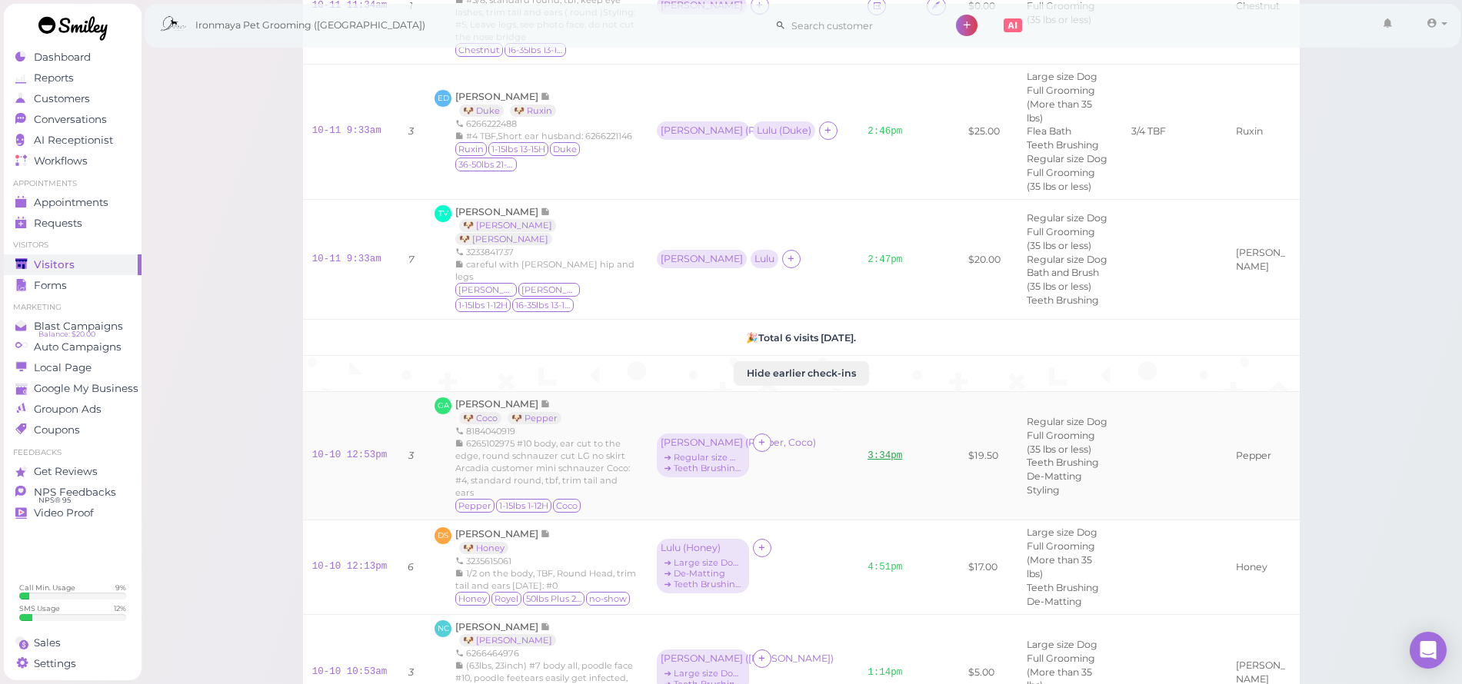
click at [867, 451] on link "3:34pm" at bounding box center [884, 456] width 35 height 11
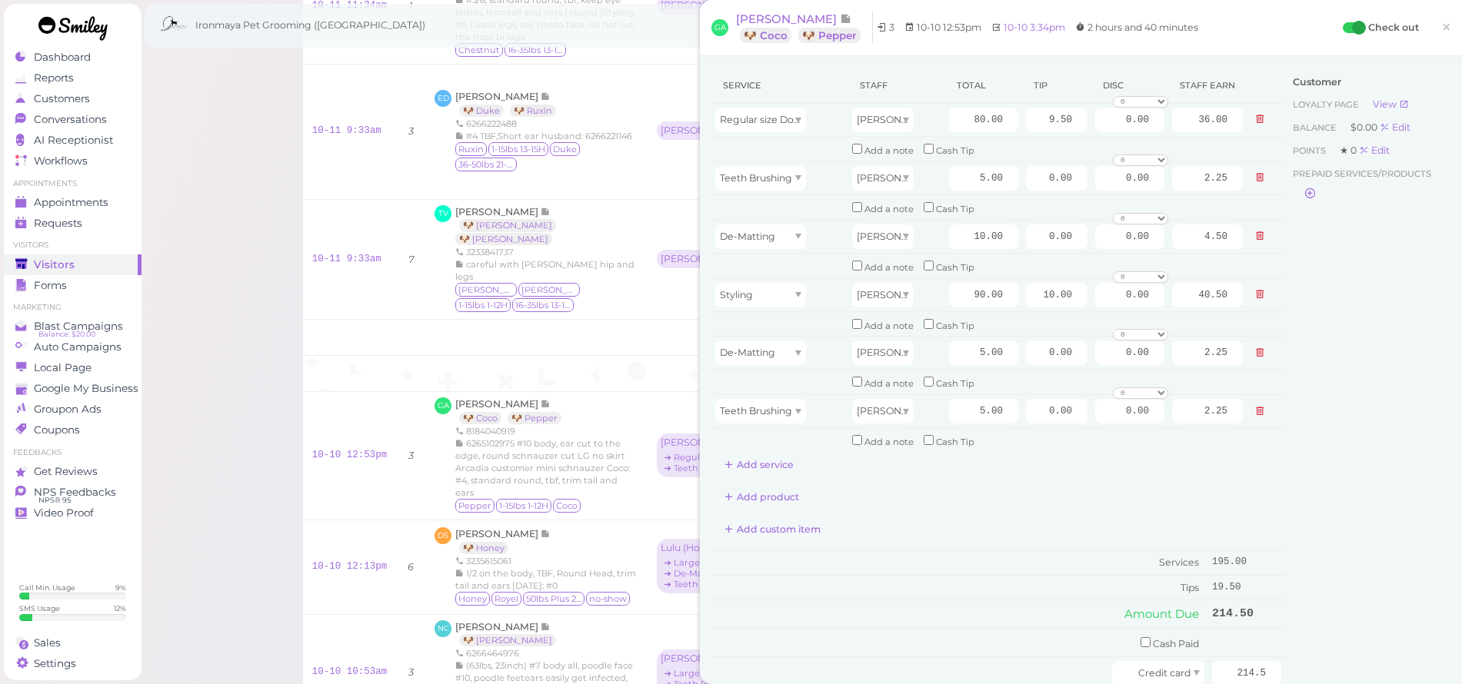
click at [1441, 25] on link "×" at bounding box center [1446, 28] width 28 height 36
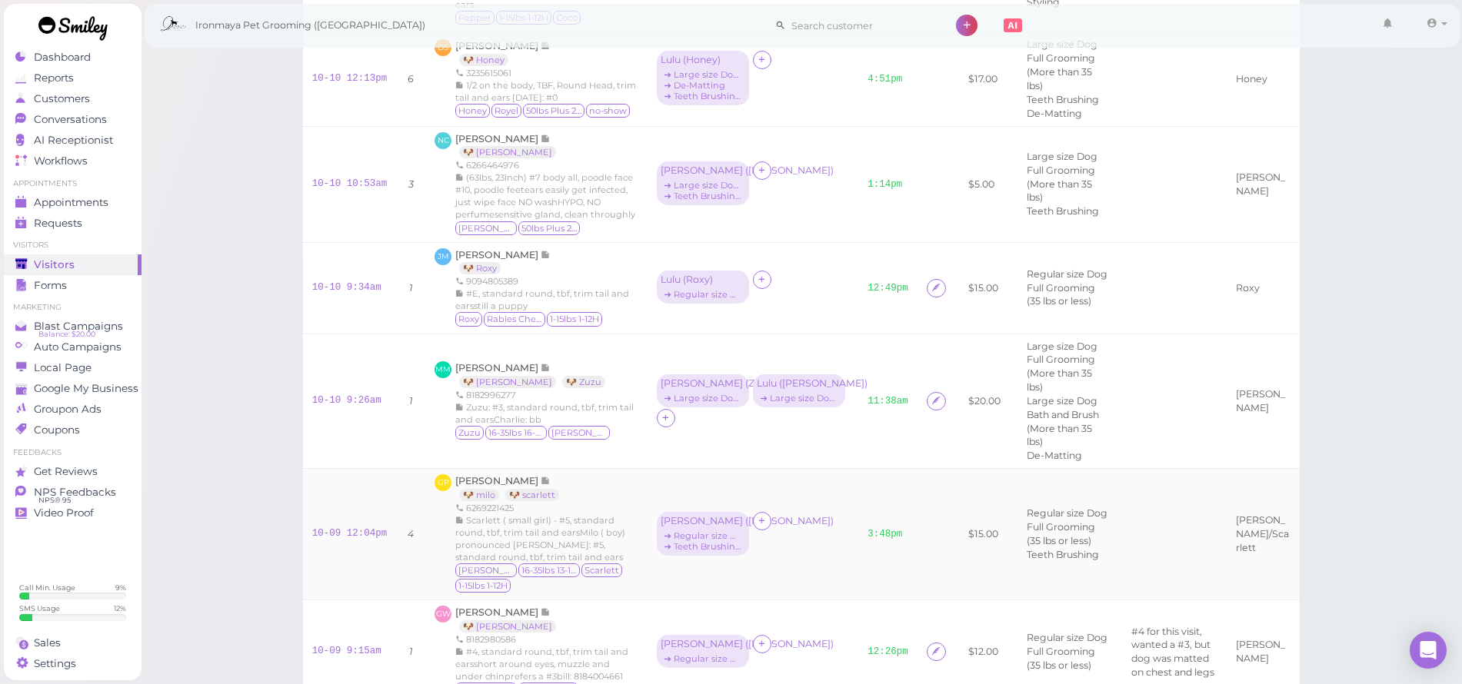
scroll to position [1047, 0]
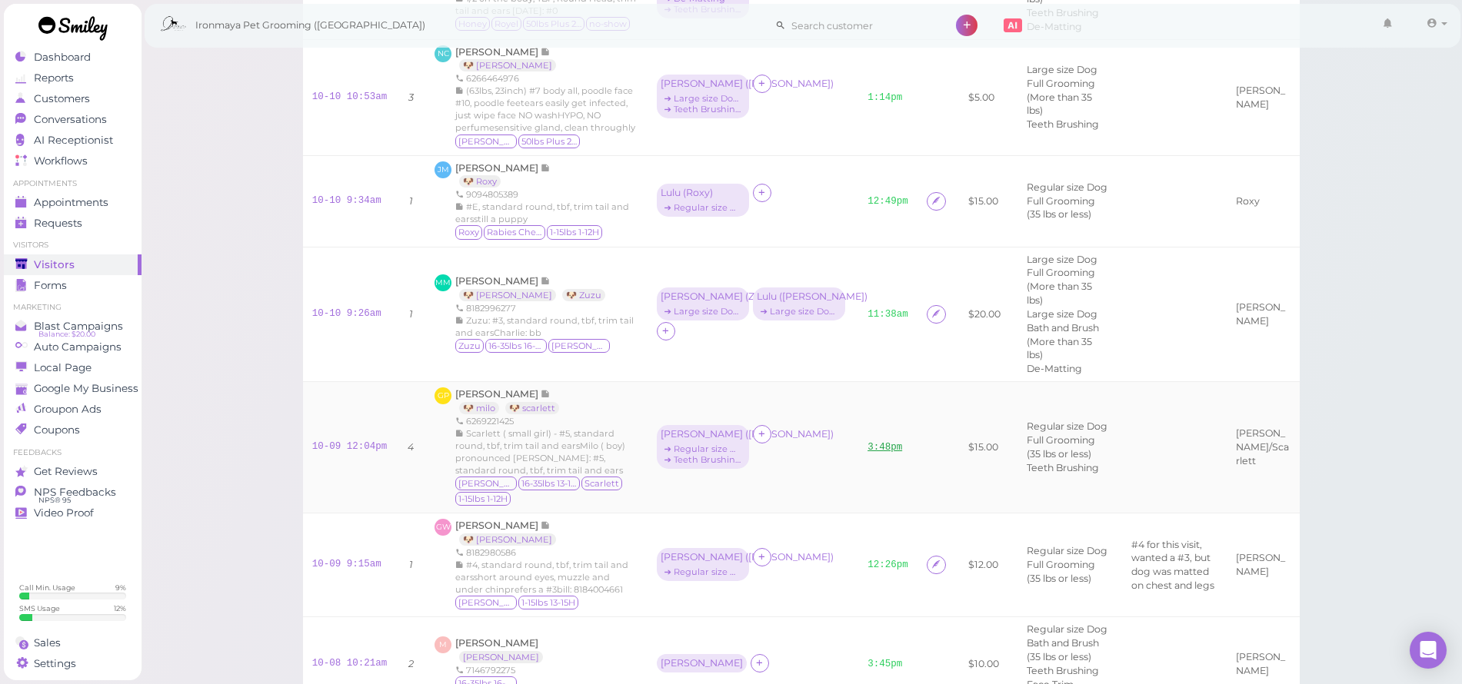
drag, startPoint x: 831, startPoint y: 529, endPoint x: 824, endPoint y: 521, distance: 10.9
click at [858, 514] on td "3:48pm" at bounding box center [887, 448] width 59 height 132
click at [867, 453] on link "3:48pm" at bounding box center [884, 447] width 35 height 11
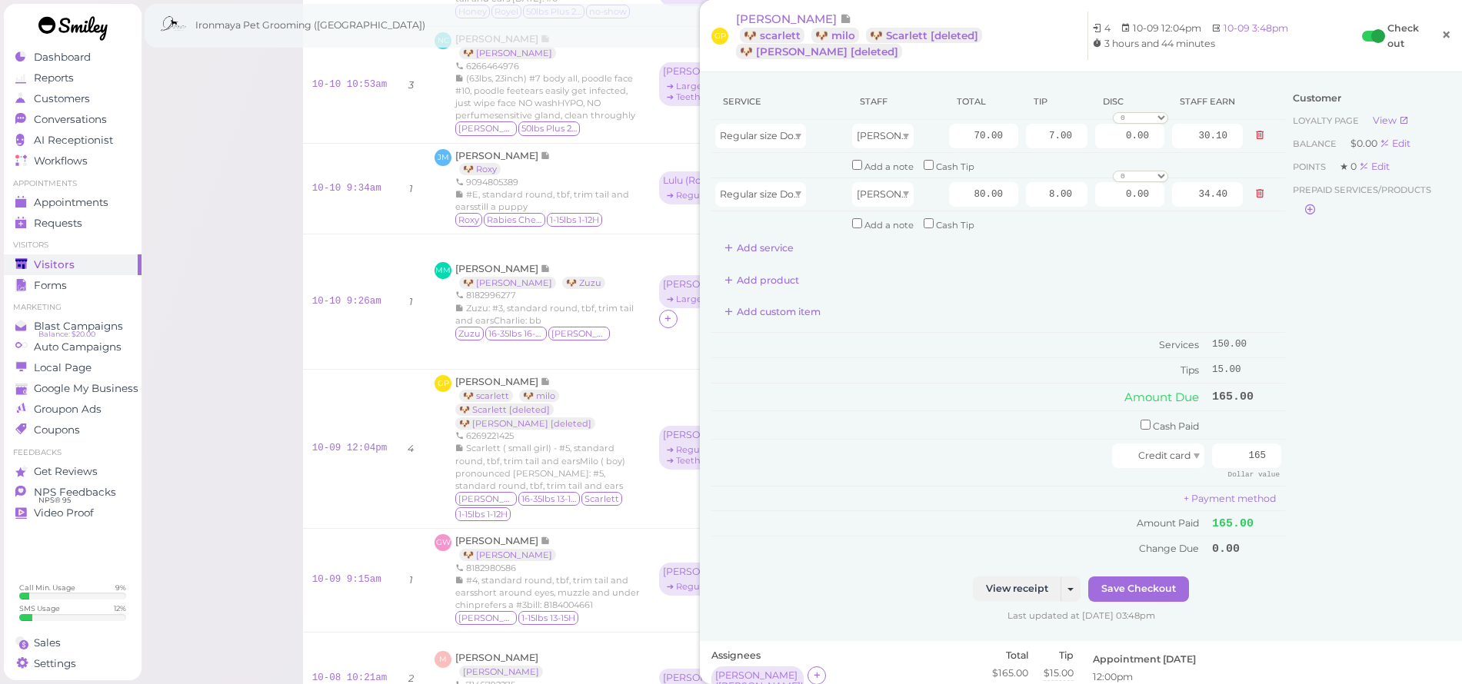
click at [1441, 35] on span "×" at bounding box center [1446, 36] width 10 height 22
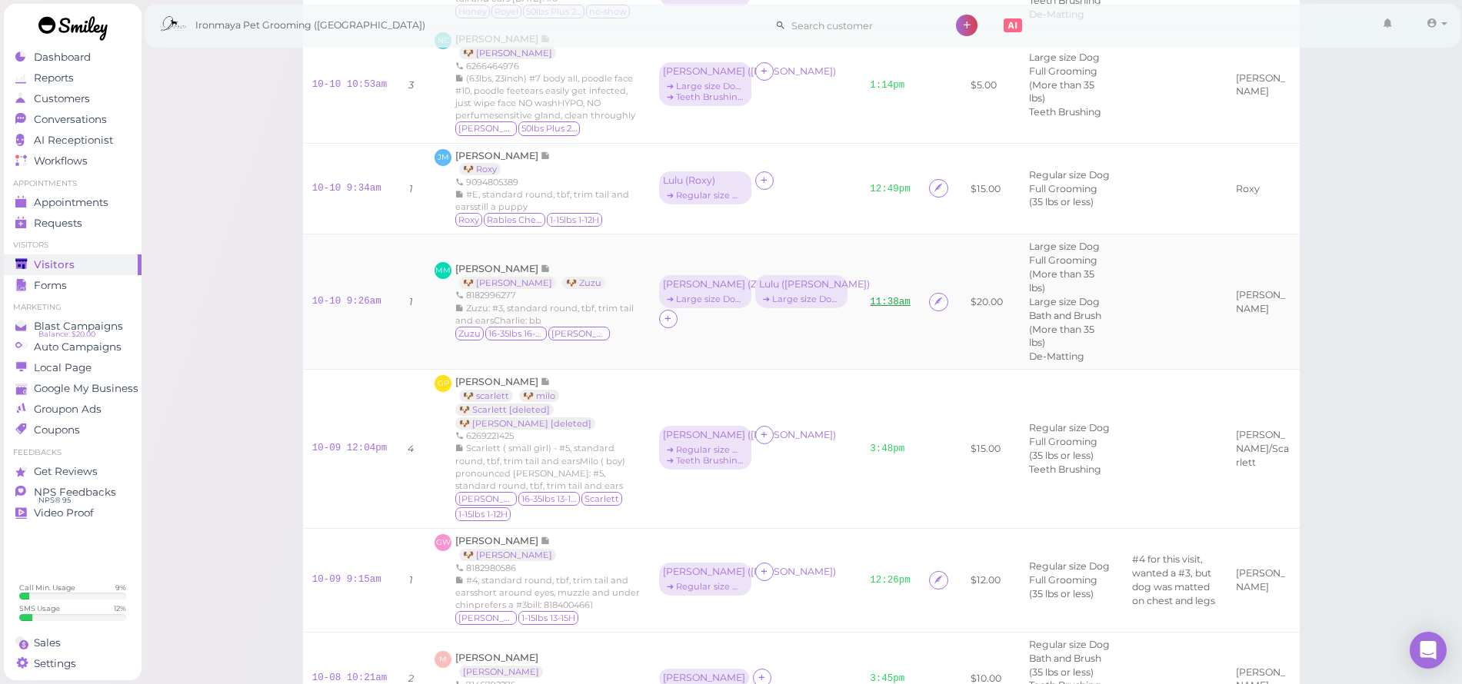
click at [870, 308] on link "11:38am" at bounding box center [890, 302] width 41 height 11
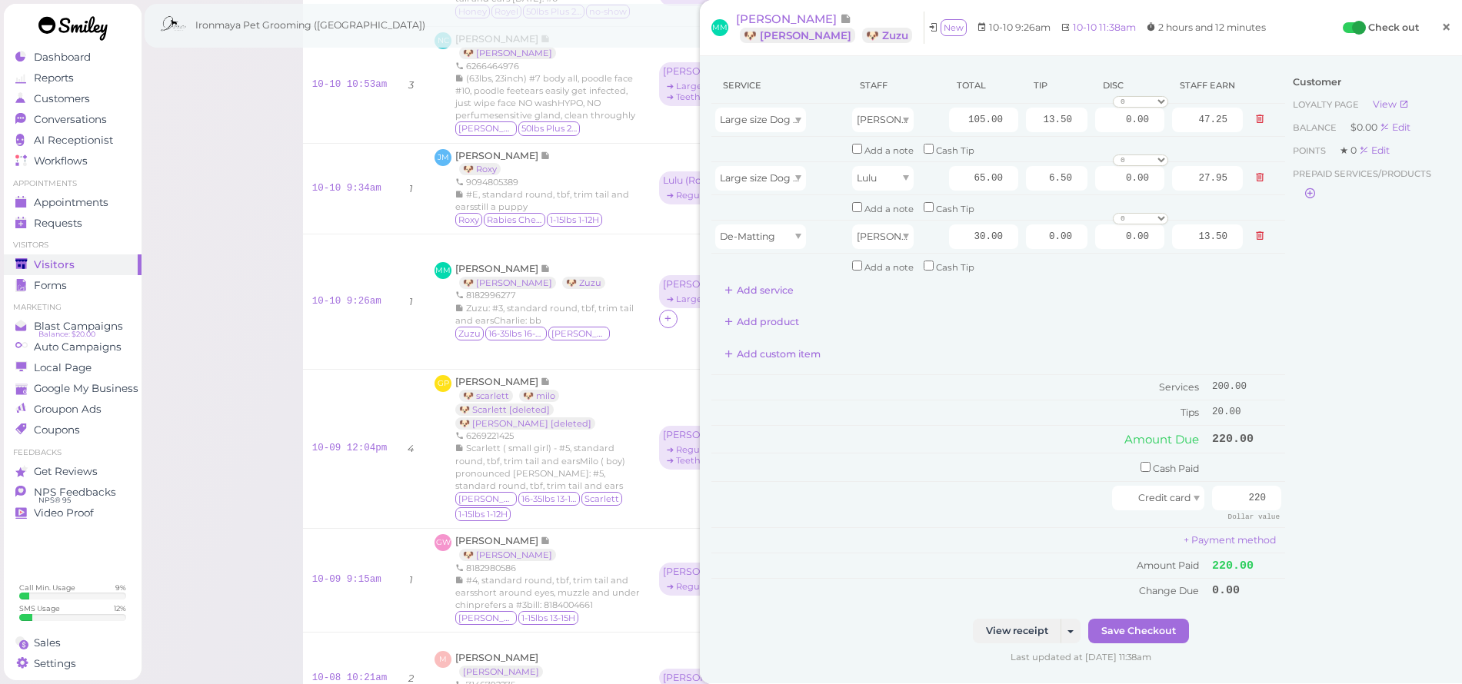
click at [1441, 26] on span "×" at bounding box center [1446, 27] width 10 height 22
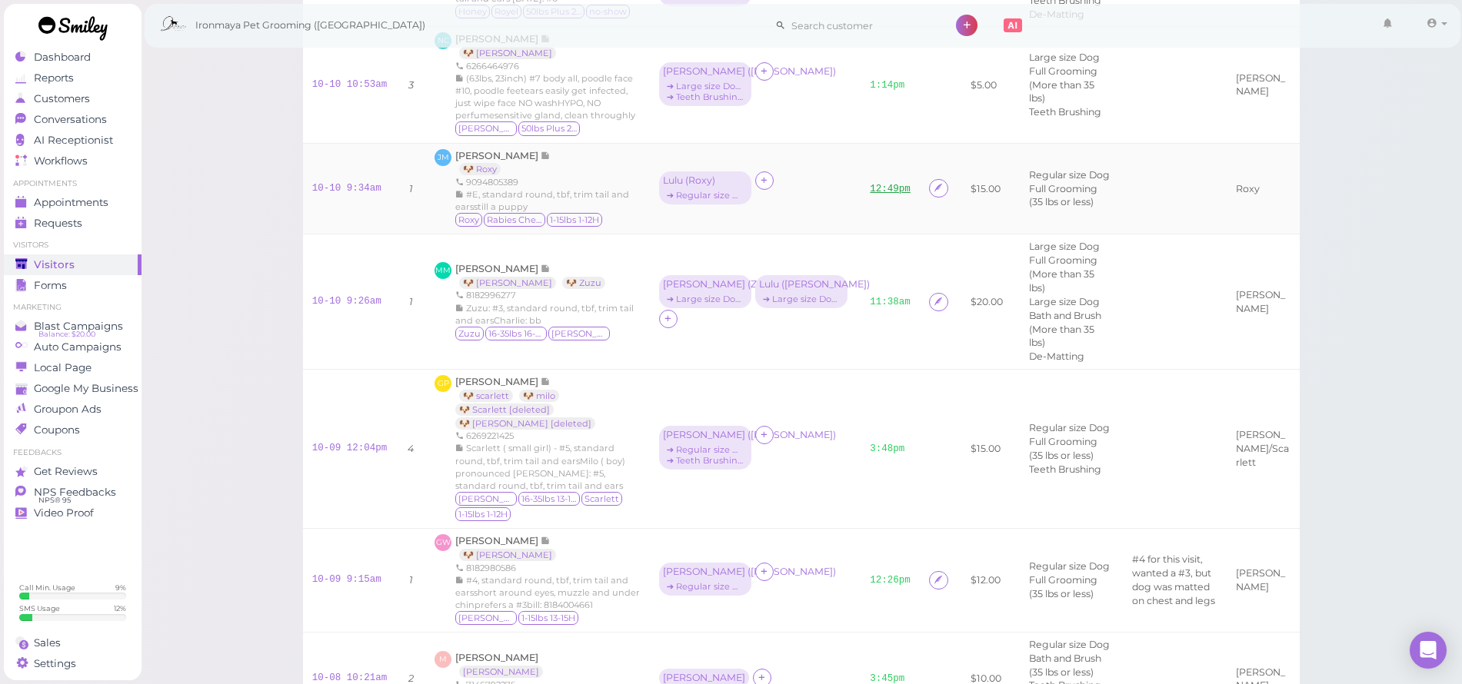
click at [870, 195] on link "12:49pm" at bounding box center [890, 189] width 41 height 11
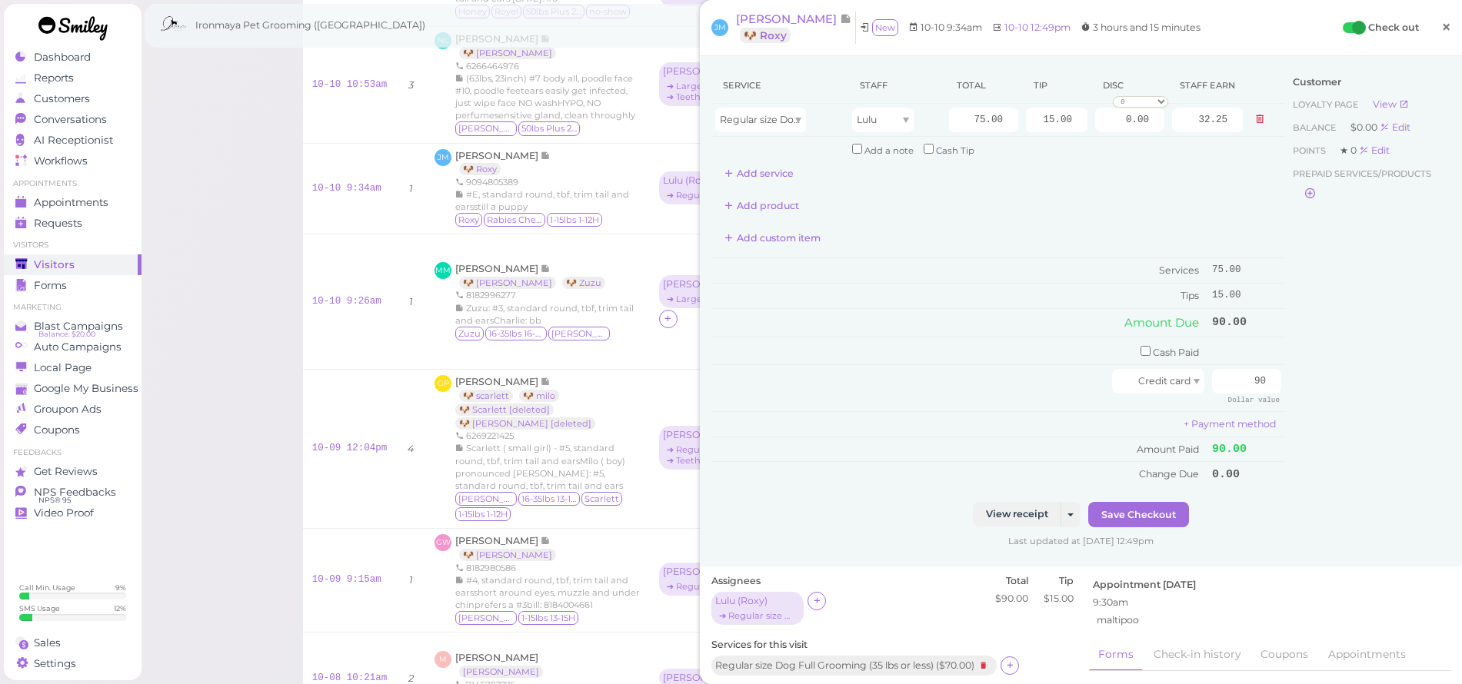
click at [1441, 32] on span "×" at bounding box center [1446, 27] width 10 height 22
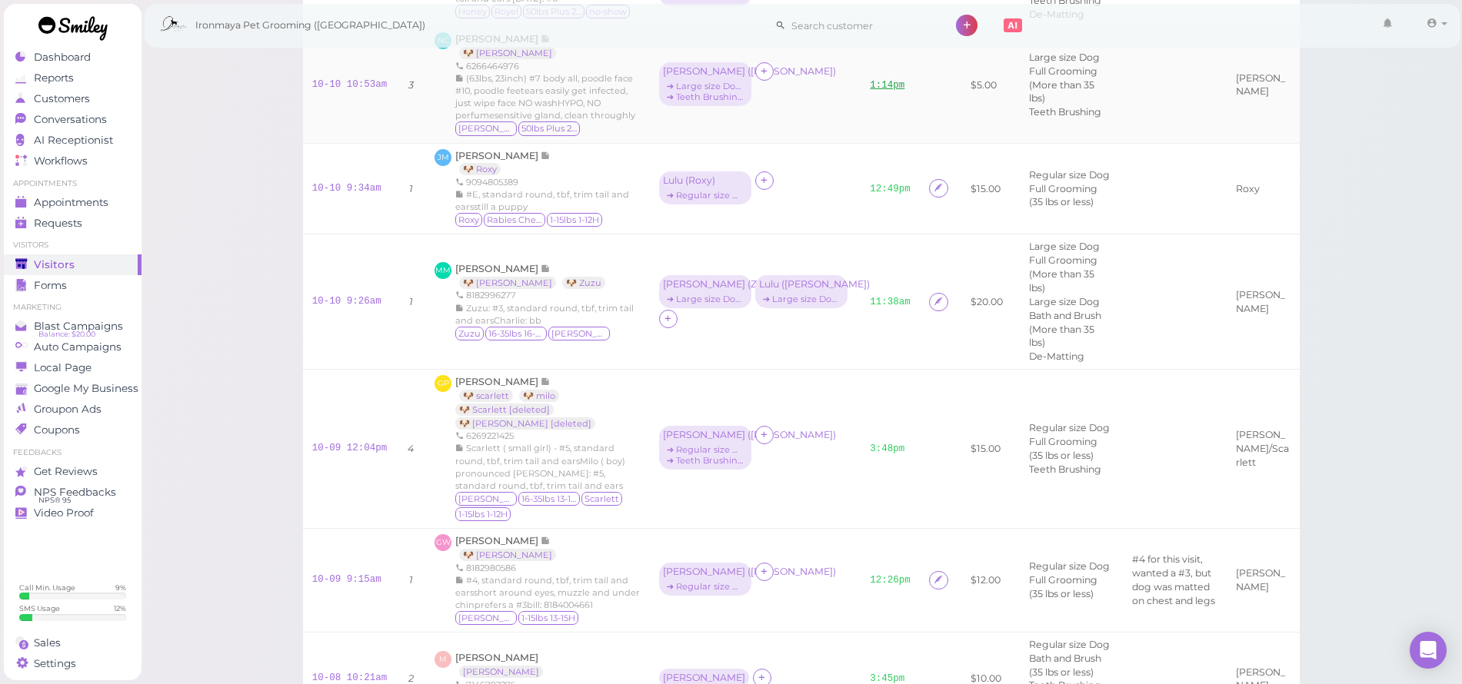
click at [870, 91] on link "1:14pm" at bounding box center [887, 85] width 35 height 11
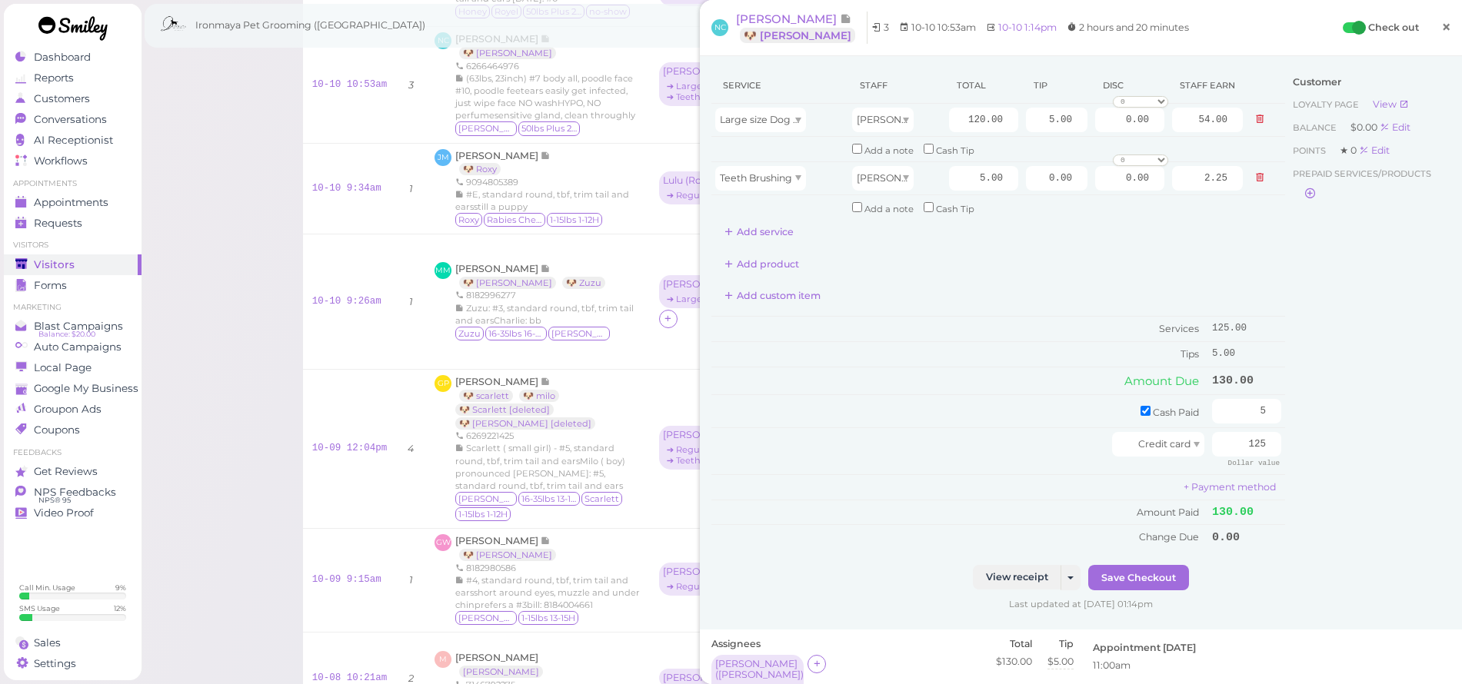
click at [1441, 23] on span "×" at bounding box center [1446, 27] width 10 height 22
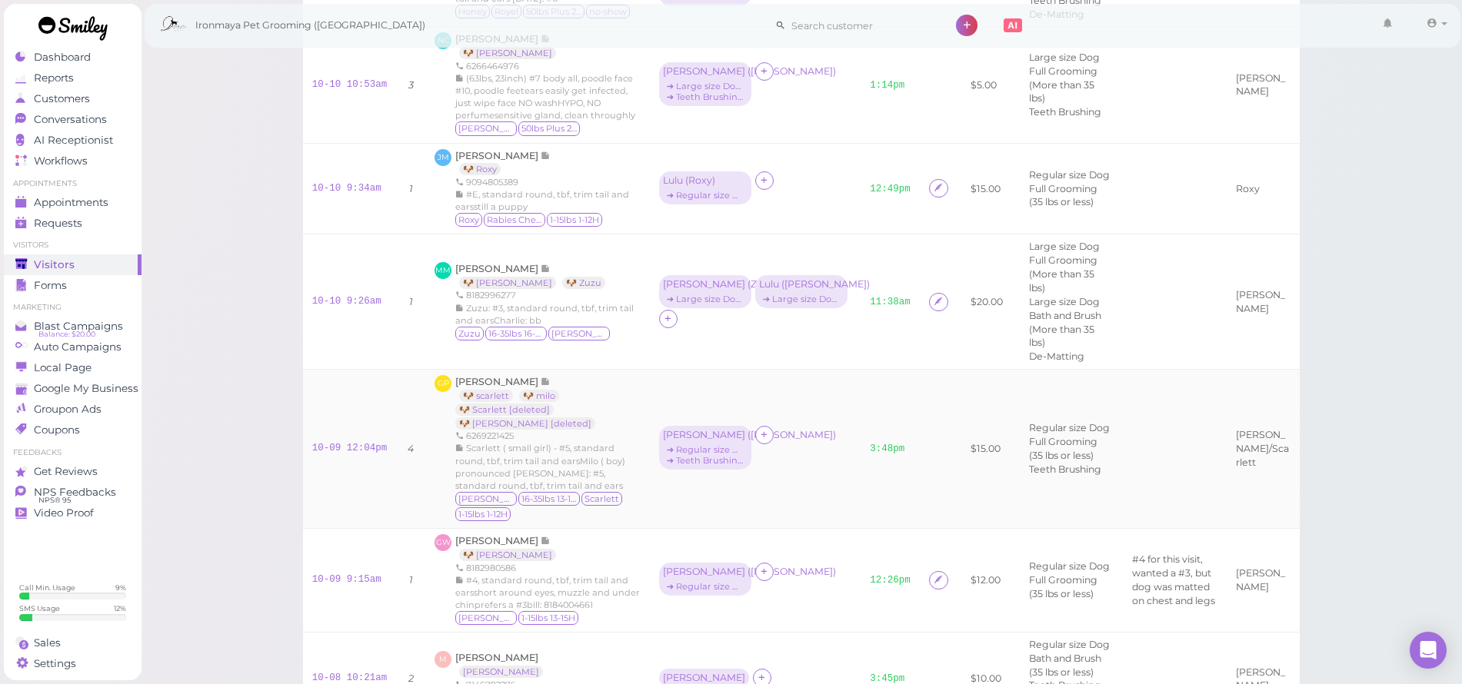
scroll to position [1156, 0]
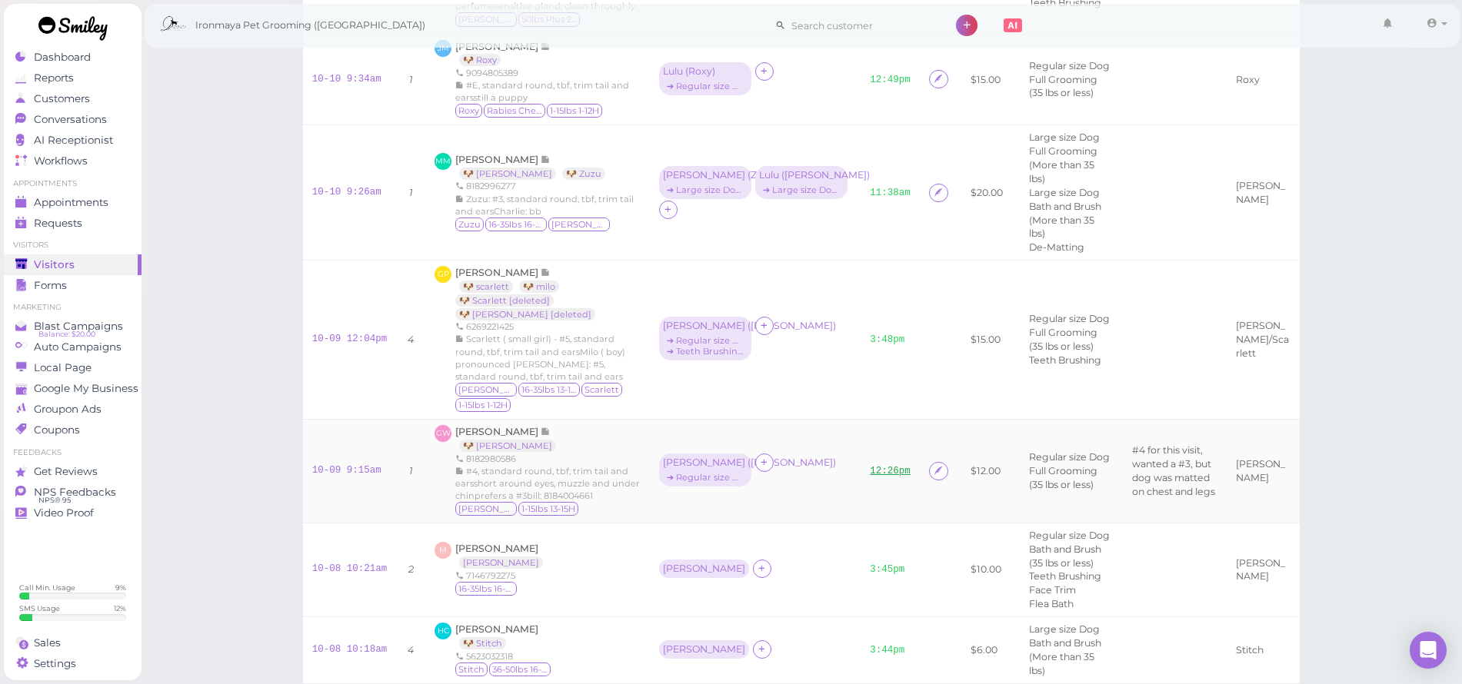
click at [861, 523] on td "12:26pm" at bounding box center [890, 471] width 59 height 104
click at [870, 477] on link "12:26pm" at bounding box center [890, 471] width 41 height 11
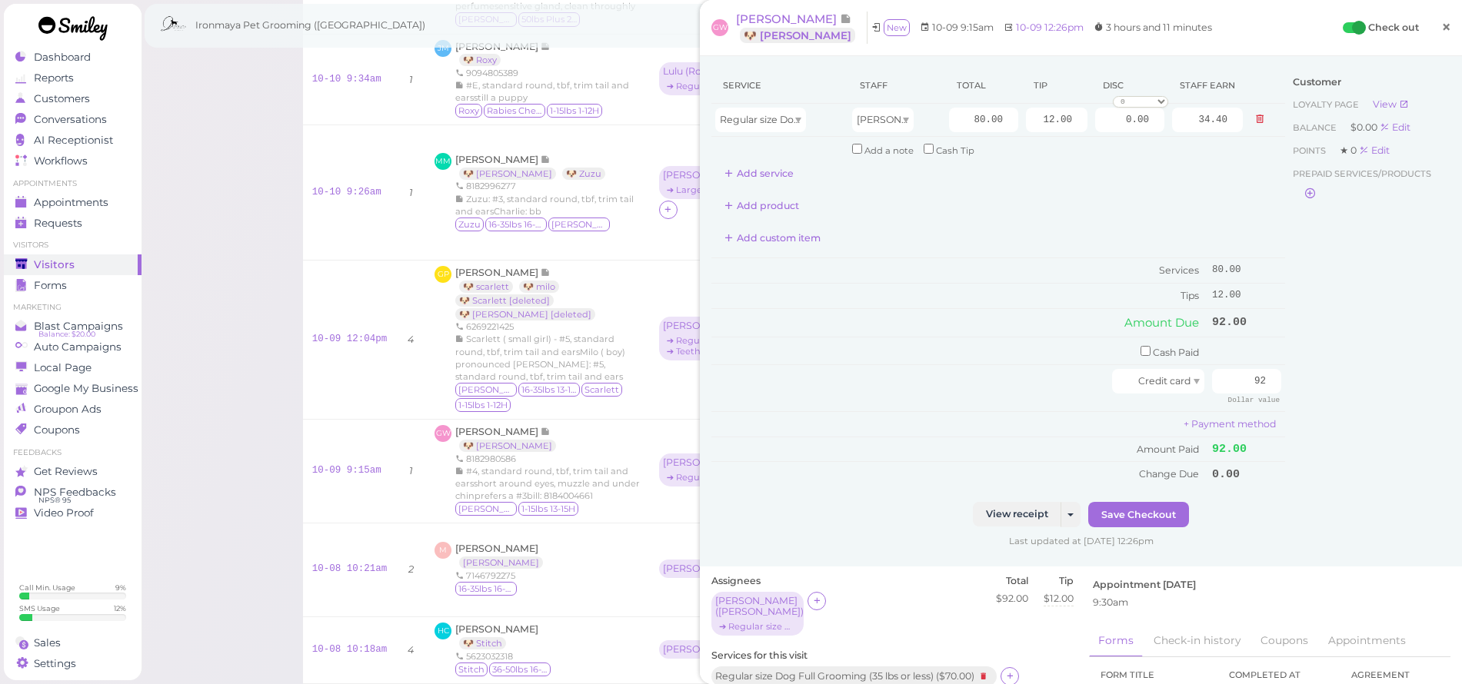
click at [1441, 25] on span "×" at bounding box center [1446, 27] width 10 height 22
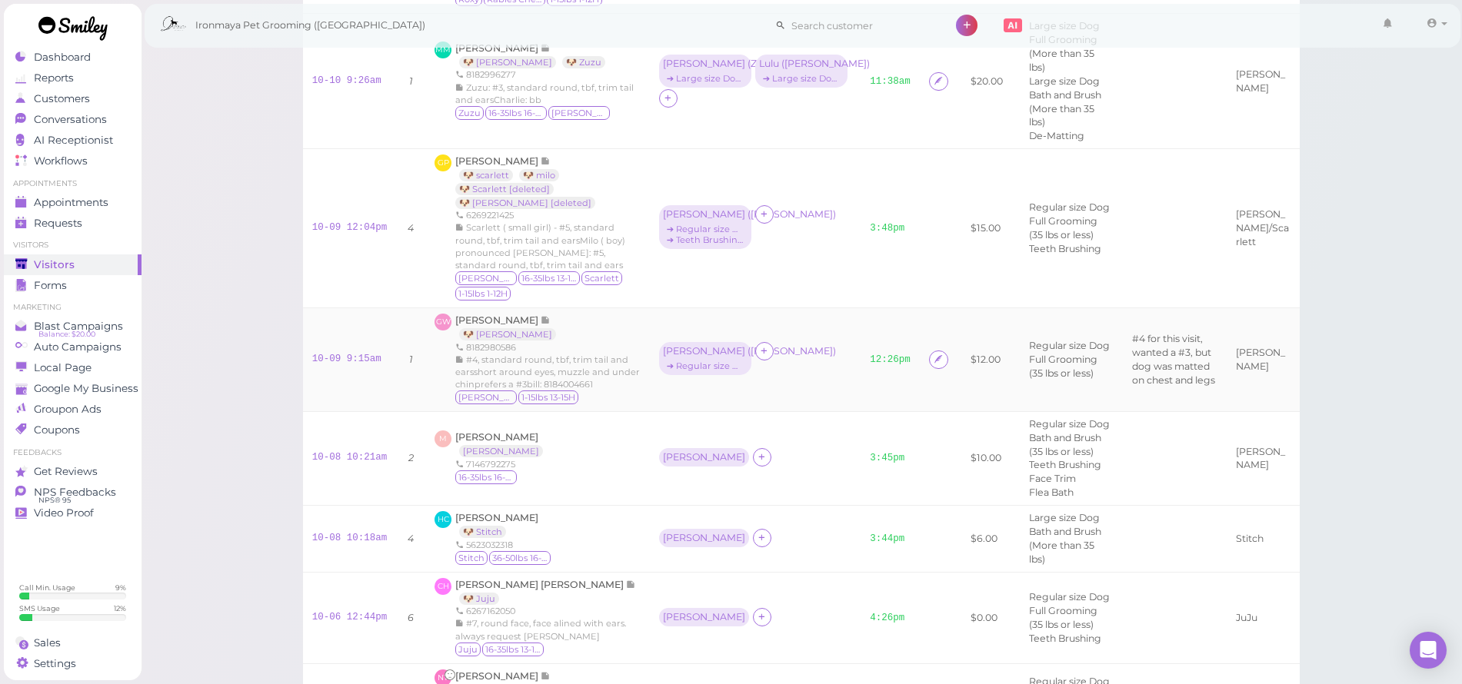
scroll to position [1280, 0]
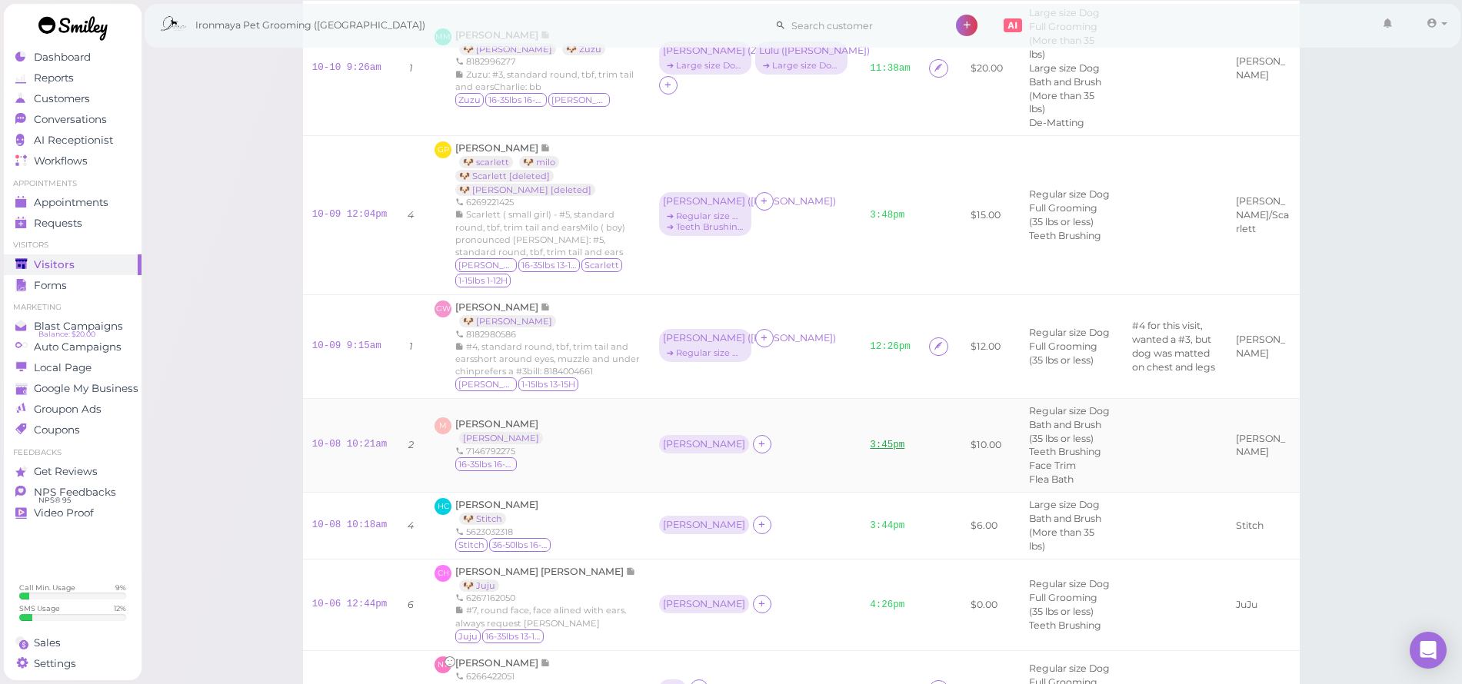
click at [870, 451] on link "3:45pm" at bounding box center [887, 445] width 35 height 11
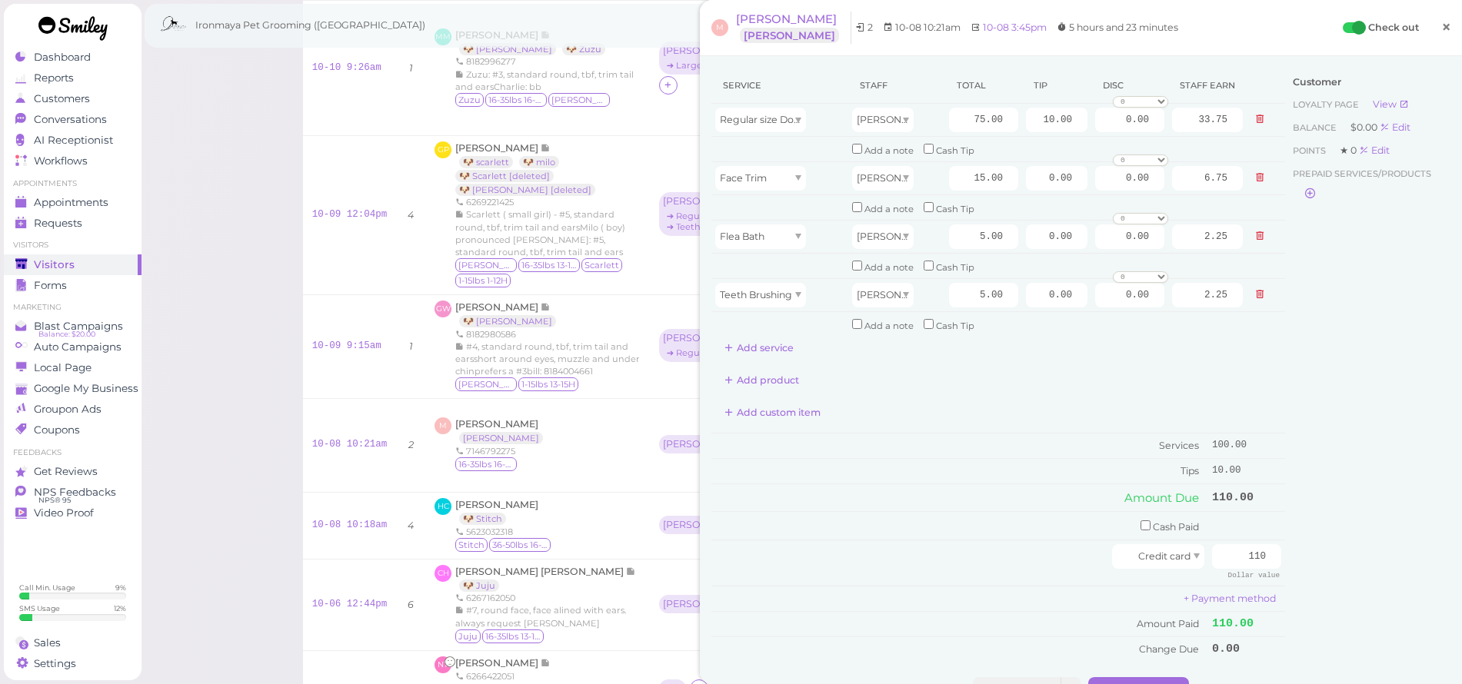
click at [1441, 25] on span "×" at bounding box center [1446, 27] width 10 height 22
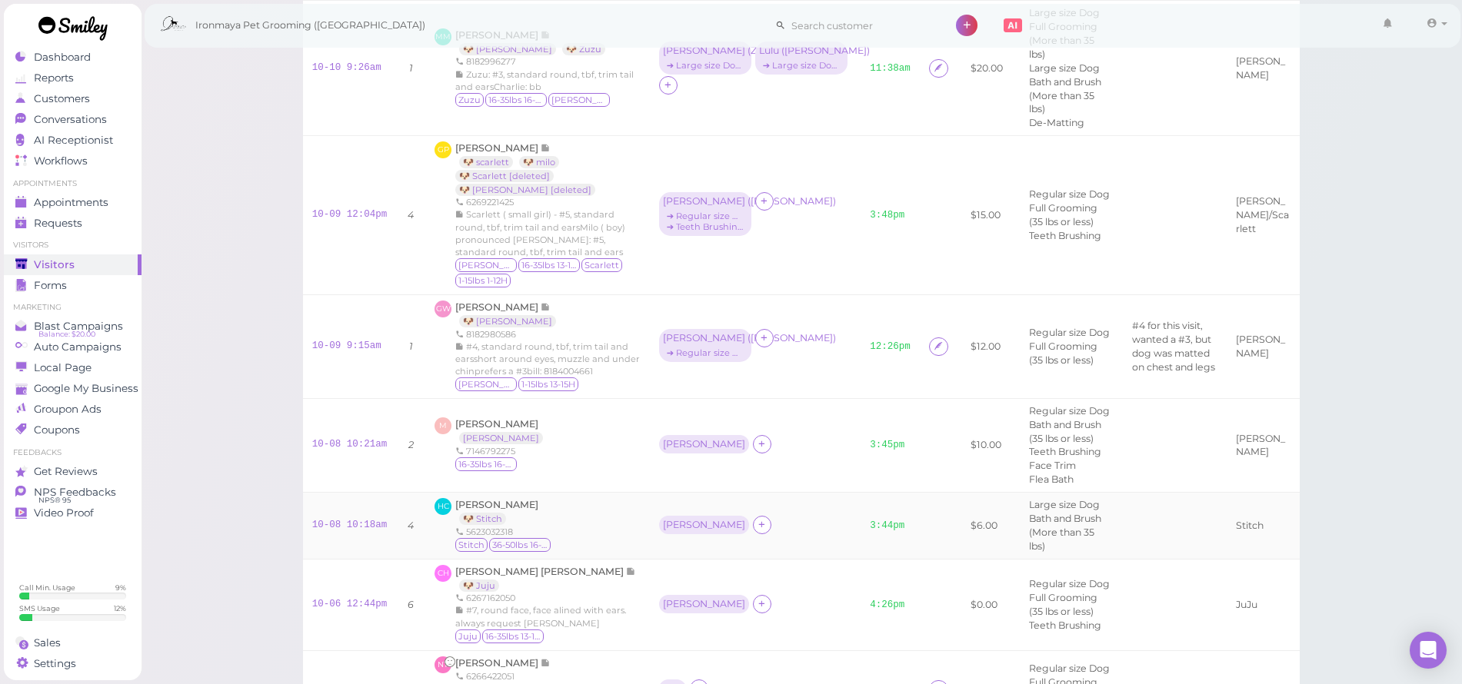
scroll to position [1300, 0]
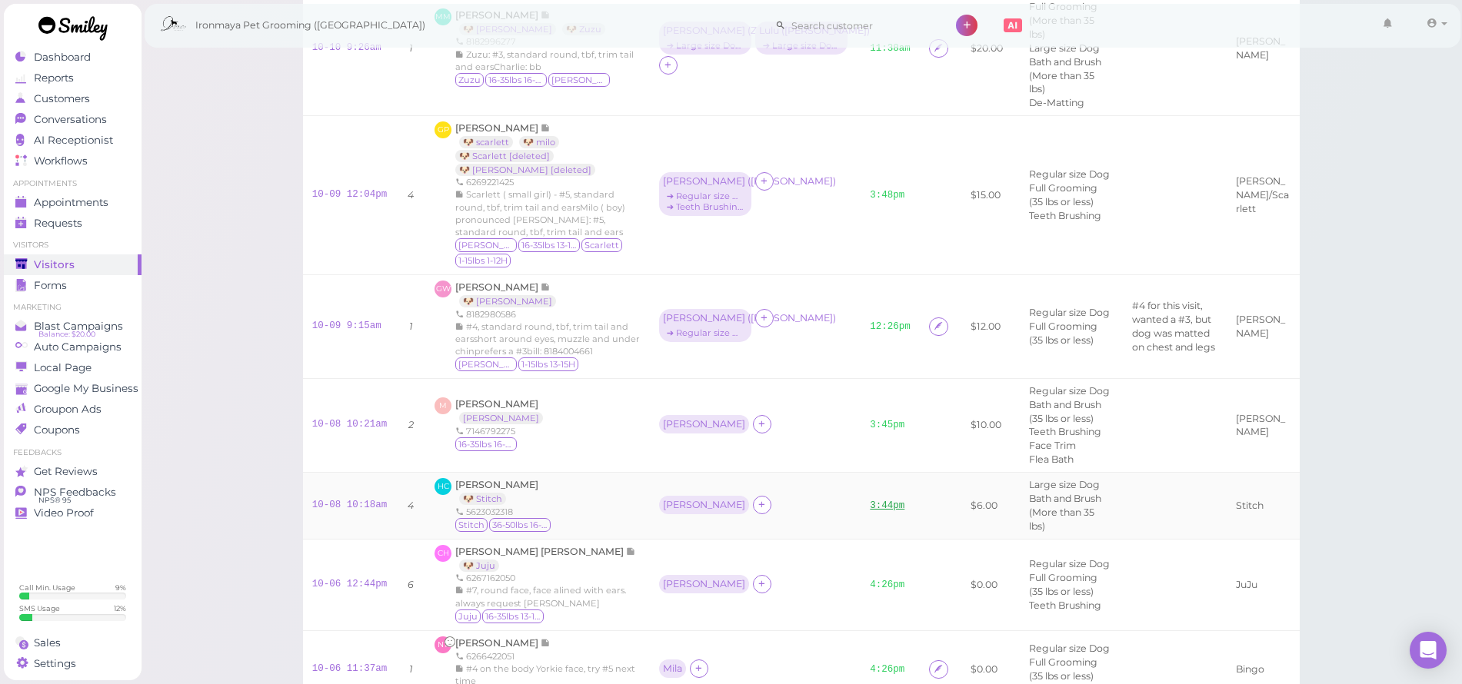
click at [870, 511] on link "3:44pm" at bounding box center [887, 506] width 35 height 11
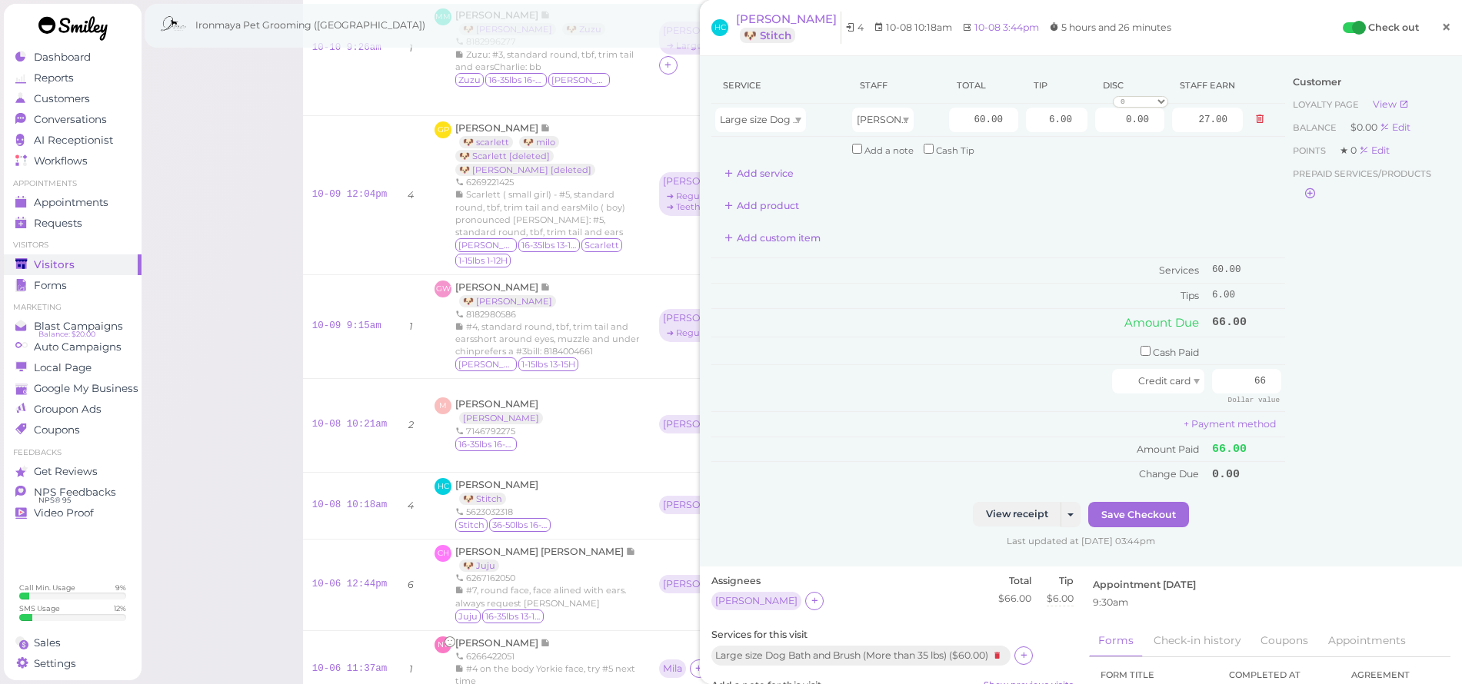
click at [1441, 26] on span "×" at bounding box center [1446, 27] width 10 height 22
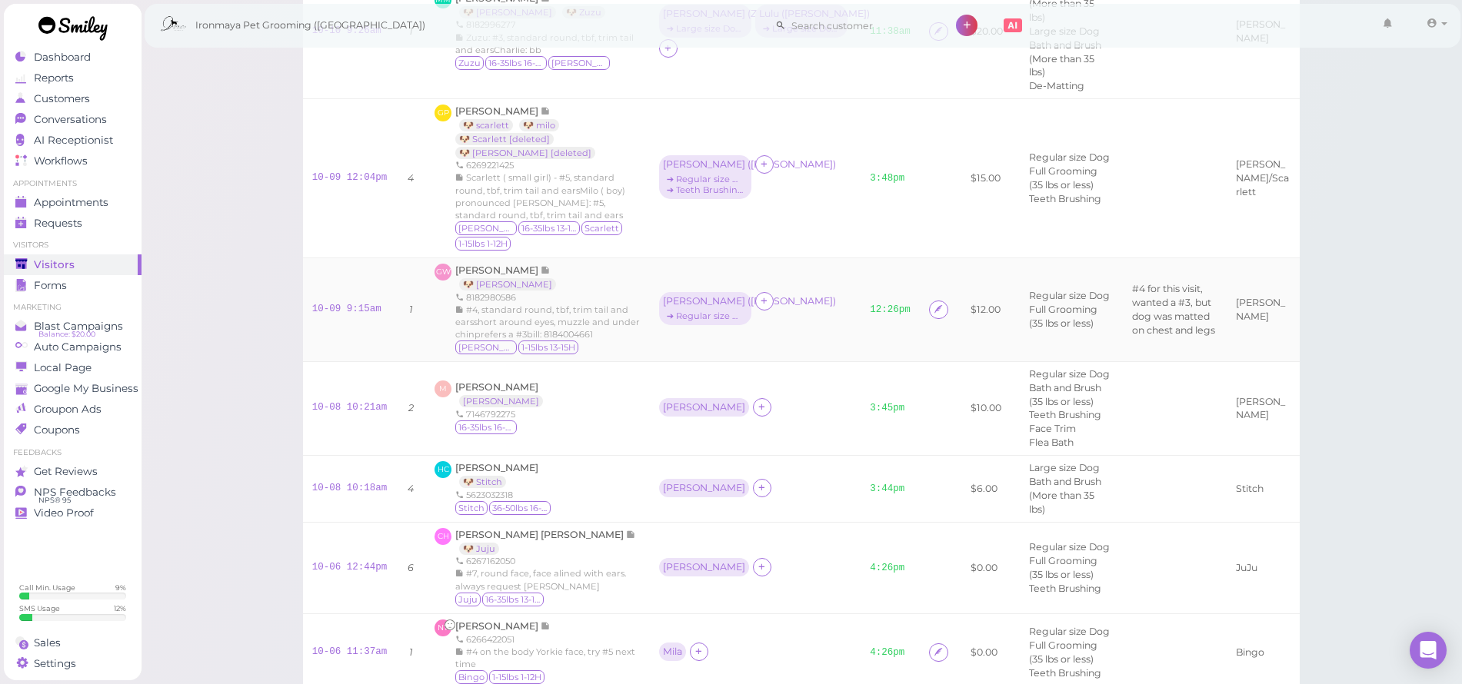
scroll to position [1349, 0]
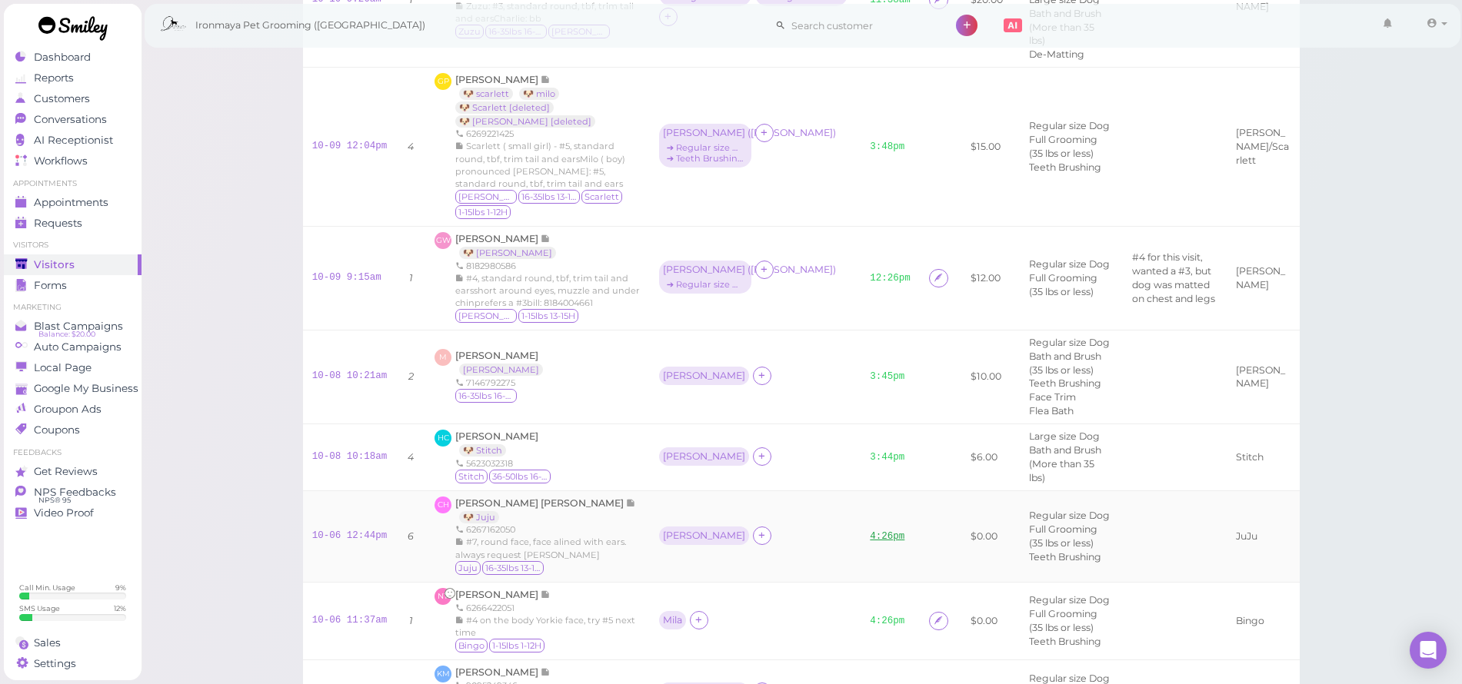
click at [870, 542] on link "4:26pm" at bounding box center [887, 536] width 35 height 11
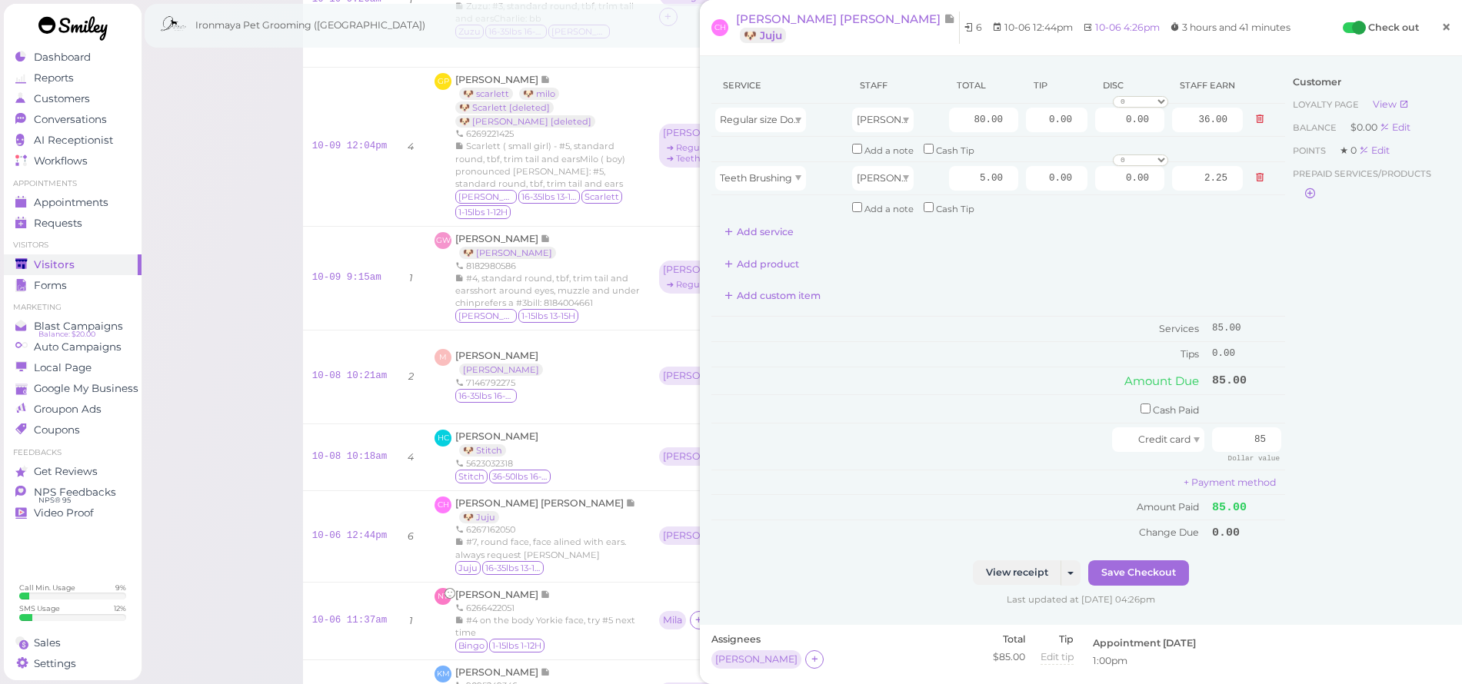
click at [1441, 24] on span "×" at bounding box center [1446, 27] width 10 height 22
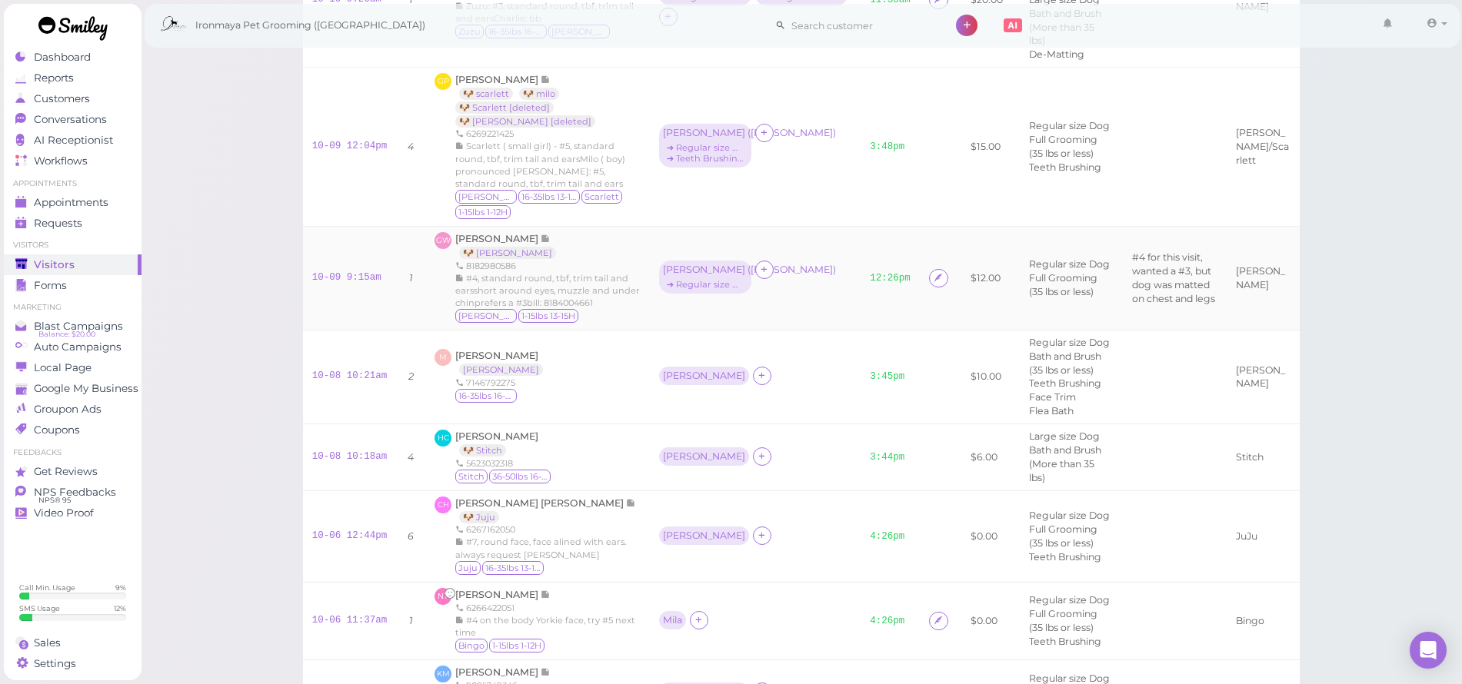
scroll to position [1474, 0]
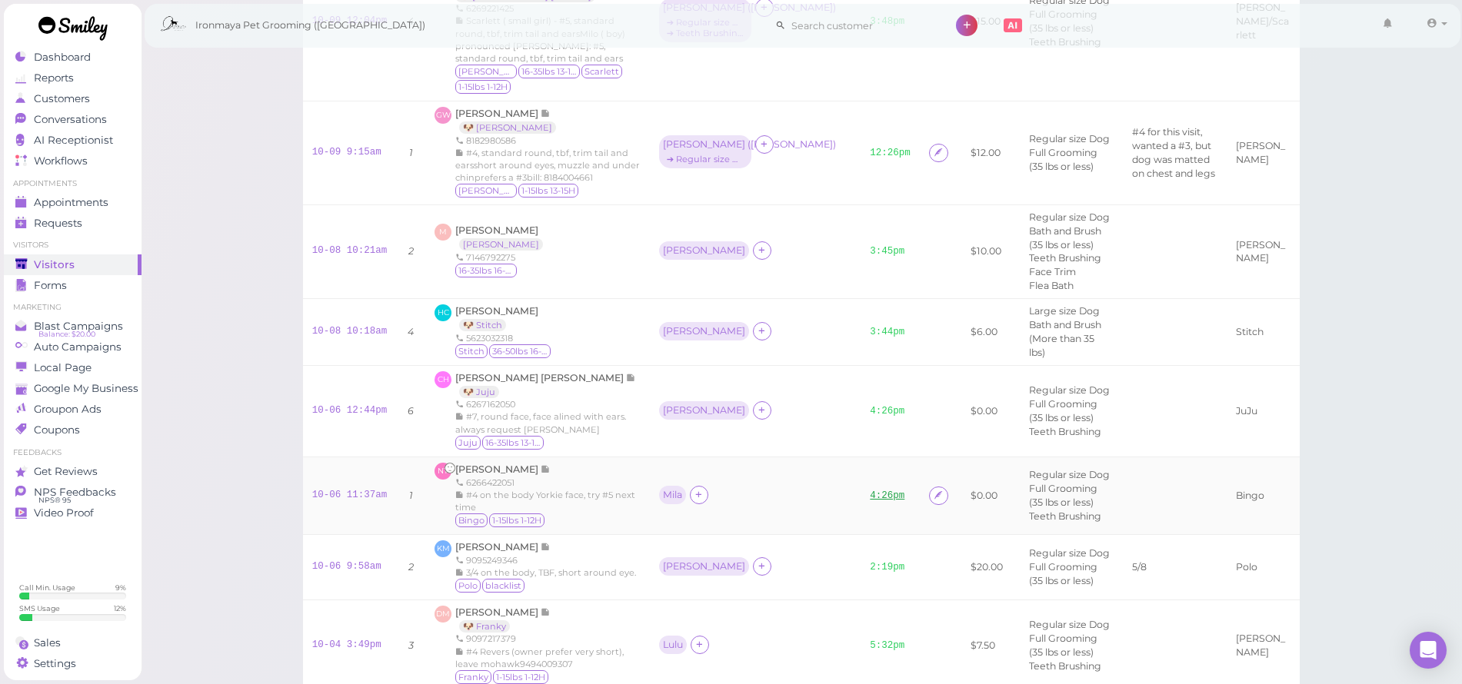
click at [870, 501] on link "4:26pm" at bounding box center [887, 496] width 35 height 11
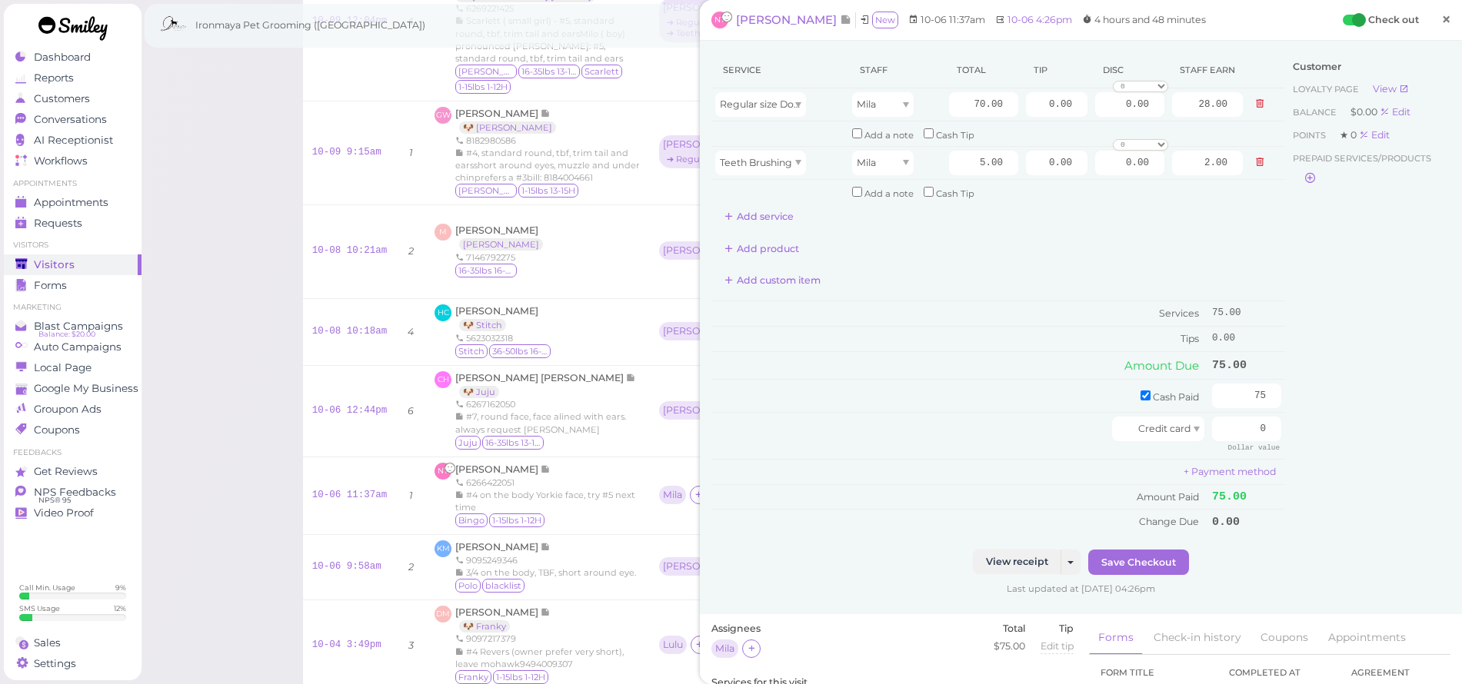
click at [1441, 23] on span "×" at bounding box center [1446, 19] width 10 height 22
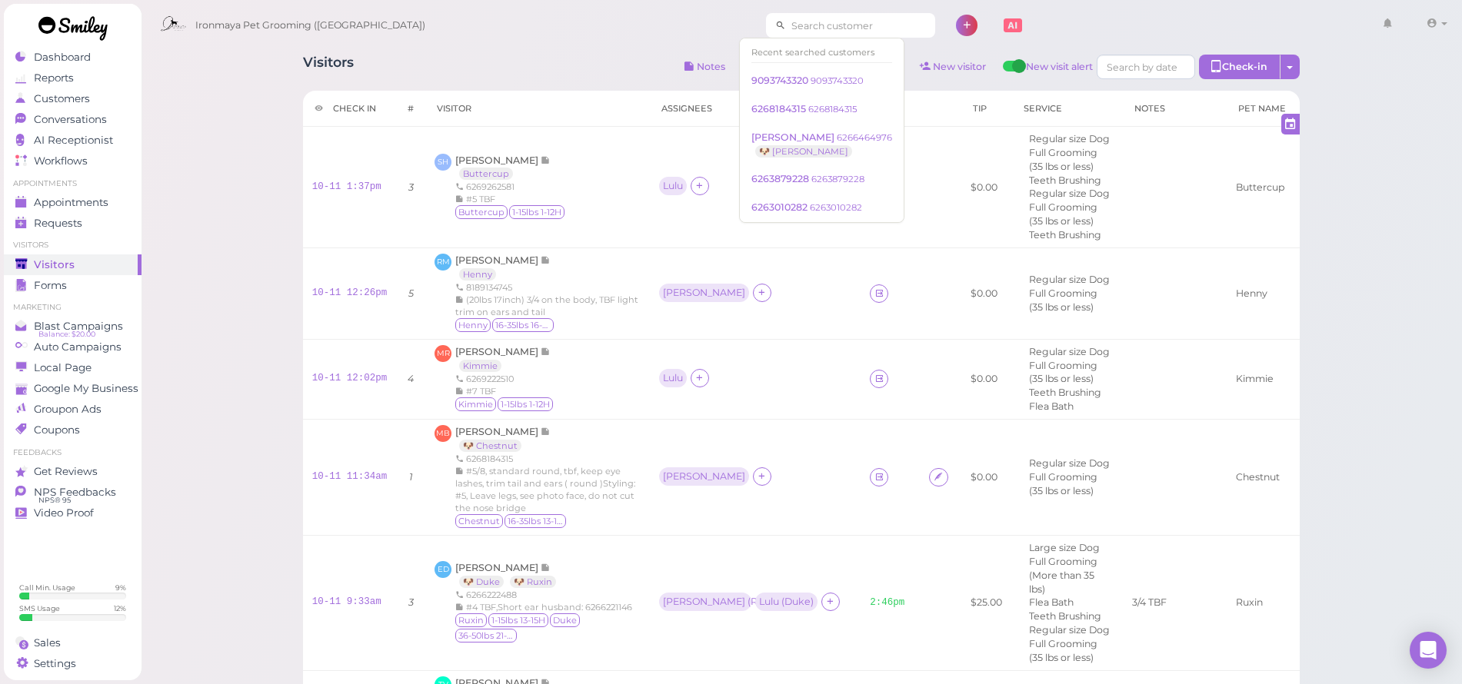
click at [855, 26] on input at bounding box center [860, 25] width 149 height 25
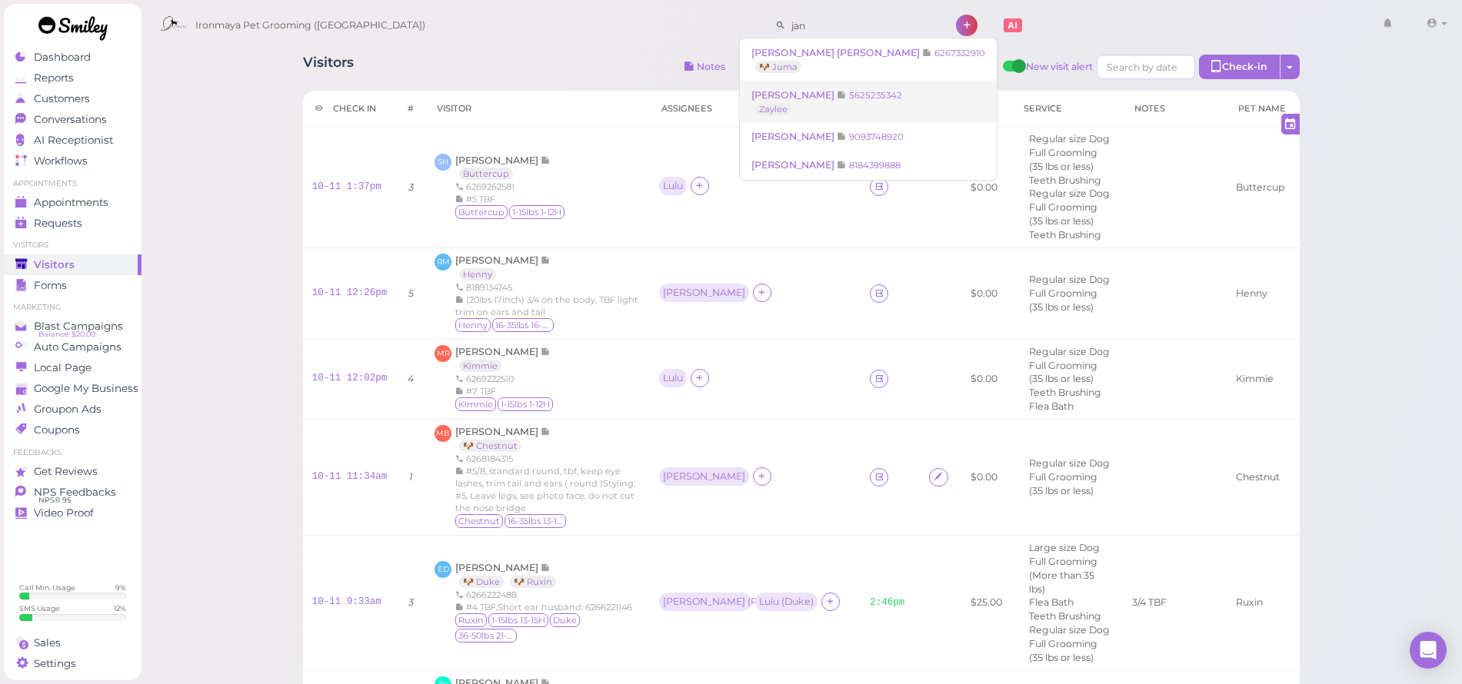
type input "jan"
click at [814, 95] on span "[PERSON_NAME]" at bounding box center [793, 95] width 85 height 12
click at [820, 23] on input "jan" at bounding box center [860, 25] width 149 height 25
click at [849, 132] on small "9093748920" at bounding box center [876, 137] width 55 height 11
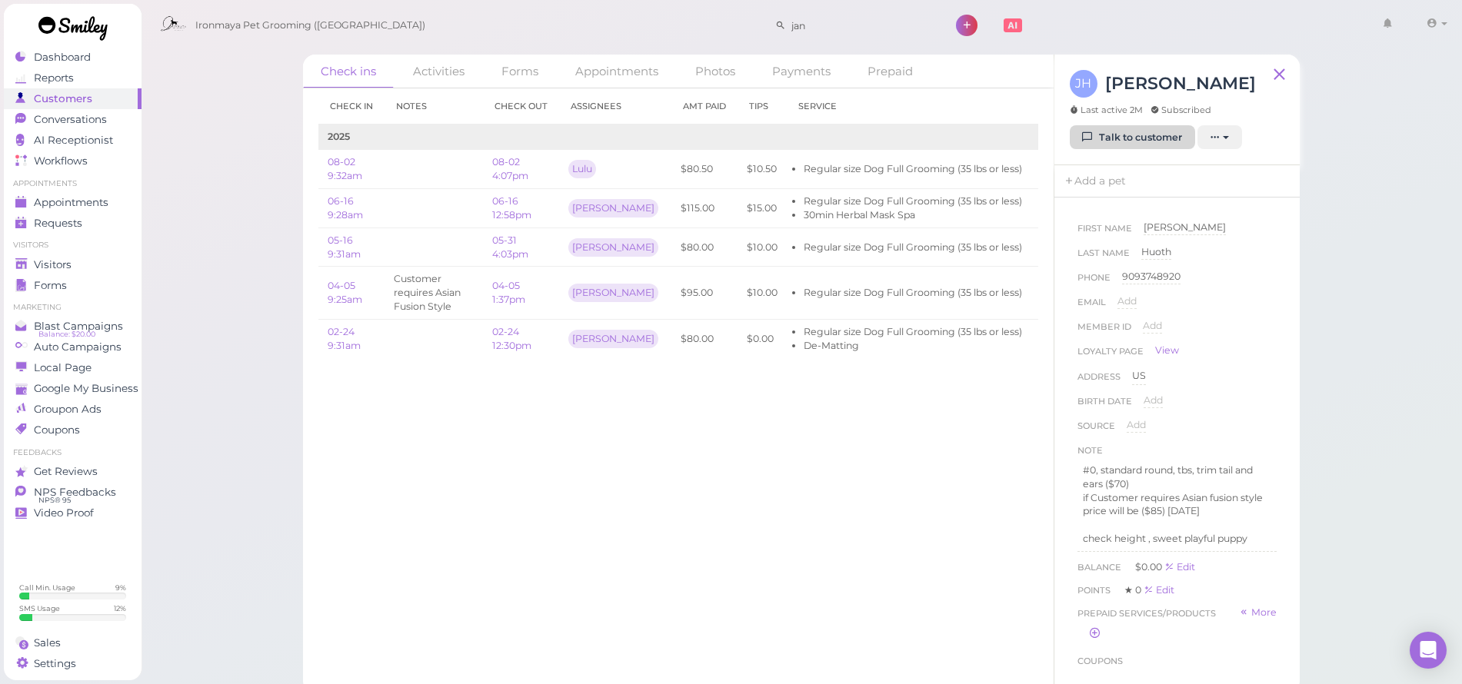
click at [1127, 143] on link "Talk to customer" at bounding box center [1132, 137] width 125 height 25
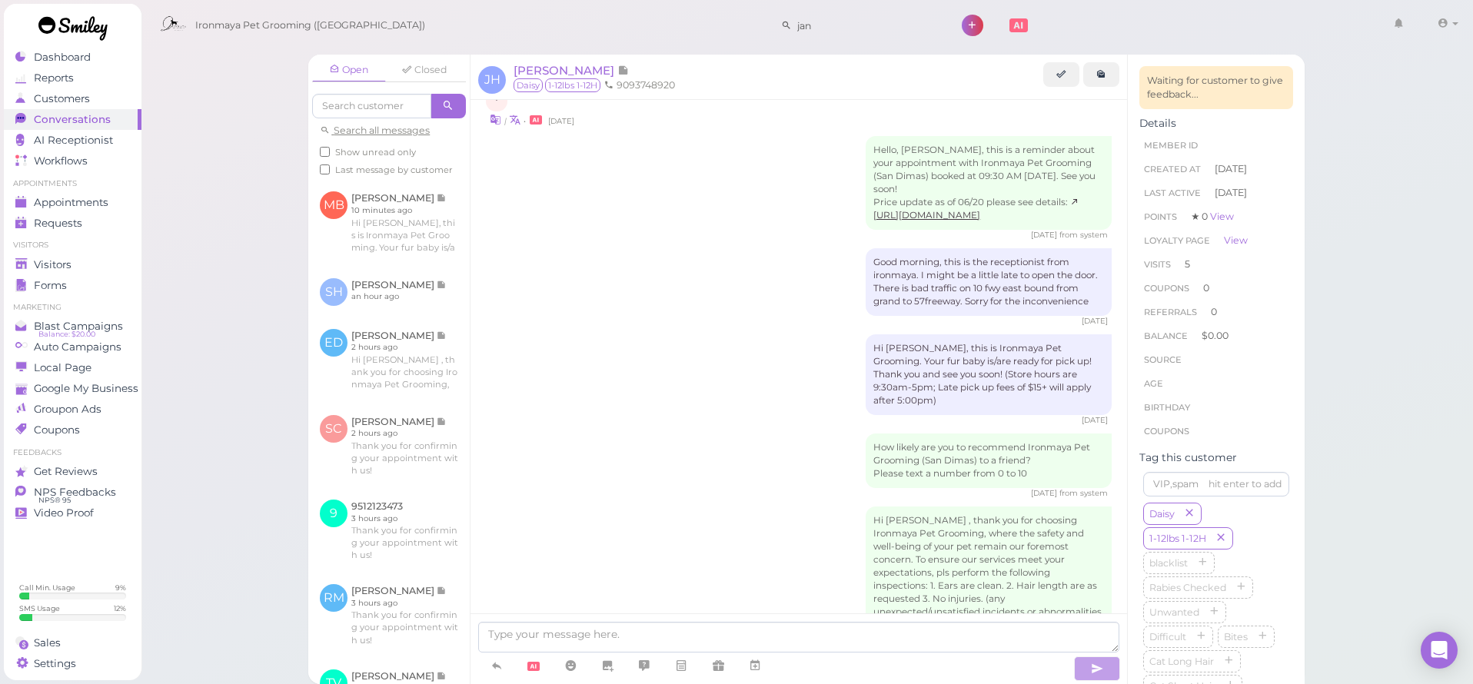
scroll to position [2266, 0]
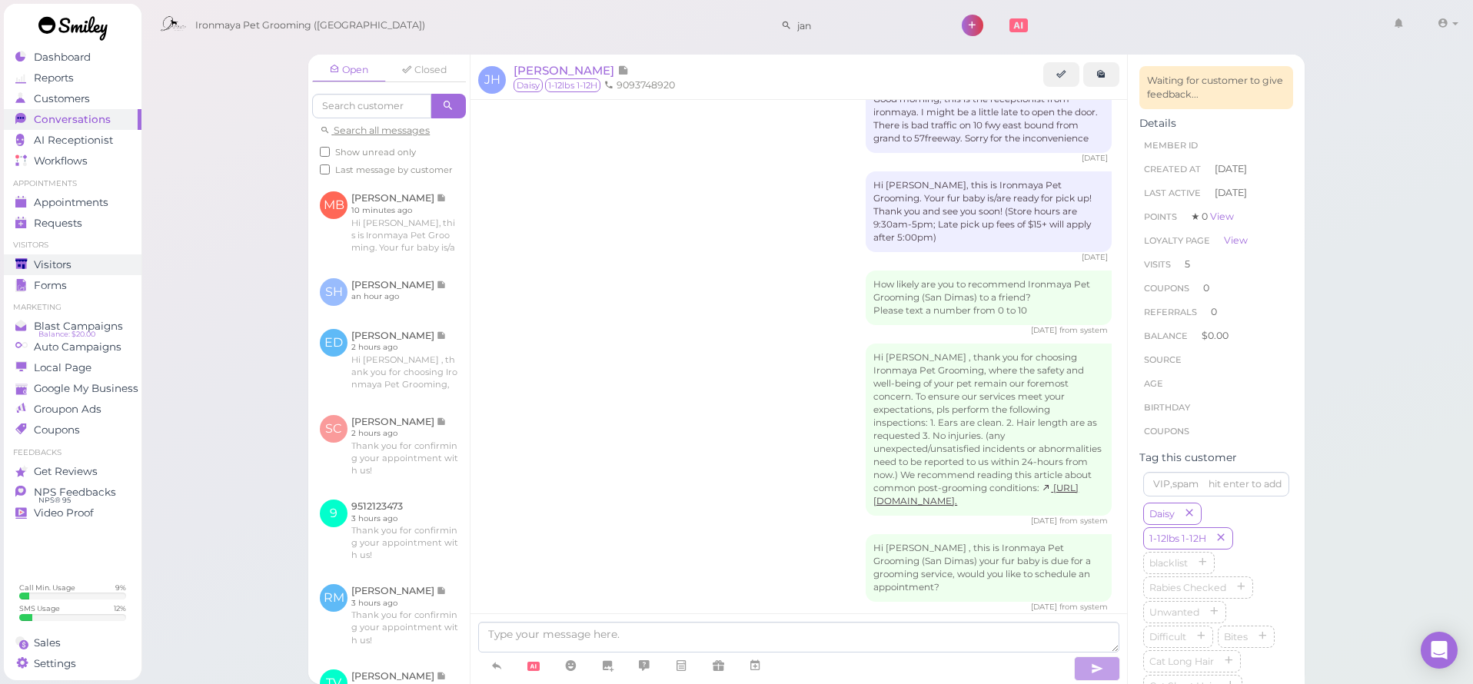
click at [77, 258] on link "Visitors" at bounding box center [73, 265] width 138 height 21
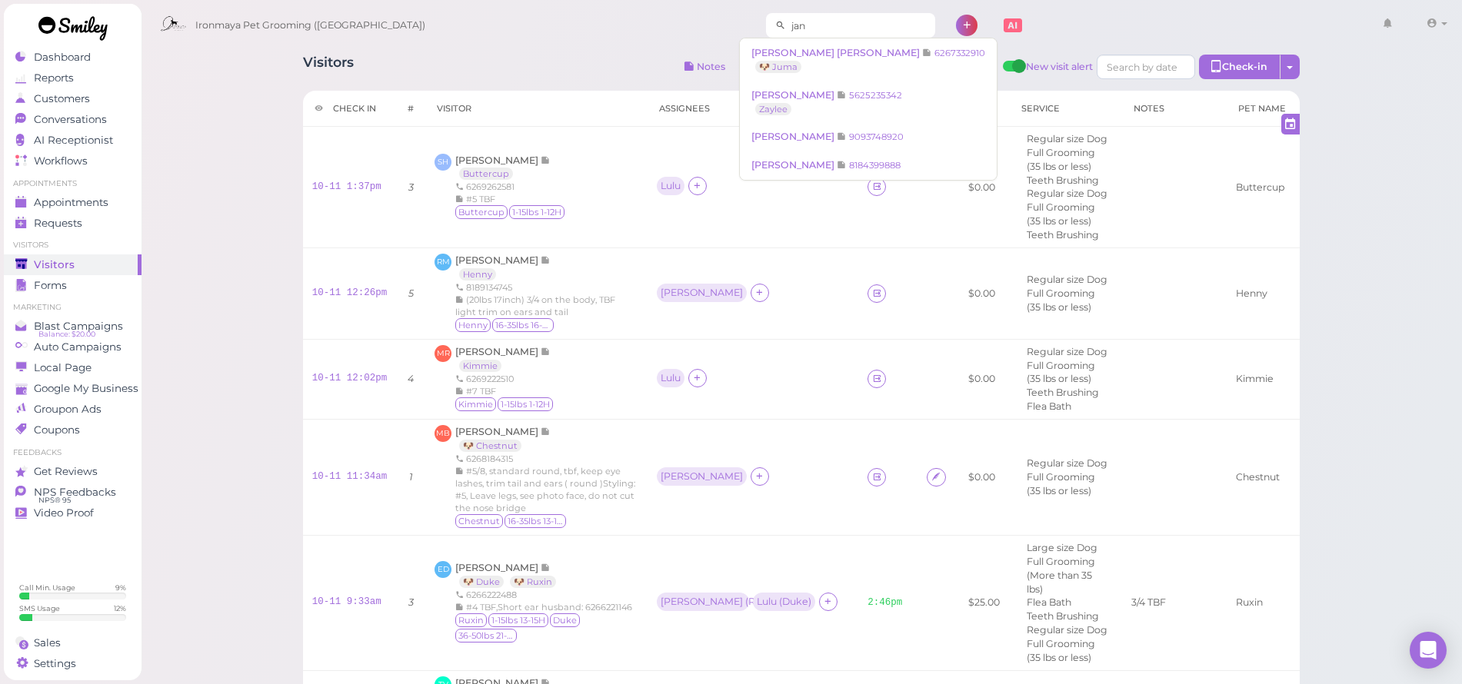
click at [816, 30] on input "jan" at bounding box center [860, 25] width 149 height 25
drag, startPoint x: 804, startPoint y: 138, endPoint x: 818, endPoint y: 155, distance: 21.9
click at [818, 155] on div "[PERSON_NAME] [PERSON_NAME] 6267332910 🐶 Juma [PERSON_NAME] 5625235342 [GEOGRAP…" at bounding box center [868, 109] width 258 height 143
click at [849, 160] on small "8184399888" at bounding box center [875, 165] width 52 height 11
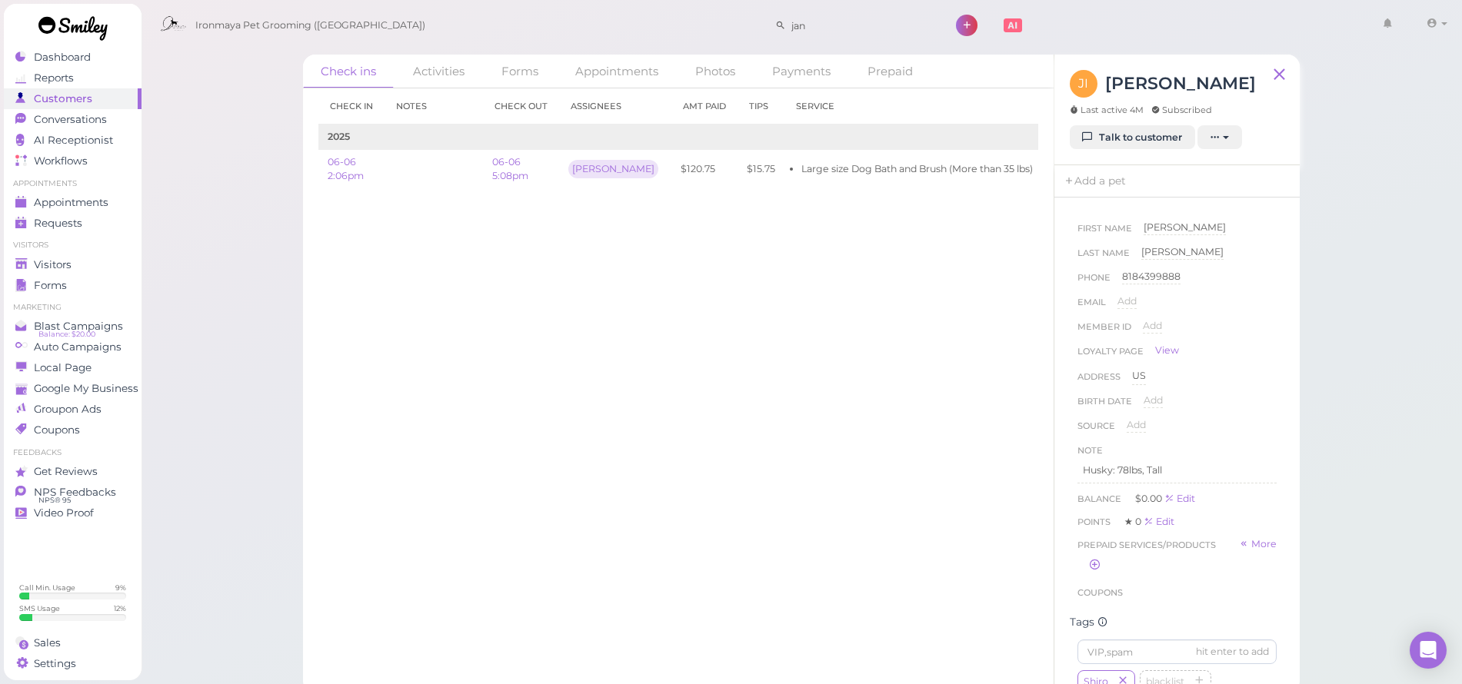
click at [854, 362] on div "Check in Notes Check out Assignees Amt Paid Tips Service 2025 06-06 2:06pm 06-0…" at bounding box center [678, 386] width 751 height 596
click at [1112, 142] on link "Talk to customer" at bounding box center [1132, 137] width 125 height 25
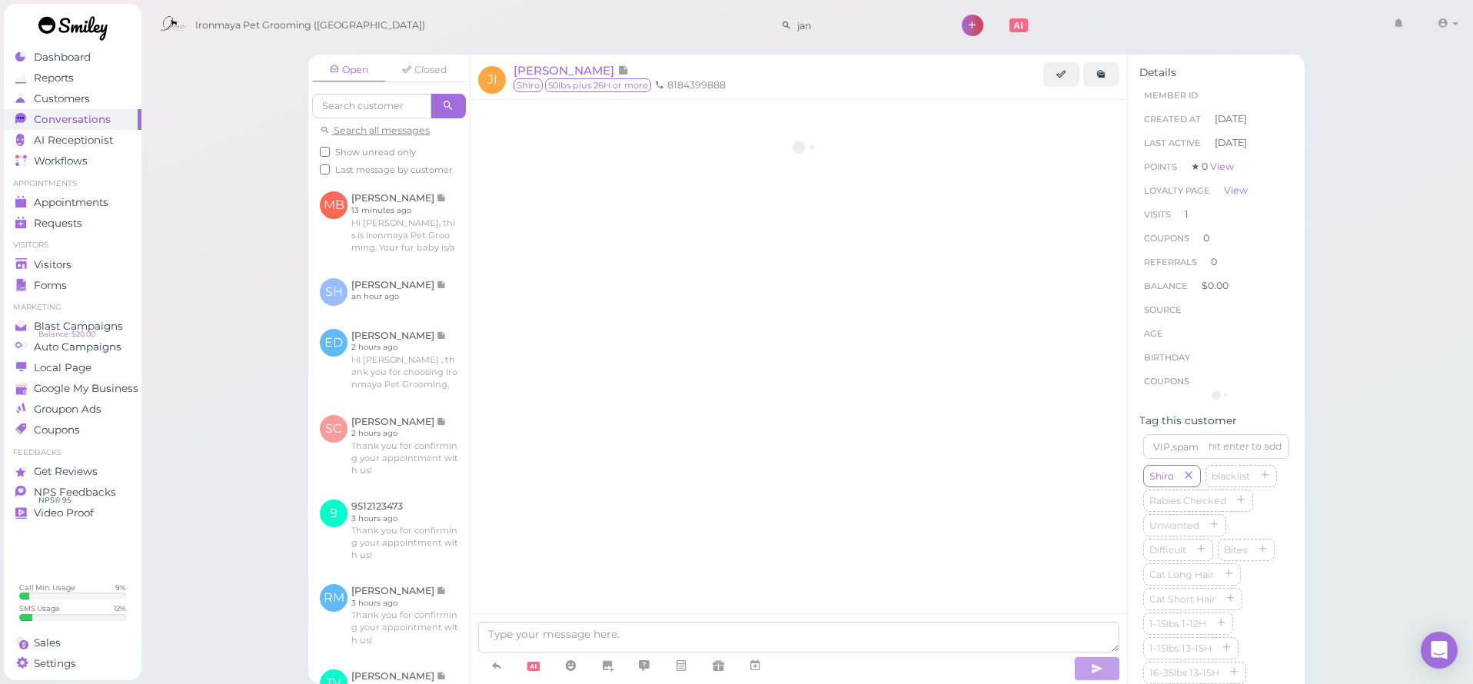
scroll to position [675, 0]
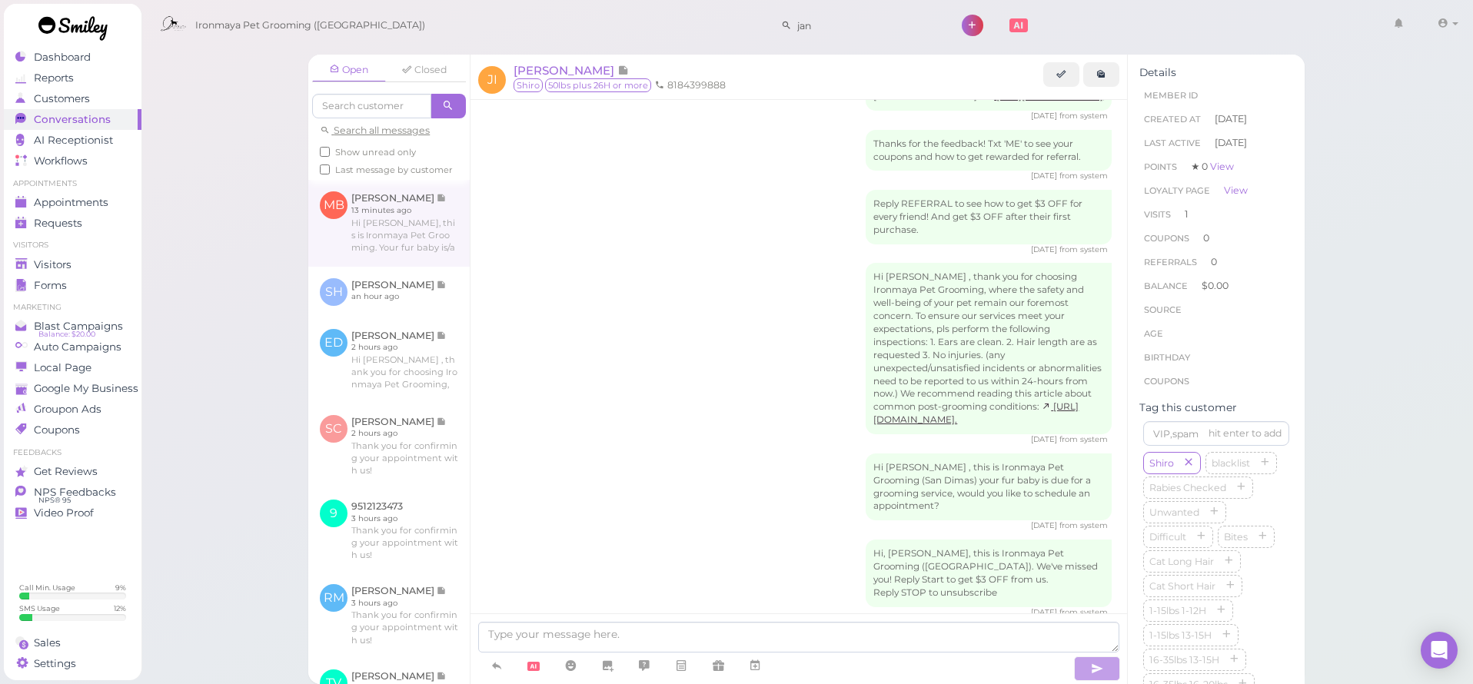
click at [384, 257] on link at bounding box center [388, 223] width 161 height 86
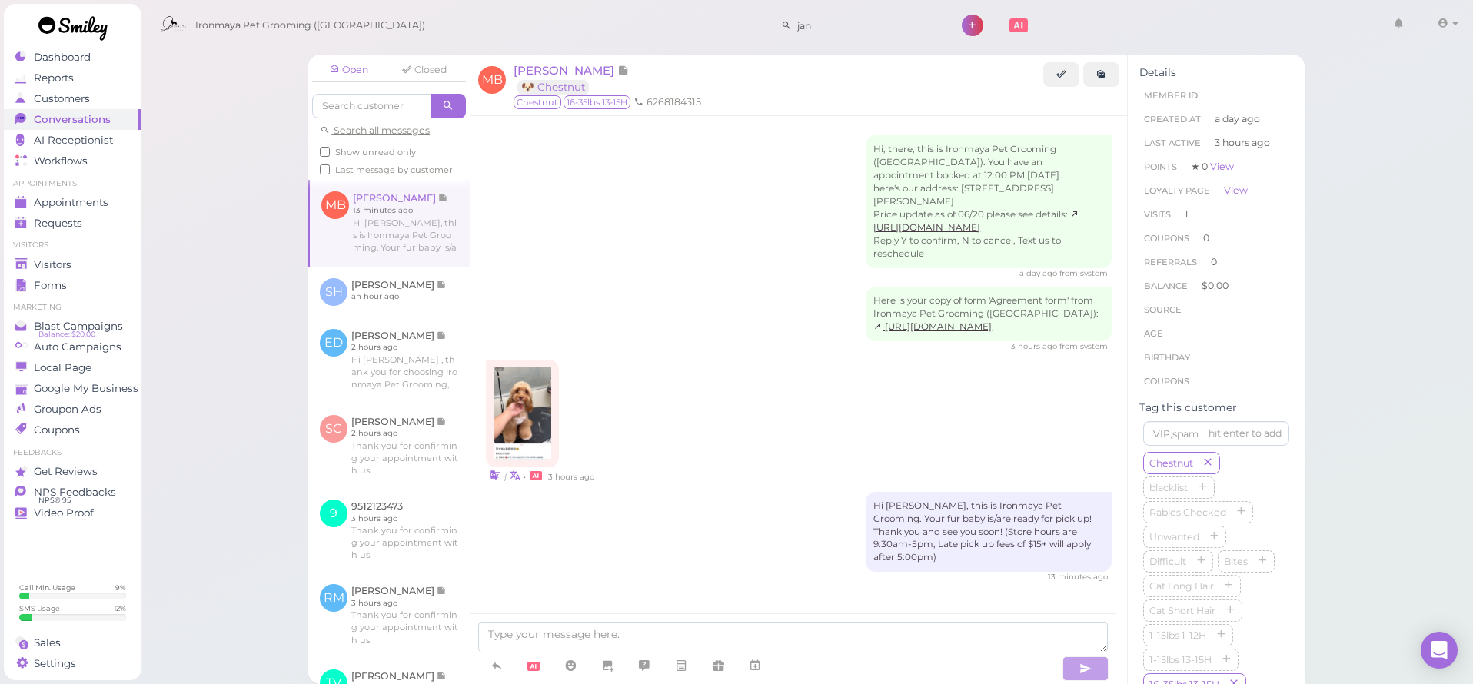
click at [508, 413] on img at bounding box center [523, 414] width 58 height 92
